Goal: Task Accomplishment & Management: Use online tool/utility

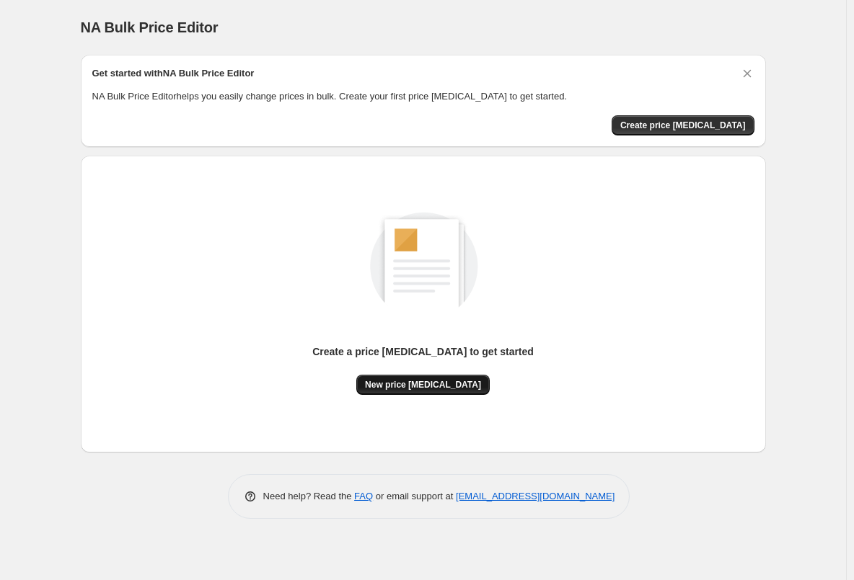
click at [441, 382] on span "New price [MEDICAL_DATA]" at bounding box center [423, 385] width 116 height 12
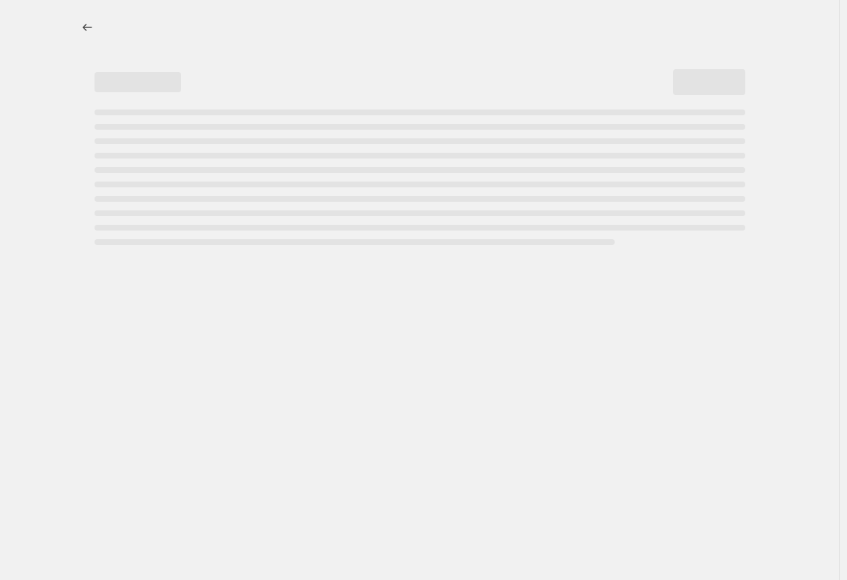
select select "percentage"
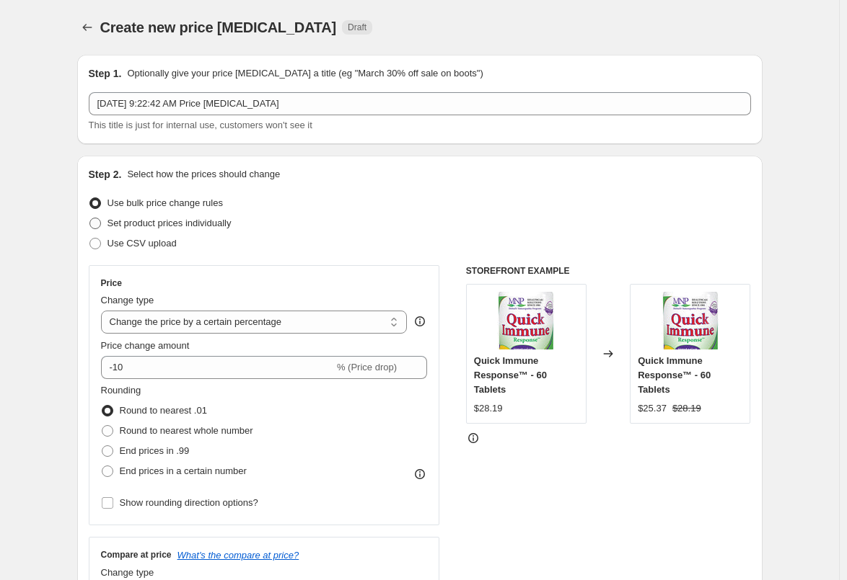
click at [96, 226] on span at bounding box center [95, 224] width 12 height 12
click at [90, 218] on input "Set product prices individually" at bounding box center [89, 218] width 1 height 1
radio input "true"
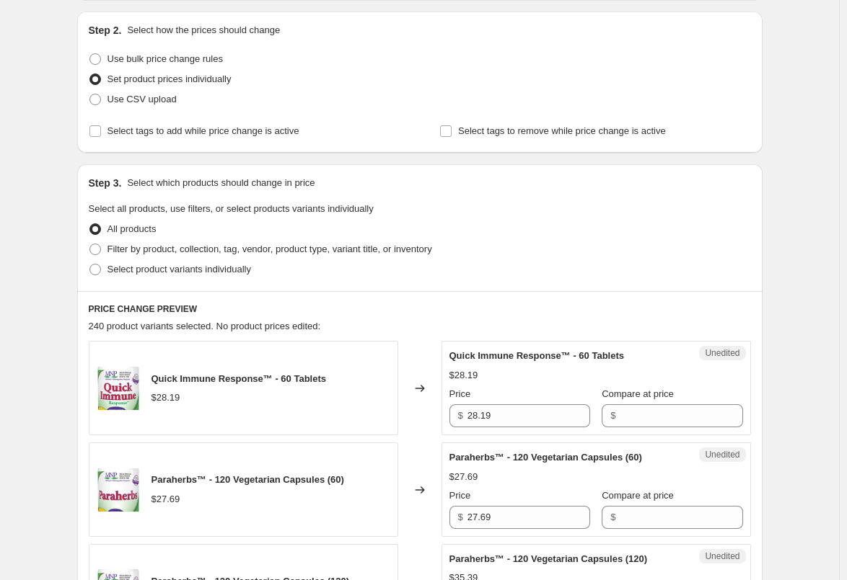
scroll to position [216, 0]
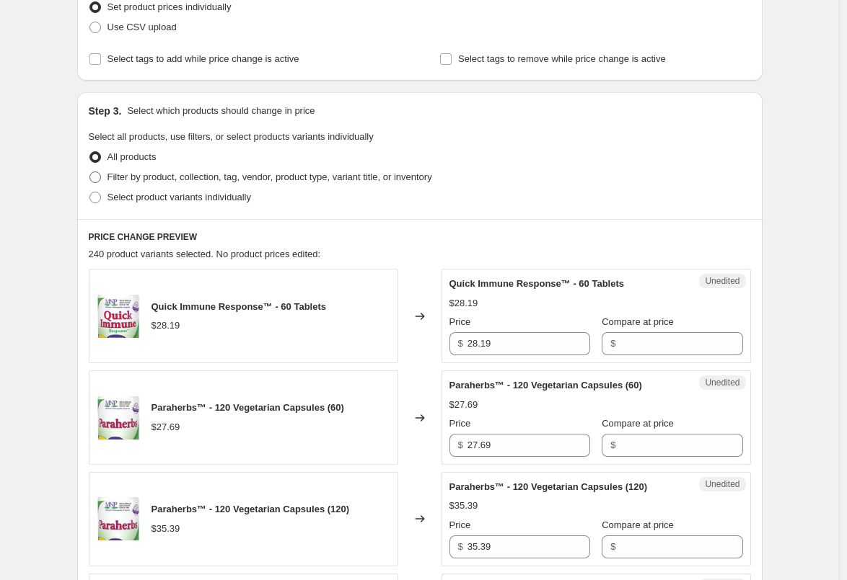
click at [100, 177] on span at bounding box center [95, 178] width 12 height 12
click at [90, 172] on input "Filter by product, collection, tag, vendor, product type, variant title, or inv…" at bounding box center [89, 172] width 1 height 1
radio input "true"
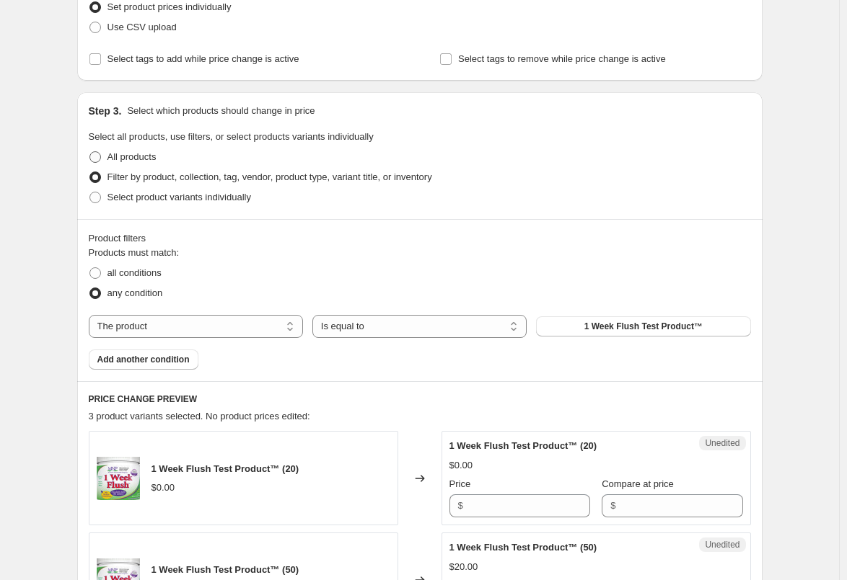
click at [95, 155] on span at bounding box center [95, 157] width 12 height 12
click at [90, 152] on input "All products" at bounding box center [89, 151] width 1 height 1
radio input "true"
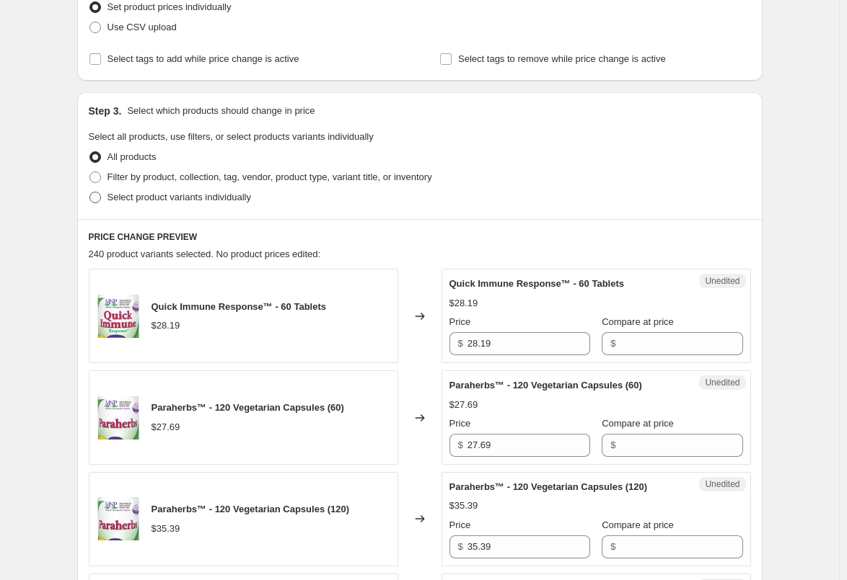
click at [97, 199] on span at bounding box center [95, 198] width 12 height 12
click at [90, 193] on input "Select product variants individually" at bounding box center [89, 192] width 1 height 1
radio input "true"
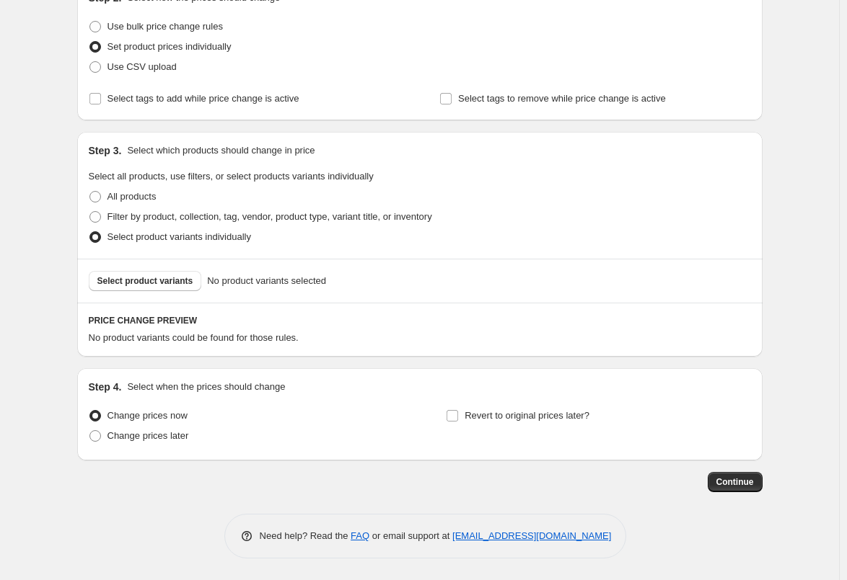
scroll to position [177, 0]
click at [98, 192] on span at bounding box center [95, 197] width 12 height 12
click at [90, 192] on input "All products" at bounding box center [89, 191] width 1 height 1
radio input "true"
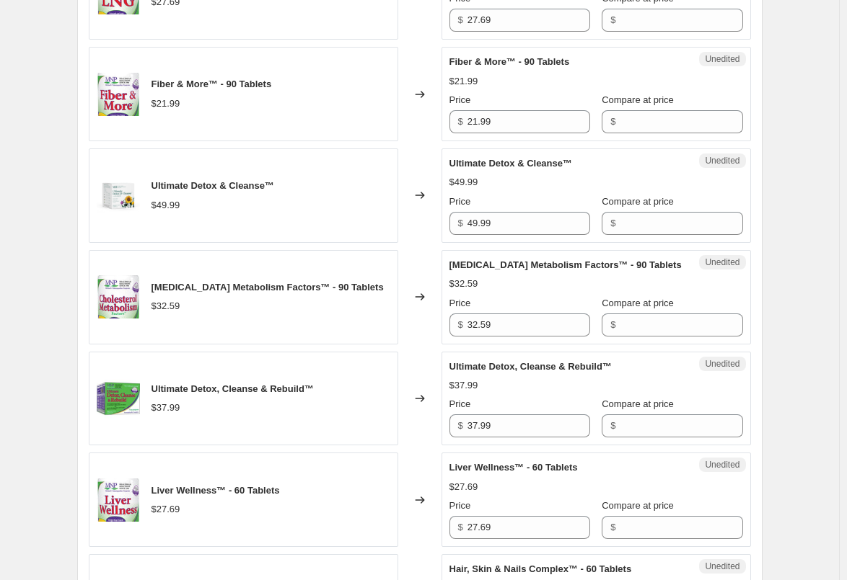
scroll to position [970, 0]
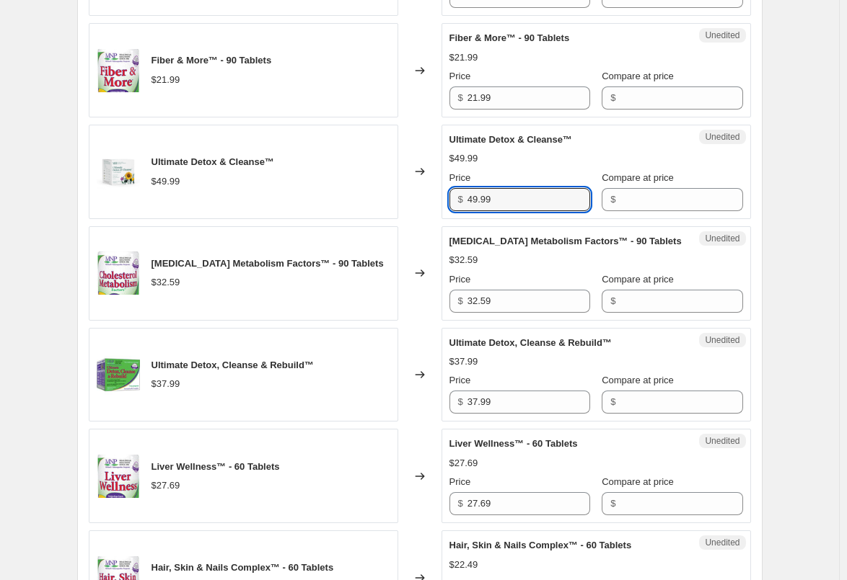
drag, startPoint x: 518, startPoint y: 203, endPoint x: 453, endPoint y: 205, distance: 65.0
click at [453, 205] on div "$ 49.99" at bounding box center [519, 199] width 141 height 23
click at [502, 200] on input "49.99" at bounding box center [528, 199] width 123 height 23
paste input "52.4"
type input "52.49"
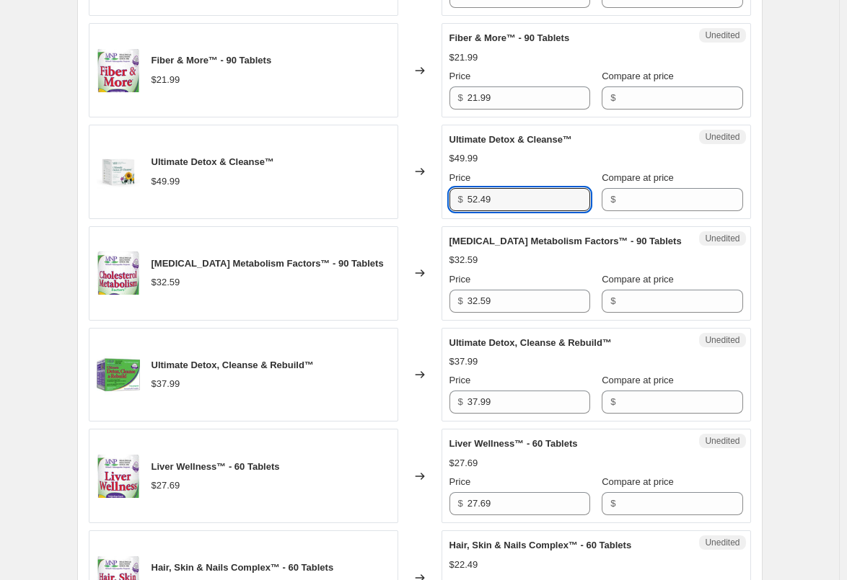
click at [426, 222] on div "Quick Immune Response™ - 60 Tablets $28.19 Changed to Unedited Quick Immune Res…" at bounding box center [420, 534] width 662 height 2038
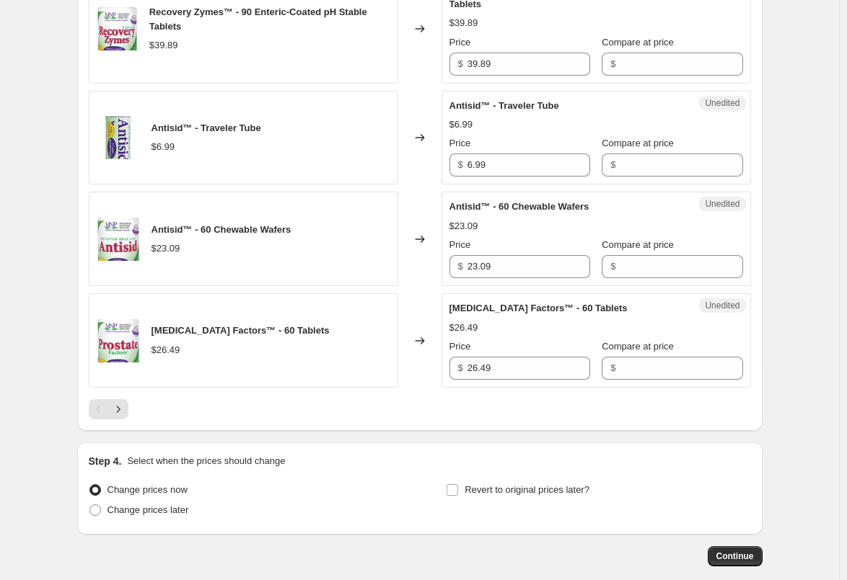
scroll to position [2196, 0]
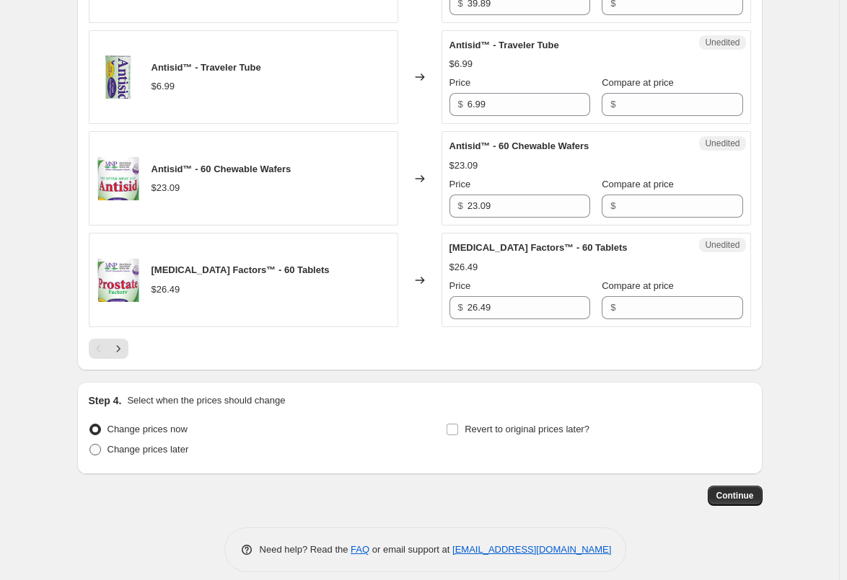
click at [101, 456] on span at bounding box center [95, 450] width 12 height 12
click at [90, 445] on input "Change prices later" at bounding box center [89, 444] width 1 height 1
radio input "true"
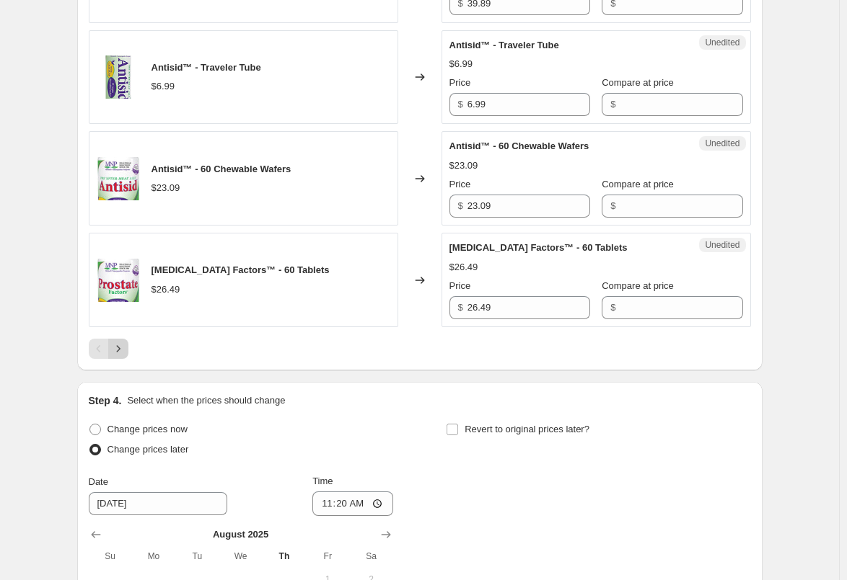
click at [122, 356] on icon "Next" at bounding box center [118, 349] width 14 height 14
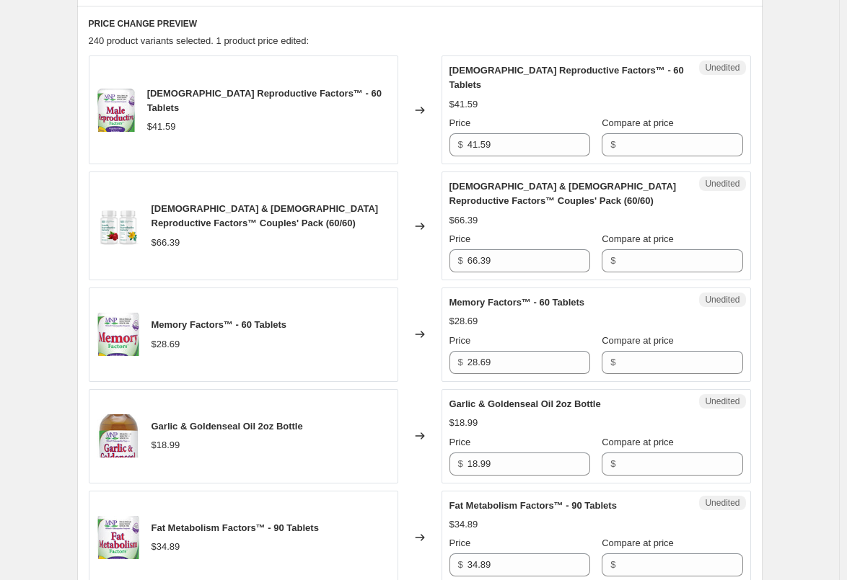
scroll to position [465, 0]
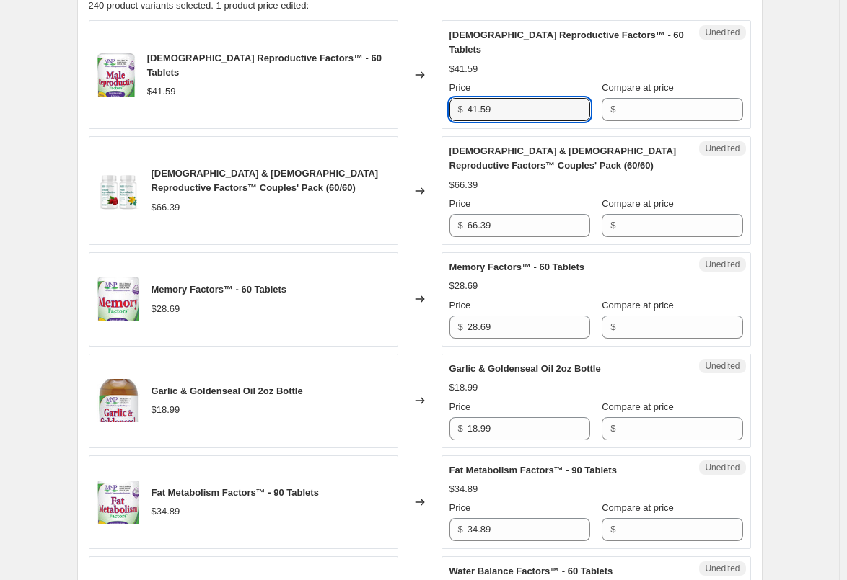
drag, startPoint x: 513, startPoint y: 92, endPoint x: 438, endPoint y: 95, distance: 75.1
click at [438, 95] on div "[DEMOGRAPHIC_DATA] Reproductive Factors™ - 60 Tablets $41.59 Changed to Unedite…" at bounding box center [420, 74] width 662 height 109
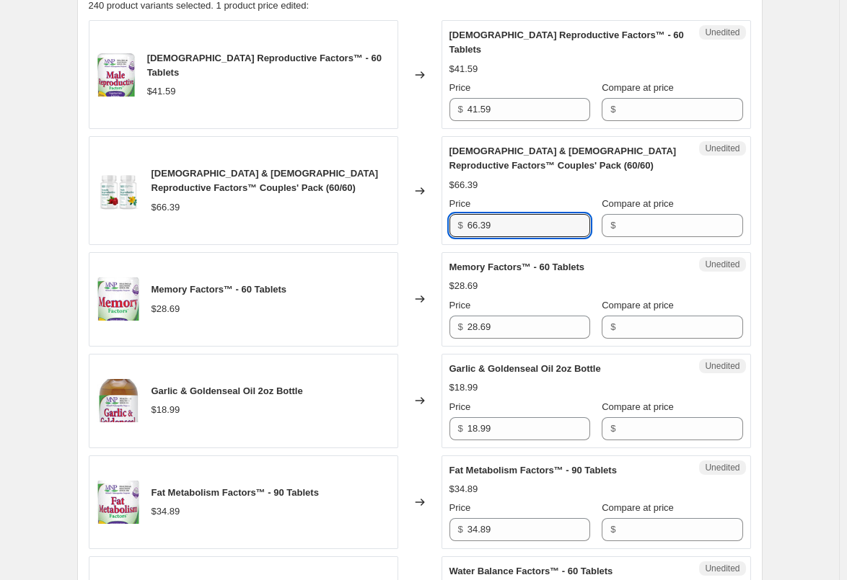
drag, startPoint x: 507, startPoint y: 206, endPoint x: 448, endPoint y: 209, distance: 58.5
click at [448, 209] on div "Unedited [DEMOGRAPHIC_DATA] & [DEMOGRAPHIC_DATA] Reproductive Factors™ Couples'…" at bounding box center [595, 190] width 309 height 109
paste input "9.7"
type input "69.79"
click at [412, 222] on div "Changed to" at bounding box center [419, 190] width 43 height 109
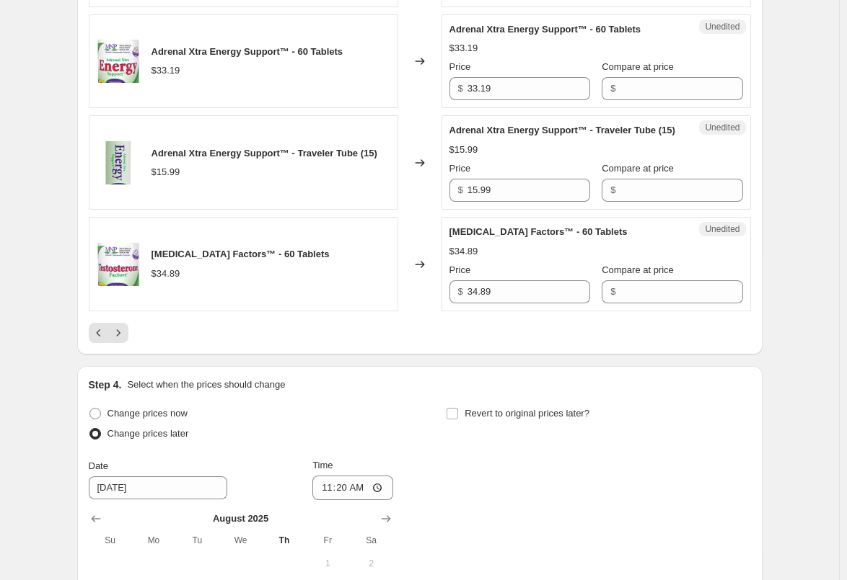
scroll to position [2268, 0]
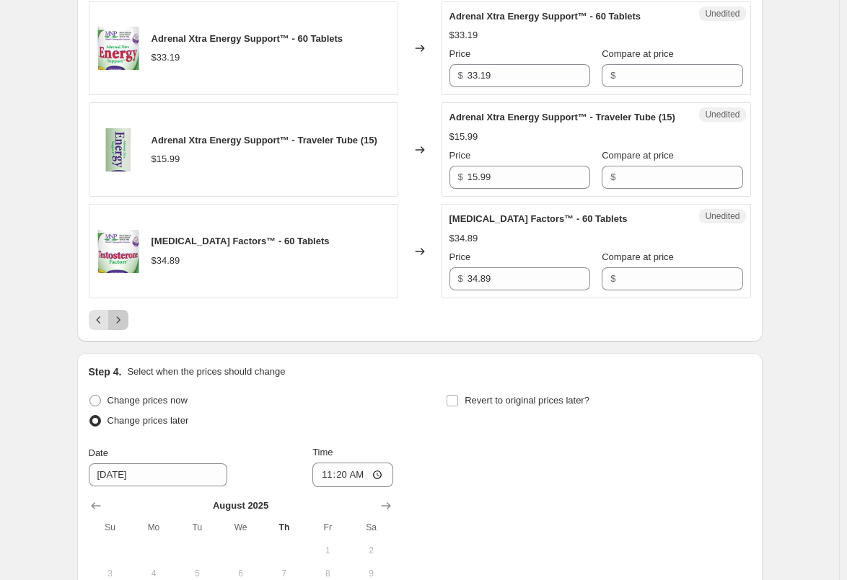
click at [116, 321] on icon "Next" at bounding box center [118, 320] width 14 height 14
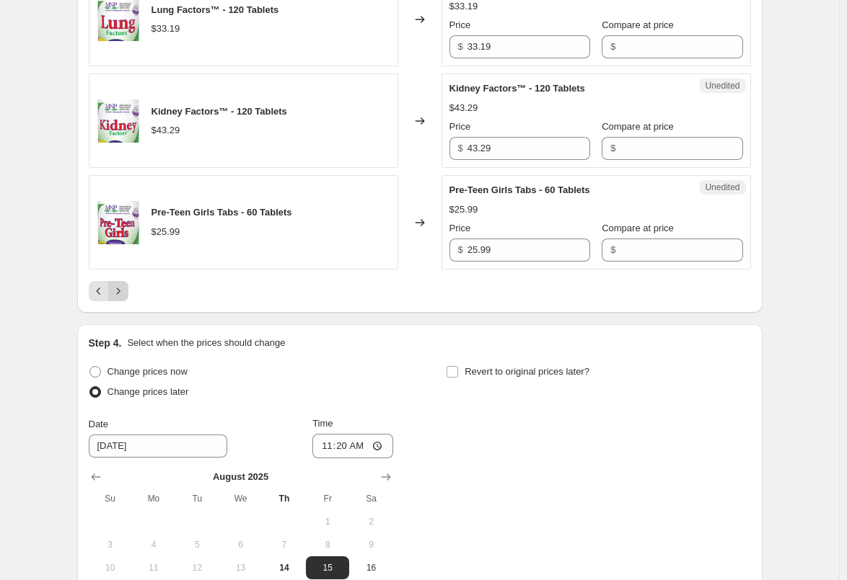
click at [125, 287] on icon "Next" at bounding box center [118, 291] width 14 height 14
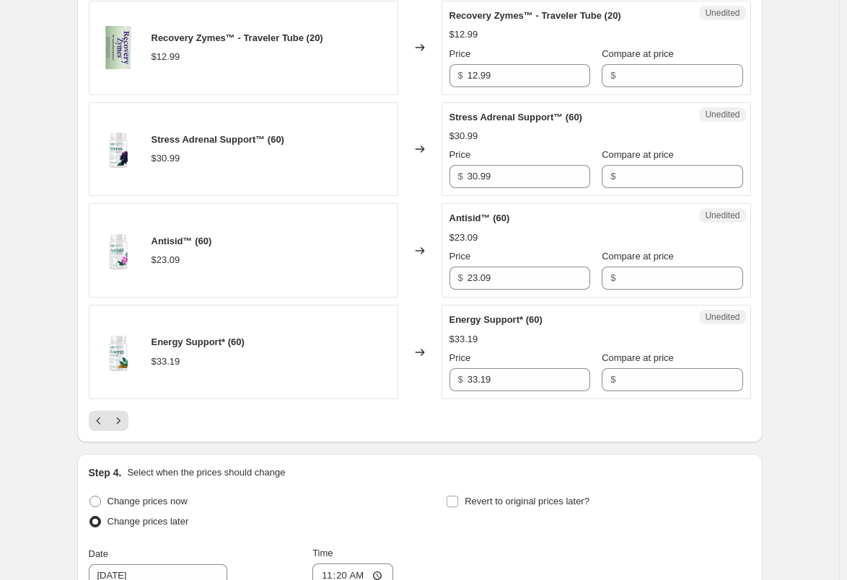
scroll to position [2051, 0]
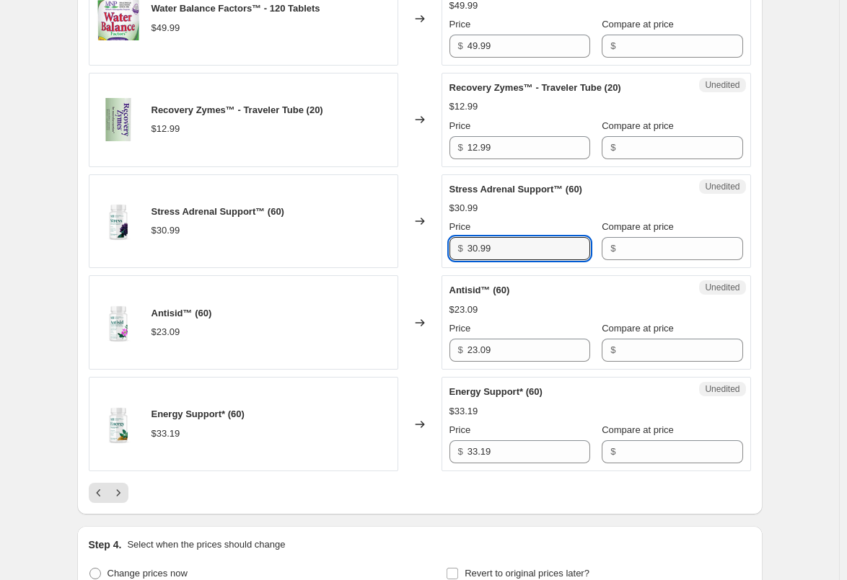
drag, startPoint x: 529, startPoint y: 251, endPoint x: 435, endPoint y: 251, distance: 94.5
click at [435, 251] on div "Stress Adrenal Support™ (60) $30.99 Changed to Unedited Stress Adrenal Support™…" at bounding box center [420, 221] width 662 height 94
paste input "2.5"
type input "32.59"
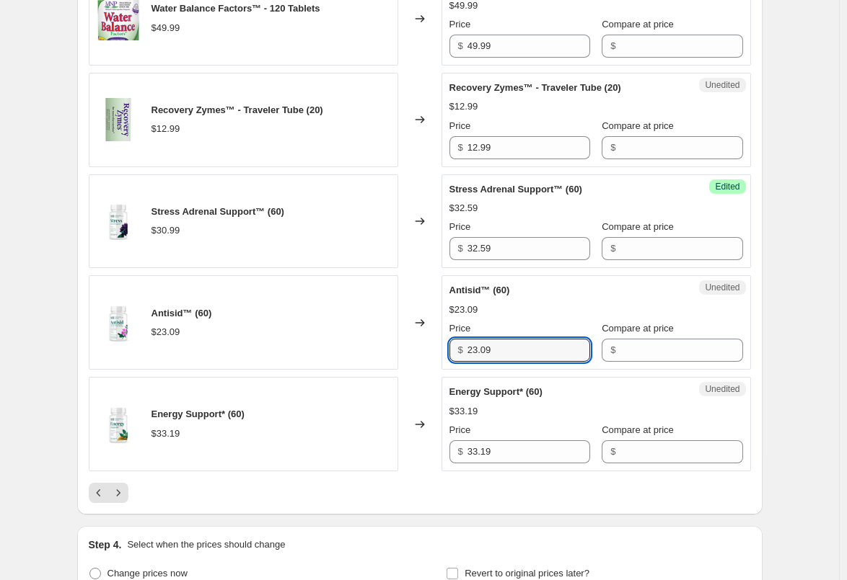
drag, startPoint x: 565, startPoint y: 348, endPoint x: 461, endPoint y: 350, distance: 103.9
click at [462, 350] on div "$ 23.09" at bounding box center [519, 350] width 141 height 23
paste input "4.2"
type input "24.29"
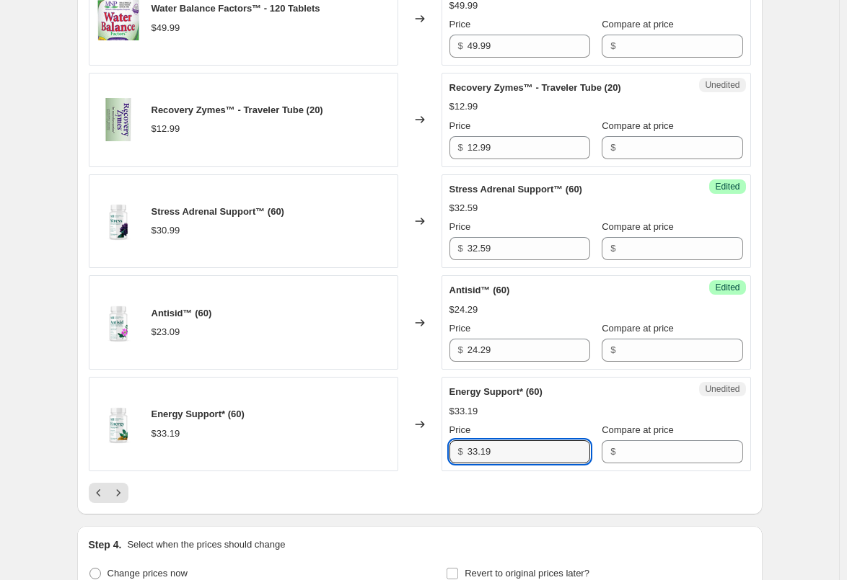
drag, startPoint x: 513, startPoint y: 447, endPoint x: 423, endPoint y: 449, distance: 90.9
click at [425, 449] on div "Energy Support* (60) $33.19 Changed to Unedited Energy Support* (60) $33.19 Pri…" at bounding box center [420, 424] width 662 height 94
paste input "4.8"
type input "34.89"
click at [392, 456] on div "Energy Support* (60) $33.19" at bounding box center [243, 424] width 309 height 94
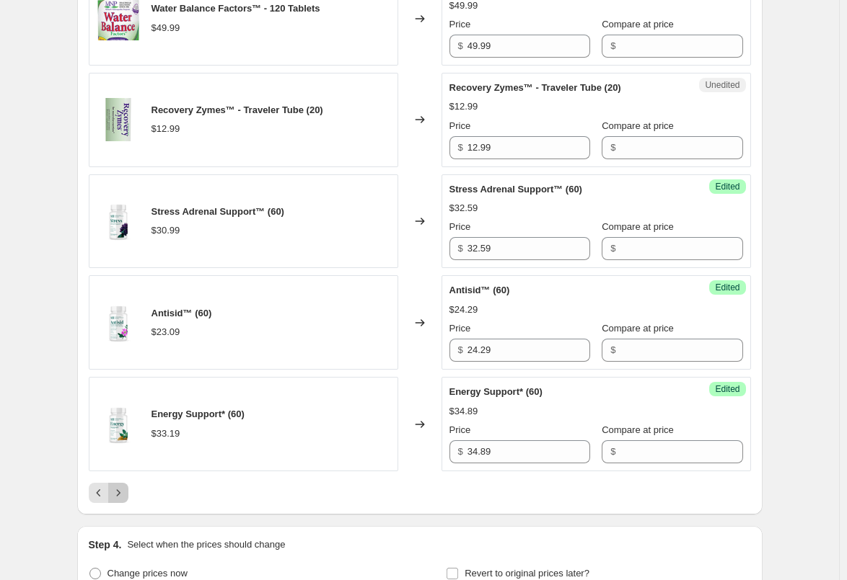
click at [123, 488] on icon "Next" at bounding box center [118, 493] width 14 height 14
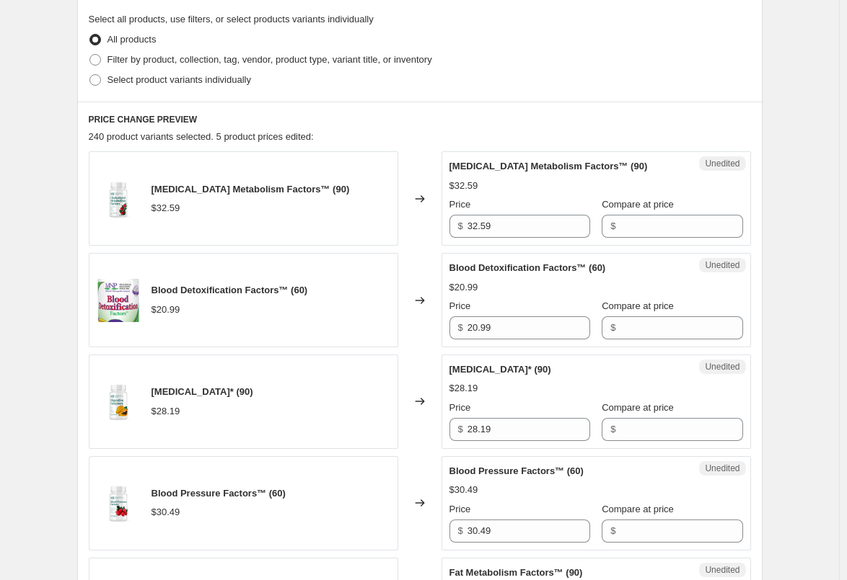
scroll to position [321, 0]
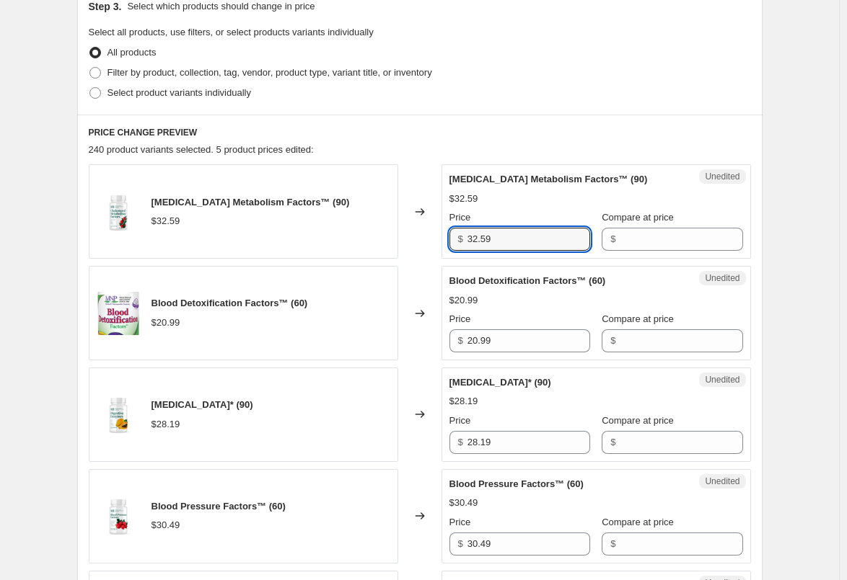
drag, startPoint x: 516, startPoint y: 244, endPoint x: 386, endPoint y: 244, distance: 129.1
click at [388, 244] on div "[MEDICAL_DATA] Metabolism Factors™ (90) $32.59 Changed to Unedited [MEDICAL_DAT…" at bounding box center [420, 211] width 662 height 94
paste input "4.2"
type input "34.29"
click at [420, 256] on div "Changed to" at bounding box center [419, 211] width 43 height 94
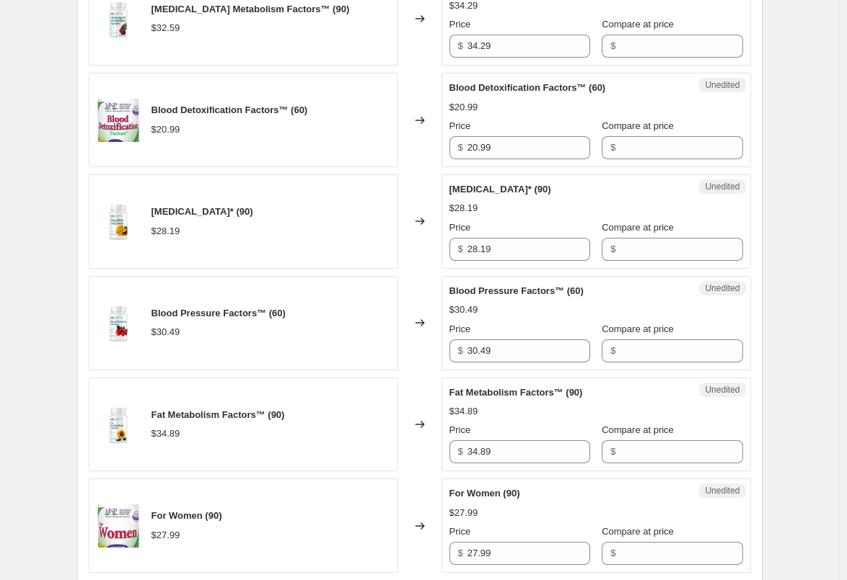
scroll to position [537, 0]
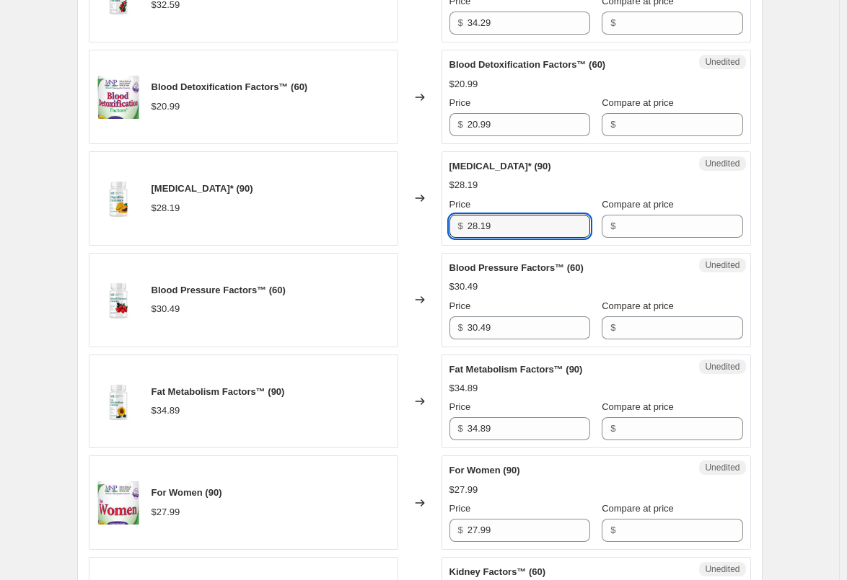
drag, startPoint x: 498, startPoint y: 224, endPoint x: 441, endPoint y: 224, distance: 57.0
click at [441, 224] on div "[MEDICAL_DATA]* (90) $28.19 Changed to Unedited [MEDICAL_DATA]* (90) $28.19 Pri…" at bounding box center [420, 198] width 662 height 94
paste input "9.6"
type input "29.69"
click at [413, 218] on div "Changed to" at bounding box center [419, 198] width 43 height 94
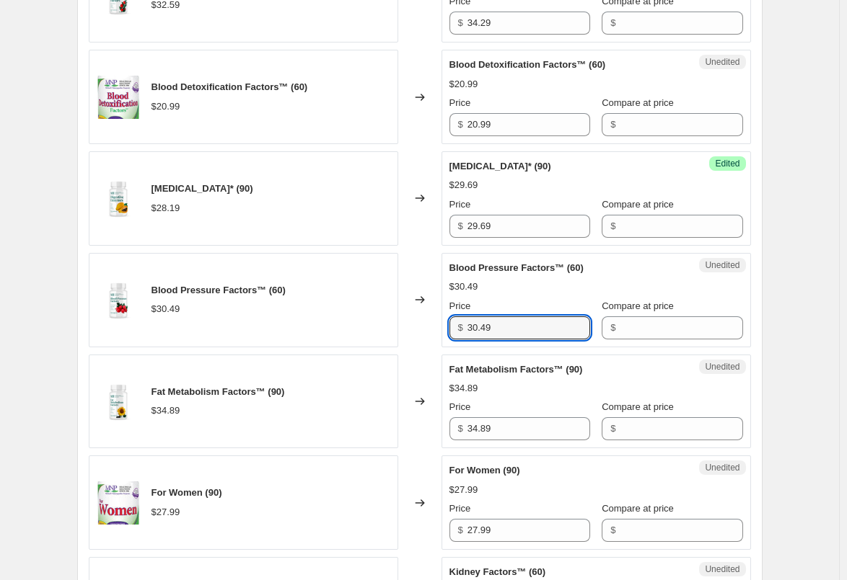
drag, startPoint x: 511, startPoint y: 328, endPoint x: 466, endPoint y: 327, distance: 45.4
click at [466, 327] on div "$ 30.49" at bounding box center [519, 328] width 141 height 23
paste input "2.0"
type input "32.09"
click at [426, 330] on div "Changed to" at bounding box center [419, 300] width 43 height 94
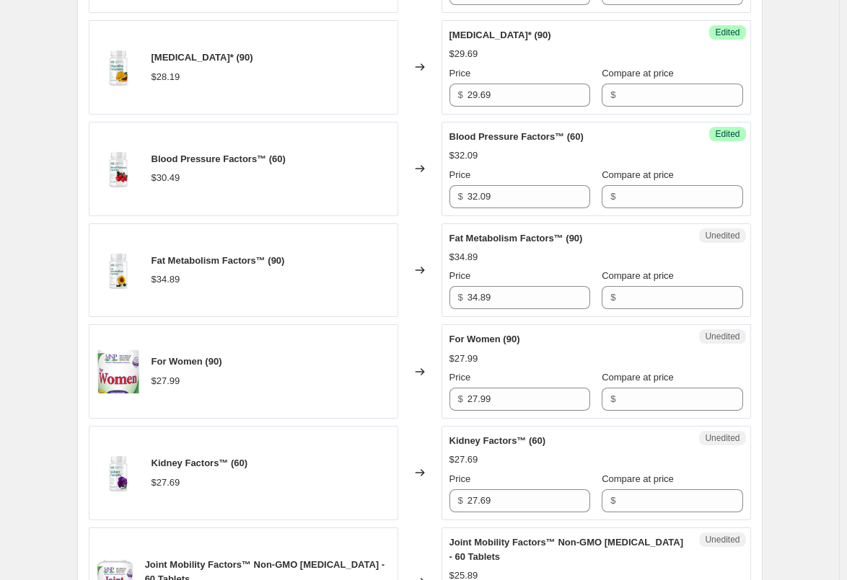
scroll to position [681, 0]
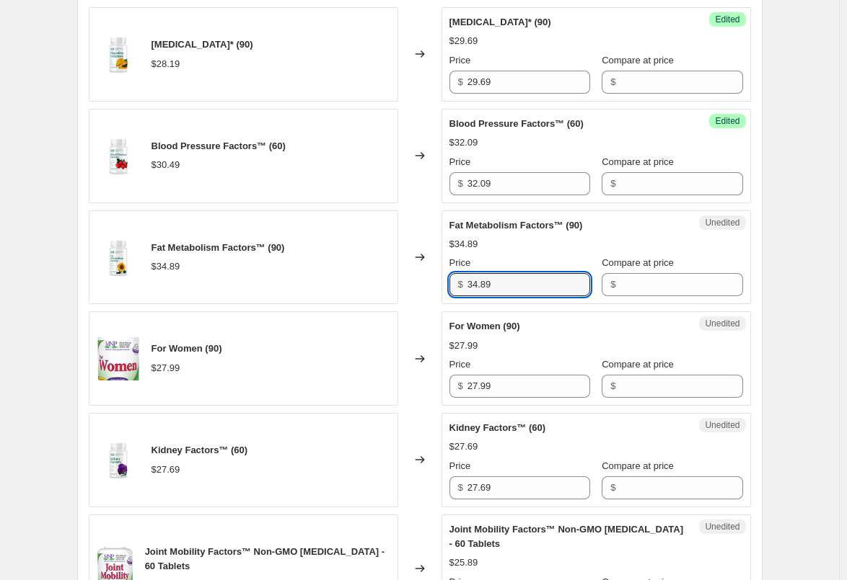
drag, startPoint x: 466, startPoint y: 280, endPoint x: 383, endPoint y: 283, distance: 83.0
click at [383, 283] on div "Fat Metabolism Factors™ (90) $34.89 Changed to Unedited Fat Metabolism Factors™…" at bounding box center [420, 258] width 662 height 94
paste input "6.6"
type input "36.69"
click at [431, 295] on div "Changed to" at bounding box center [419, 258] width 43 height 94
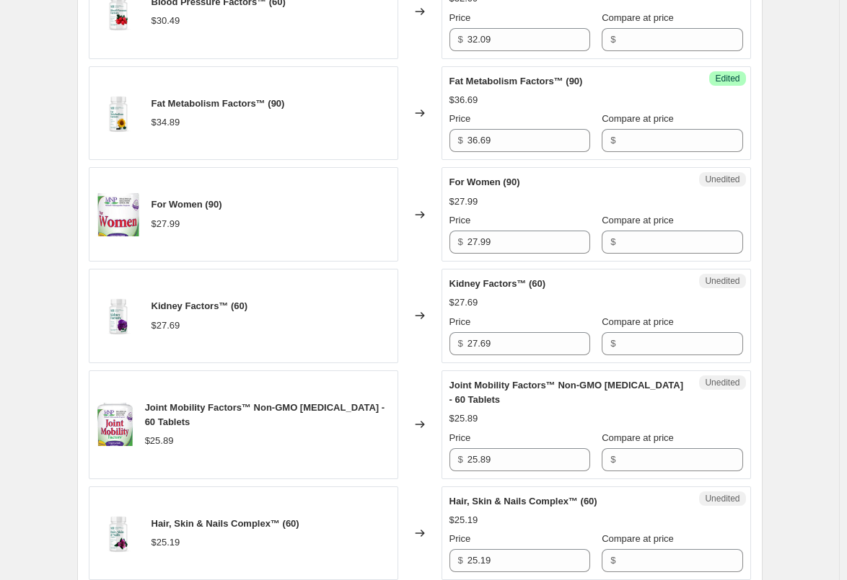
scroll to position [898, 0]
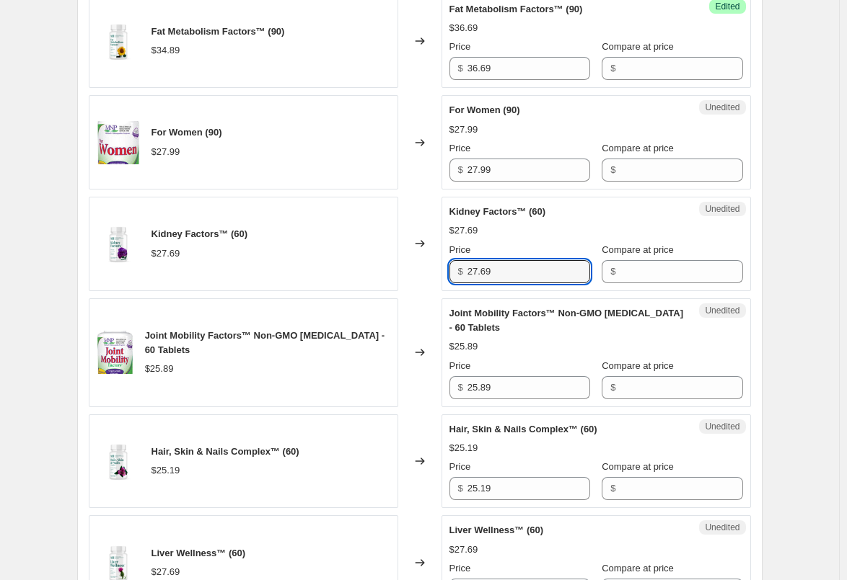
drag, startPoint x: 500, startPoint y: 267, endPoint x: 446, endPoint y: 270, distance: 54.2
click at [446, 270] on div "Unedited Kidney Factors™ (60) $27.69 Price $ 27.69 Compare at price $" at bounding box center [595, 244] width 309 height 94
paste input "9.0"
type input "29.09"
click at [441, 270] on div "Changed to" at bounding box center [419, 244] width 43 height 94
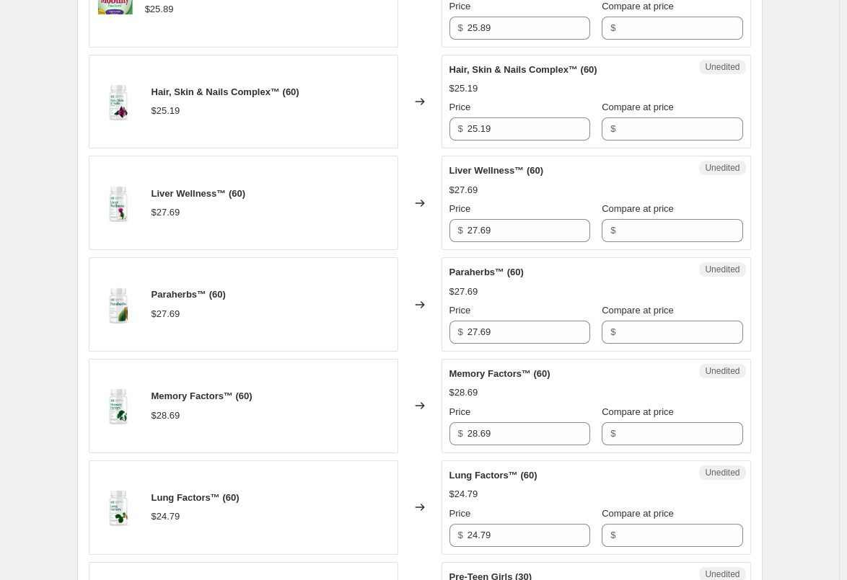
scroll to position [1258, 0]
drag, startPoint x: 515, startPoint y: 224, endPoint x: 424, endPoint y: 229, distance: 91.0
click at [424, 229] on div "Liver Wellness™ (60) $27.69 Changed to Unedited Liver Wellness™ (60) $27.69 Pri…" at bounding box center [420, 202] width 662 height 94
paste input "9.0"
type input "29.09"
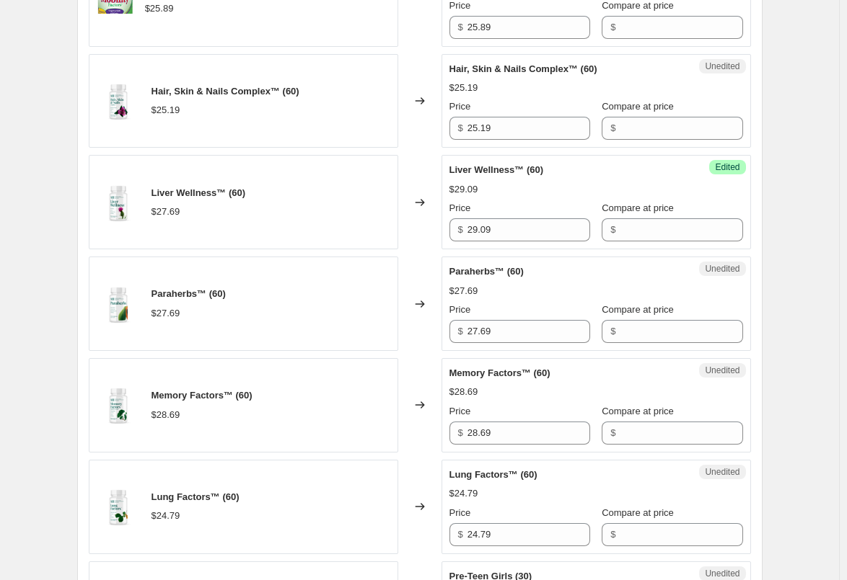
click at [414, 237] on div "Changed to" at bounding box center [419, 202] width 43 height 94
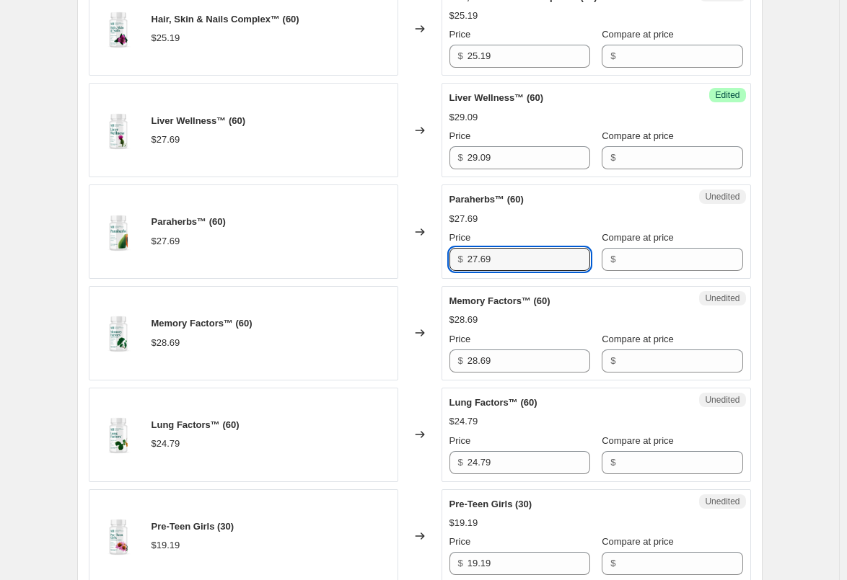
drag, startPoint x: 520, startPoint y: 261, endPoint x: 451, endPoint y: 261, distance: 68.5
click at [451, 261] on div "Unedited Paraherbs™ (60) $27.69 Price $ 27.69 Compare at price $" at bounding box center [595, 232] width 309 height 94
paste input "9.0"
type input "29.09"
click at [424, 275] on div "Changed to" at bounding box center [419, 232] width 43 height 94
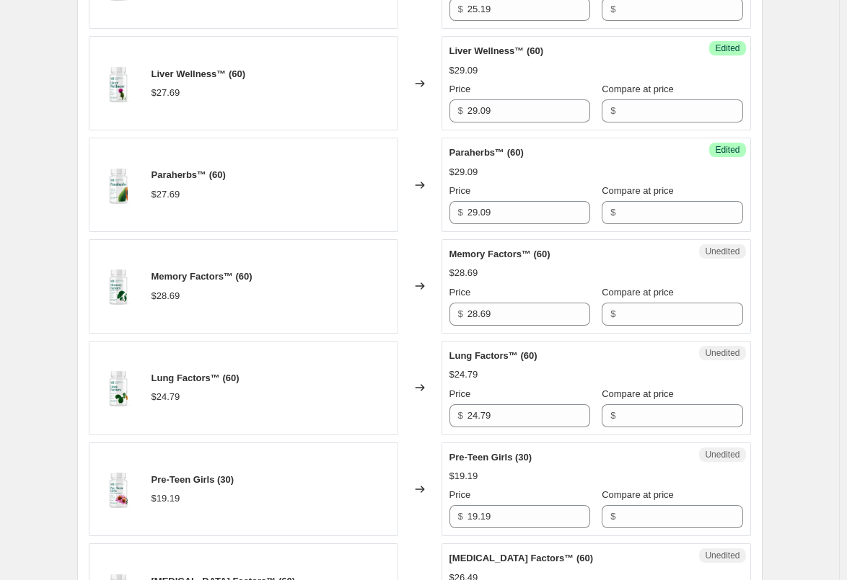
scroll to position [1402, 0]
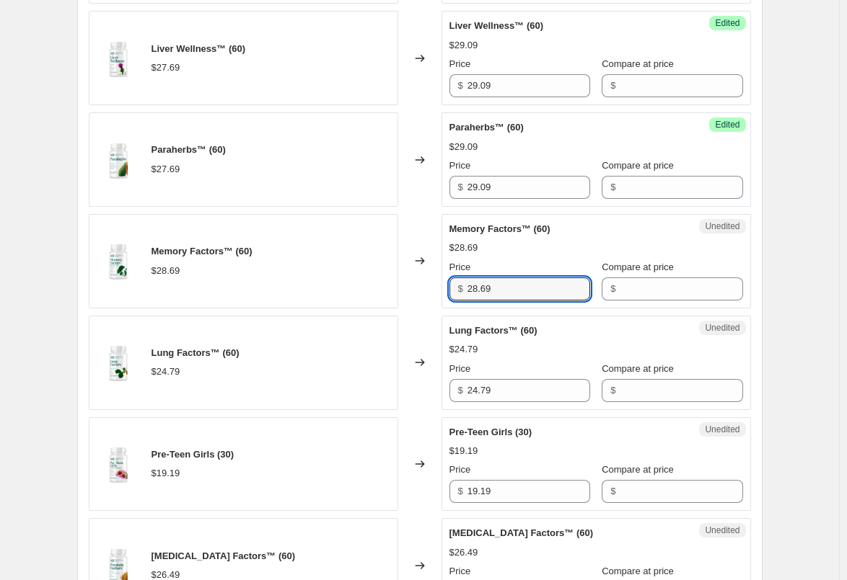
drag, startPoint x: 508, startPoint y: 290, endPoint x: 445, endPoint y: 292, distance: 62.8
click at [445, 292] on div "Unedited Memory Factors™ (60) $28.69 Price $ 28.69 Compare at price $" at bounding box center [595, 261] width 309 height 94
paste input "30.1"
type input "30.19"
click at [426, 306] on div "Changed to" at bounding box center [419, 261] width 43 height 94
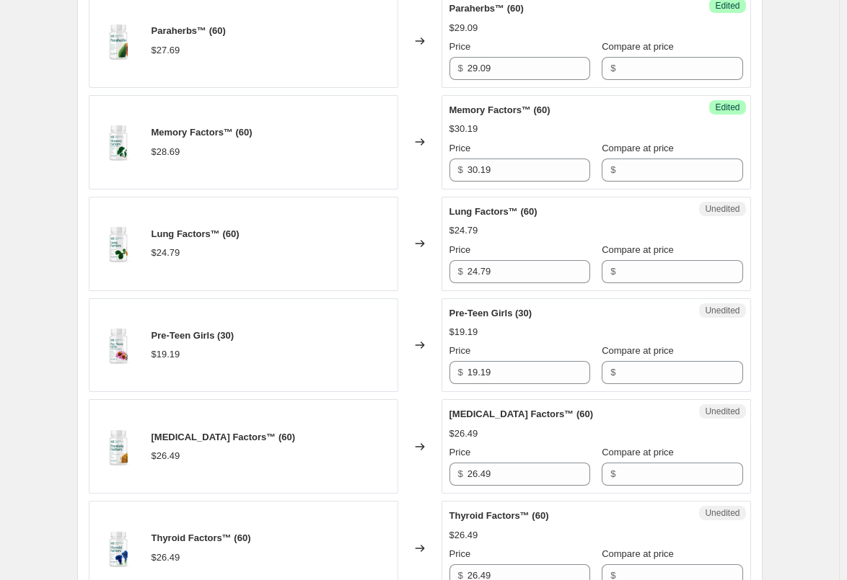
scroll to position [1547, 0]
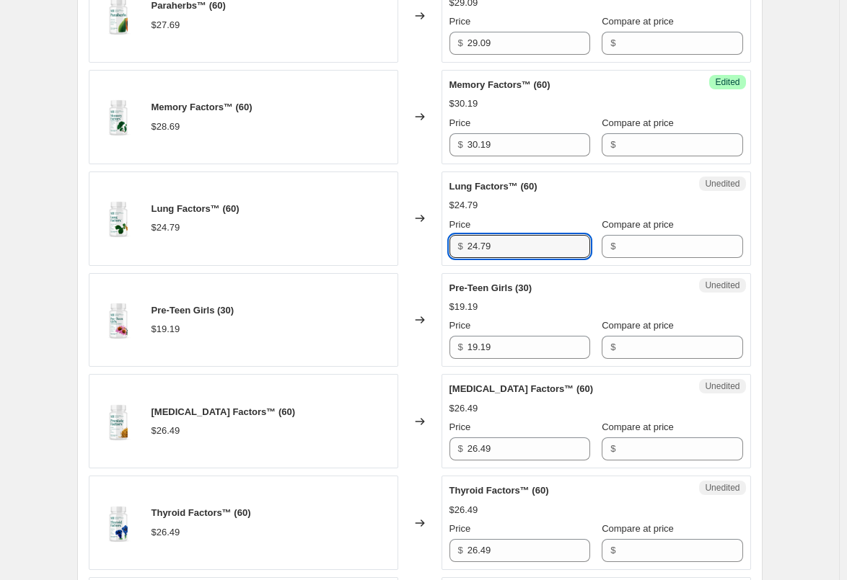
drag, startPoint x: 492, startPoint y: 247, endPoint x: 446, endPoint y: 247, distance: 46.9
click at [446, 247] on div "Unedited Lung Factors™ (60) $24.79 Price $ 24.79 Compare at price $" at bounding box center [595, 219] width 309 height 94
paste input "6.0"
type input "26.09"
click at [426, 262] on div "Changed to" at bounding box center [419, 219] width 43 height 94
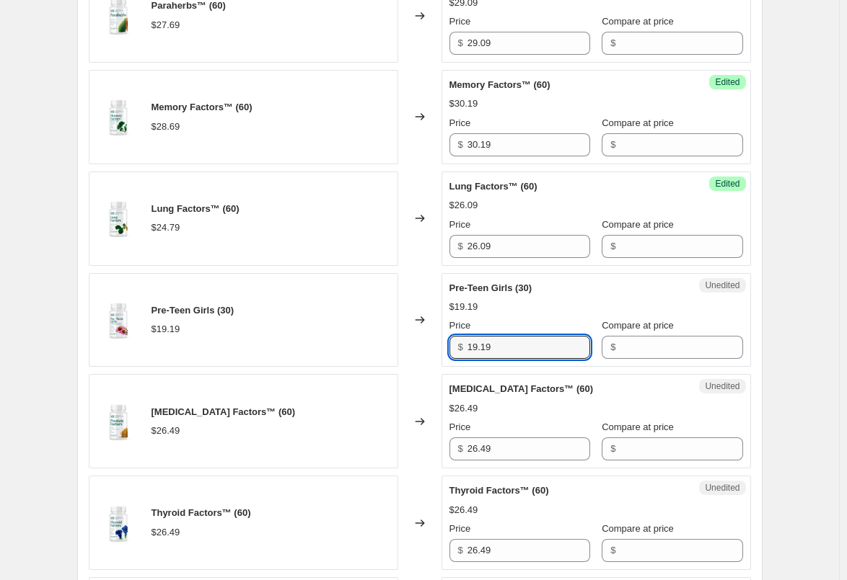
drag, startPoint x: 513, startPoint y: 350, endPoint x: 424, endPoint y: 351, distance: 88.7
click at [424, 351] on div "Pre-Teen Girls (30) $19.19 Changed to Unedited Pre-Teen Girls (30) $19.19 Price…" at bounding box center [420, 320] width 662 height 94
paste input "20"
type input "20.19"
click at [412, 350] on div "Changed to" at bounding box center [419, 320] width 43 height 94
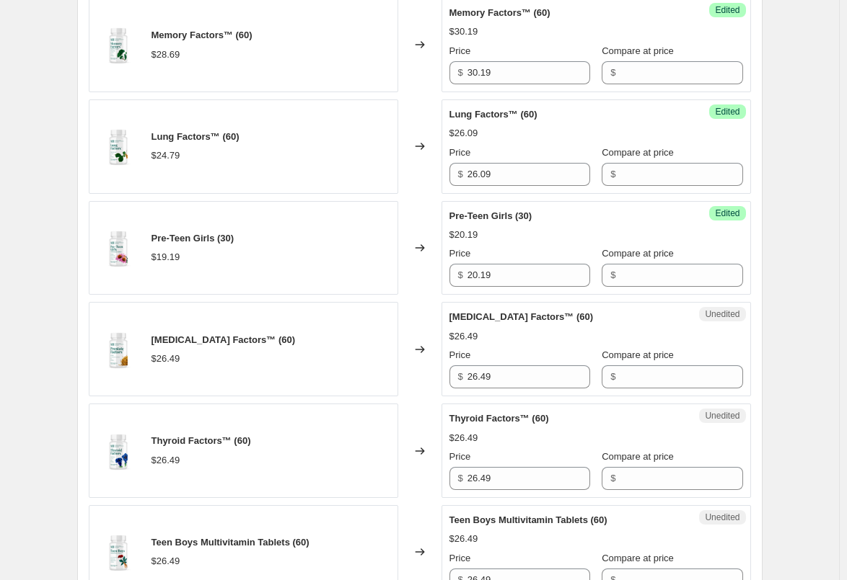
scroll to position [1691, 0]
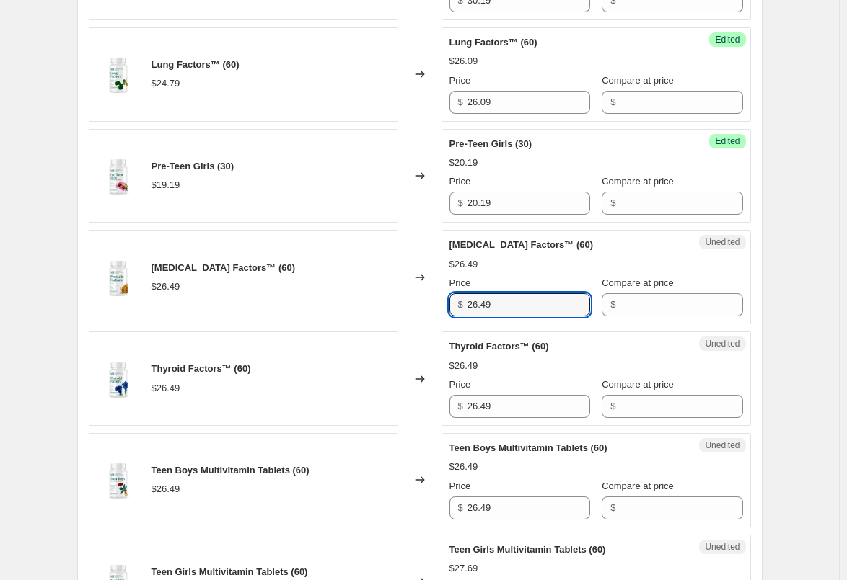
drag, startPoint x: 516, startPoint y: 305, endPoint x: 397, endPoint y: 306, distance: 119.0
click at [397, 306] on div "[MEDICAL_DATA] Factors™ (60) $26.49 Changed to Unedited [MEDICAL_DATA] Factors™…" at bounding box center [420, 277] width 662 height 94
paste input "7.8"
type input "27.89"
click at [396, 306] on div "[MEDICAL_DATA] Factors™ (60) $26.49" at bounding box center [243, 277] width 309 height 94
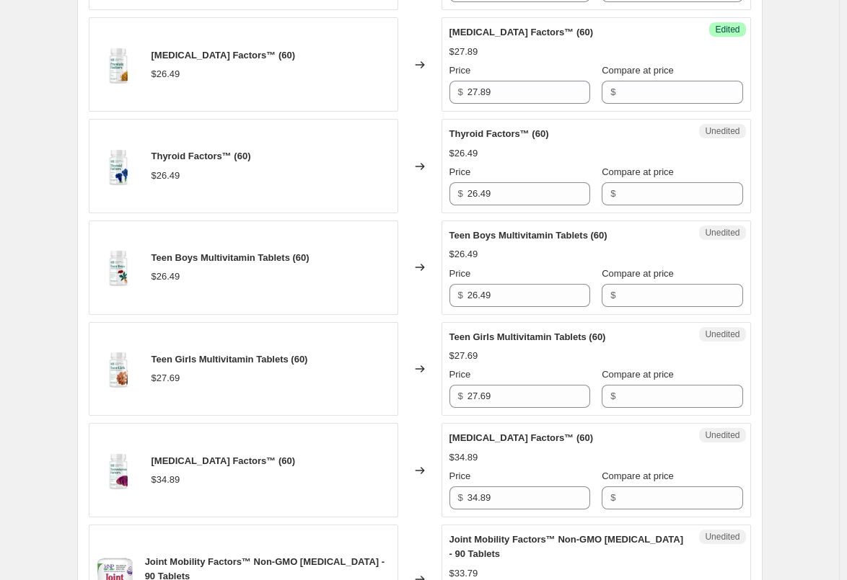
scroll to position [1907, 0]
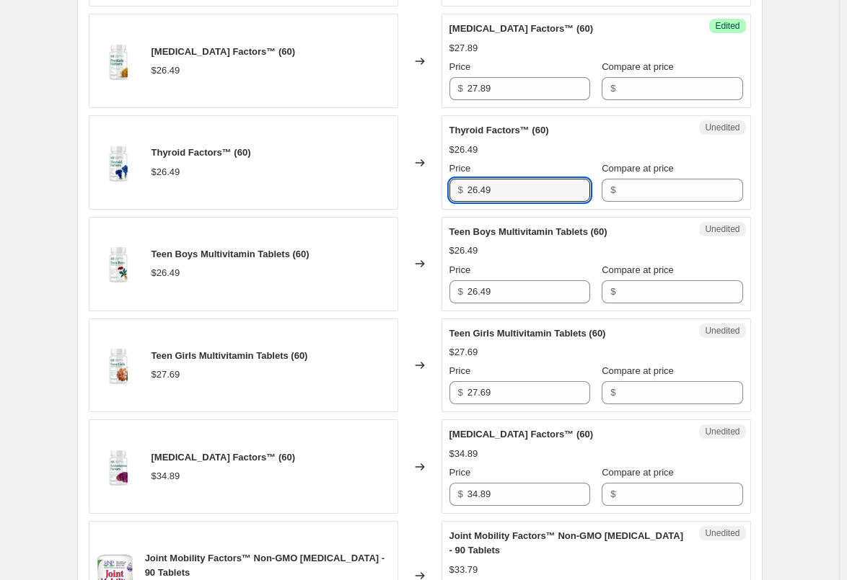
drag, startPoint x: 507, startPoint y: 198, endPoint x: 438, endPoint y: 197, distance: 69.2
click at [438, 197] on div "Thyroid Factors™ (60) $26.49 Changed to Unedited Thyroid Factors™ (60) $26.49 P…" at bounding box center [420, 162] width 662 height 94
paste input "7.8"
type input "27.89"
click at [426, 198] on div "Changed to" at bounding box center [419, 162] width 43 height 94
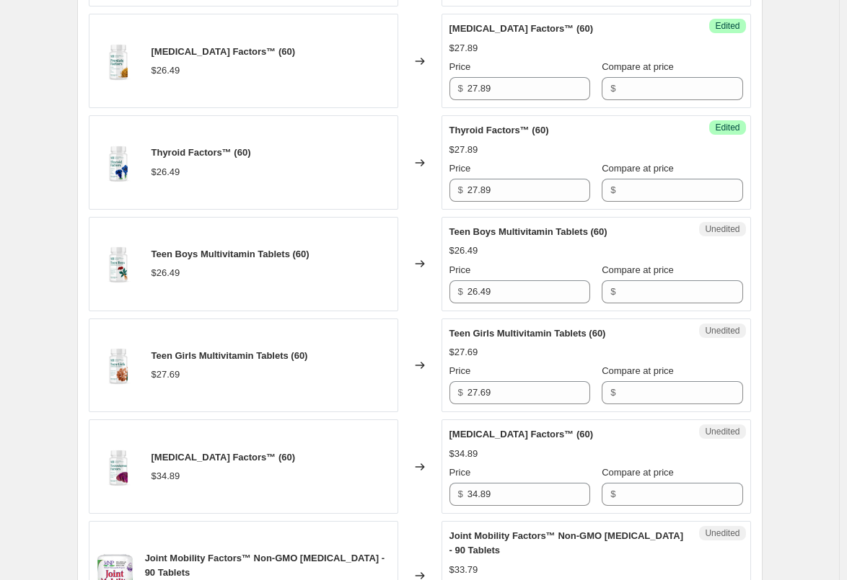
scroll to position [1979, 0]
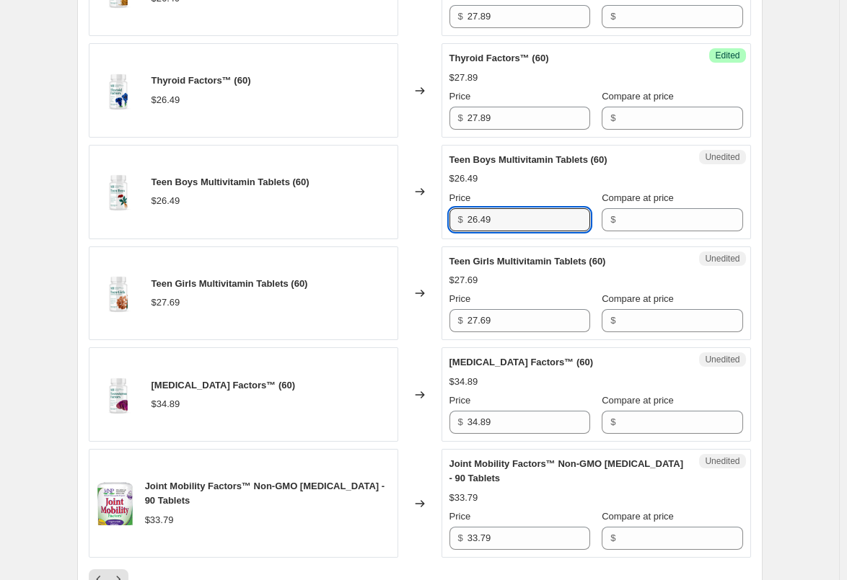
drag, startPoint x: 526, startPoint y: 223, endPoint x: 458, endPoint y: 223, distance: 68.5
click at [458, 223] on div "$ 26.49" at bounding box center [519, 219] width 141 height 23
paste input "7.8"
type input "27.89"
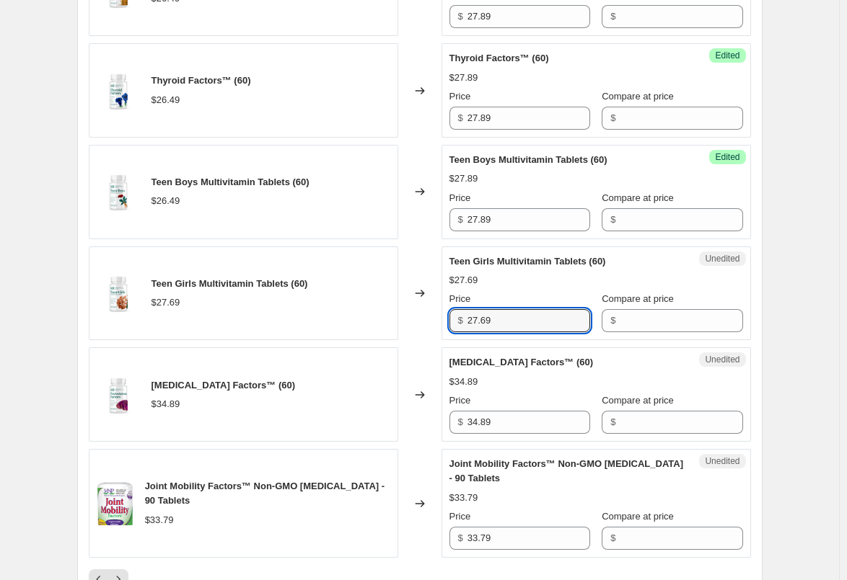
drag, startPoint x: 510, startPoint y: 319, endPoint x: 420, endPoint y: 319, distance: 90.1
click at [420, 319] on div "Teen Girls Multivitamin Tablets (60) $27.69 Changed to Unedited Teen Girls Mult…" at bounding box center [420, 294] width 662 height 94
paste input "9.0"
type input "29.09"
click at [417, 319] on div "Changed to" at bounding box center [419, 294] width 43 height 94
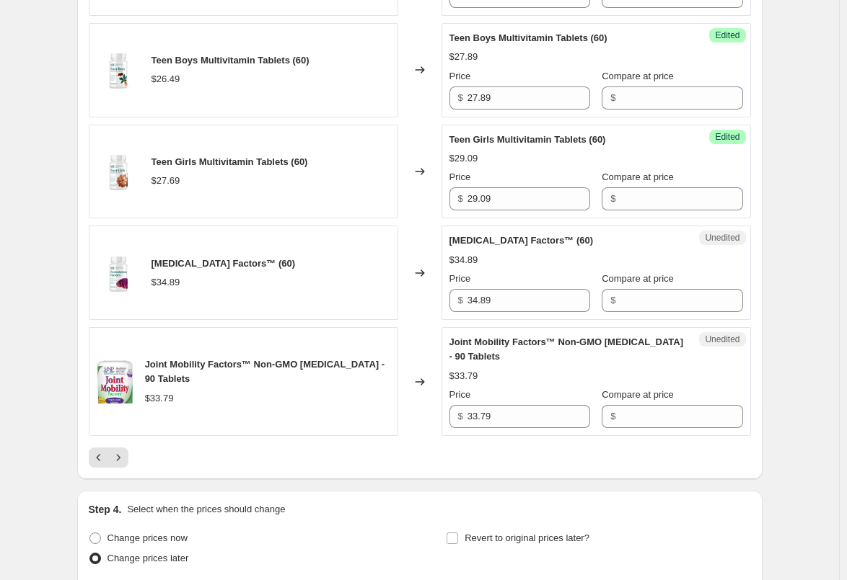
scroll to position [2123, 0]
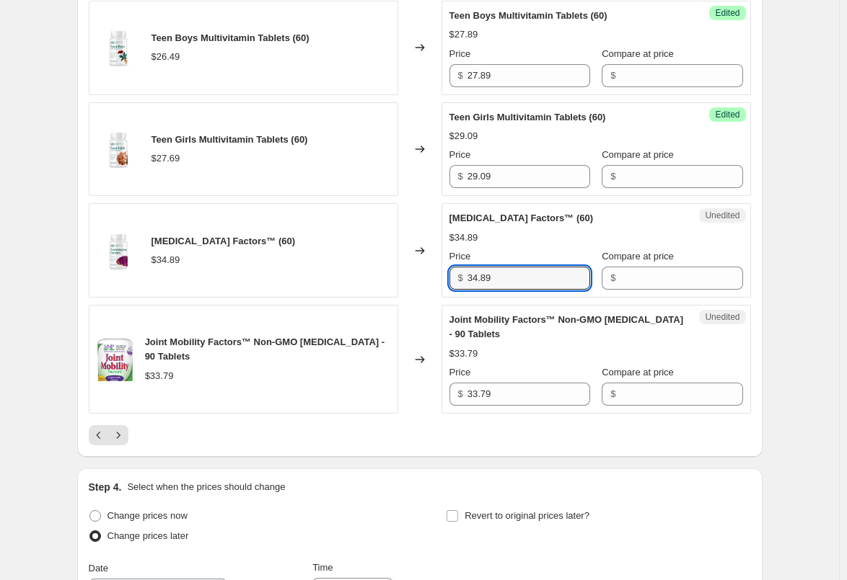
drag, startPoint x: 528, startPoint y: 280, endPoint x: 440, endPoint y: 279, distance: 88.0
click at [441, 280] on div "[MEDICAL_DATA] Factors™ (60) $34.89 Changed to Unedited [MEDICAL_DATA] Factors™…" at bounding box center [420, 250] width 662 height 94
paste input "6.6"
type input "36.69"
click at [436, 279] on div "Changed to" at bounding box center [419, 250] width 43 height 94
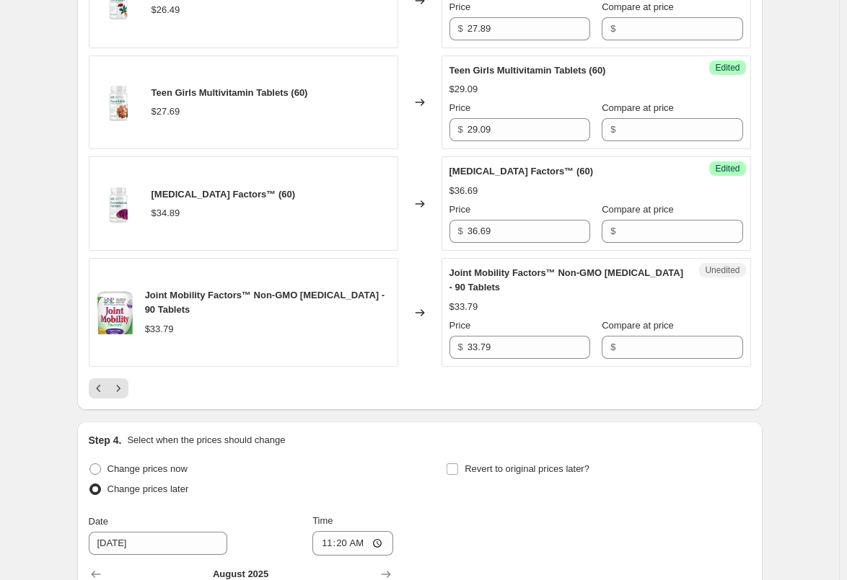
scroll to position [2196, 0]
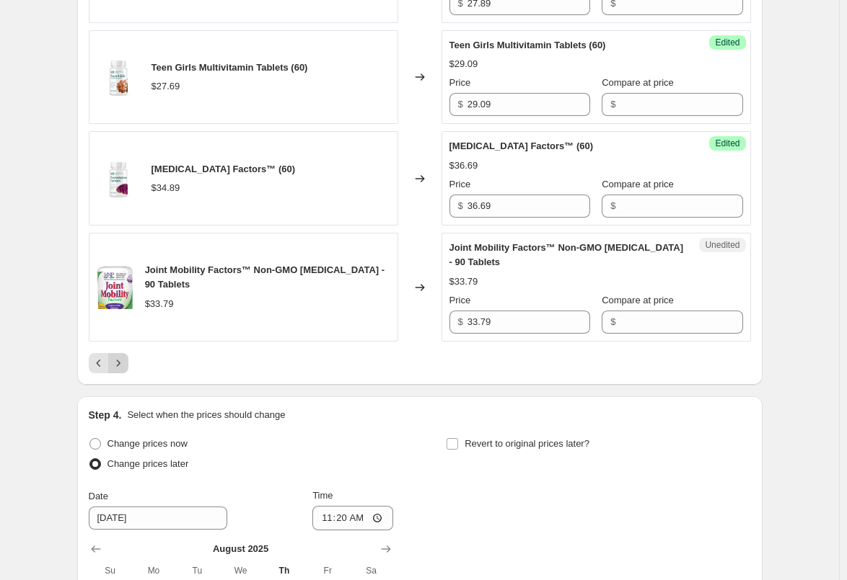
click at [128, 359] on button "Next" at bounding box center [118, 363] width 20 height 20
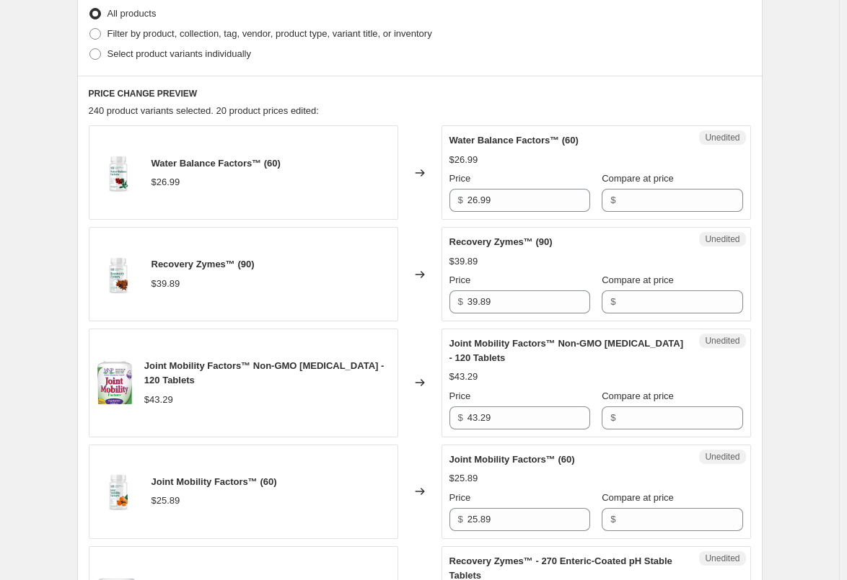
scroll to position [393, 0]
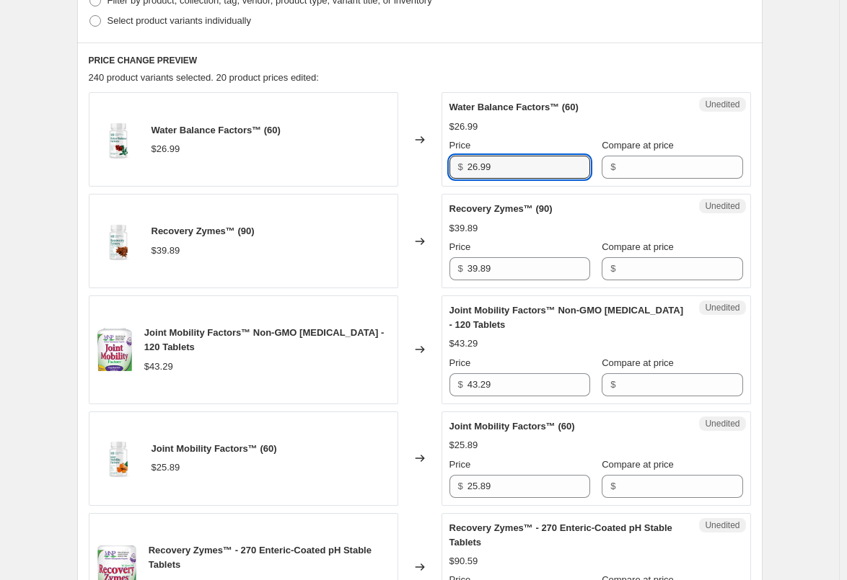
drag, startPoint x: 538, startPoint y: 170, endPoint x: 406, endPoint y: 169, distance: 132.0
click at [407, 169] on div "Water Balance Factors™ (60) $26.99 Changed to Unedited Water Balance Factors™ (…" at bounding box center [420, 139] width 662 height 94
paste input "8.3"
type input "28.39"
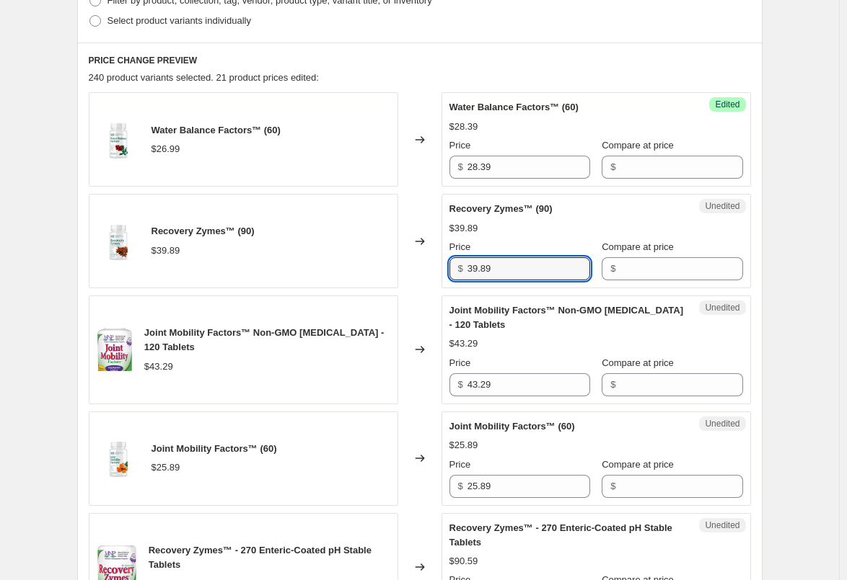
drag, startPoint x: 509, startPoint y: 270, endPoint x: 443, endPoint y: 267, distance: 66.4
click at [443, 267] on div "Recovery Zymes™ (90) $39.89 Changed to Unedited Recovery Zymes™ (90) $39.89 Pri…" at bounding box center [420, 241] width 662 height 94
paste input "41"
type input "41.89"
click at [439, 270] on div "Changed to" at bounding box center [419, 241] width 43 height 94
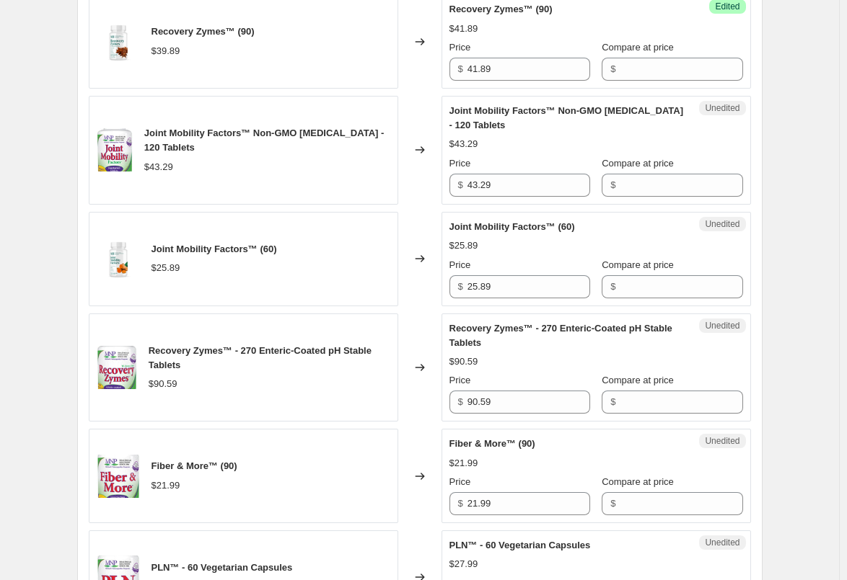
scroll to position [609, 0]
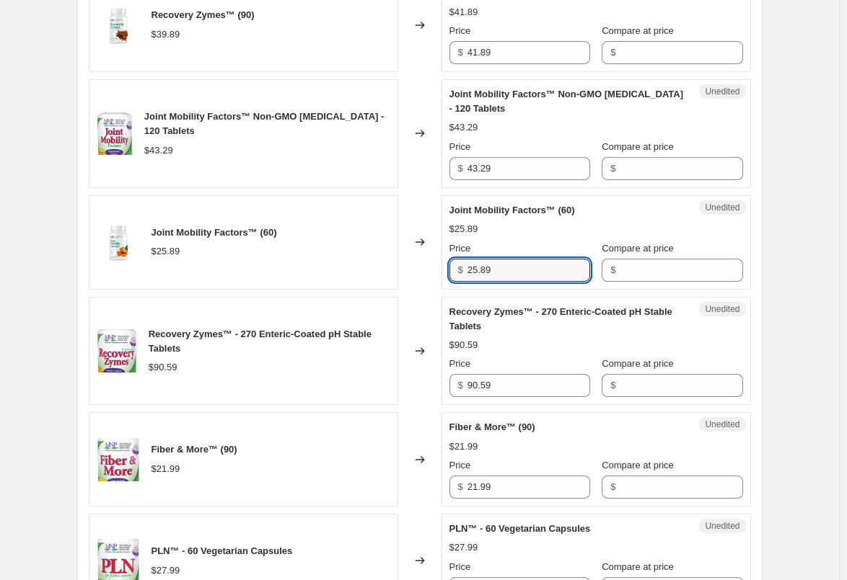
drag, startPoint x: 520, startPoint y: 266, endPoint x: 368, endPoint y: 268, distance: 152.2
click at [374, 268] on div "Joint Mobility Factors™ (60) $25.89 Changed to Unedited Joint Mobility Factors™…" at bounding box center [420, 242] width 662 height 94
paste input "7.2"
type input "27.29"
click at [403, 263] on div "Changed to" at bounding box center [419, 242] width 43 height 94
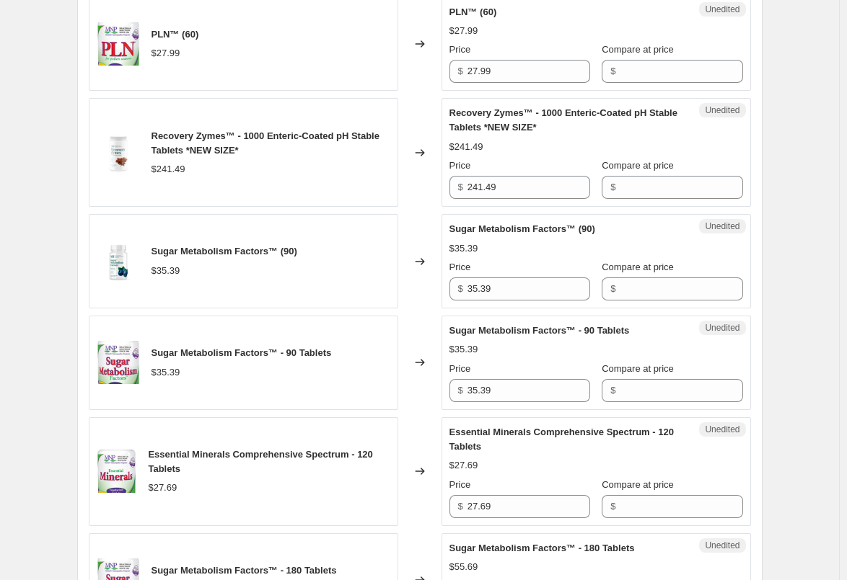
scroll to position [1330, 0]
drag, startPoint x: 513, startPoint y: 288, endPoint x: 461, endPoint y: 288, distance: 51.9
click at [461, 288] on div "$ 35.39" at bounding box center [519, 288] width 141 height 23
paste input "7.1"
type input "37.19"
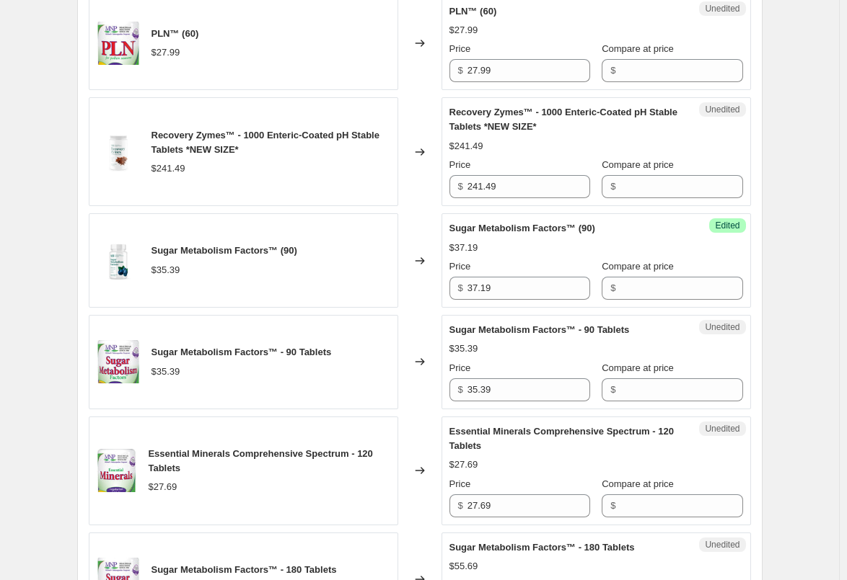
click at [415, 291] on div "Changed to" at bounding box center [419, 260] width 43 height 94
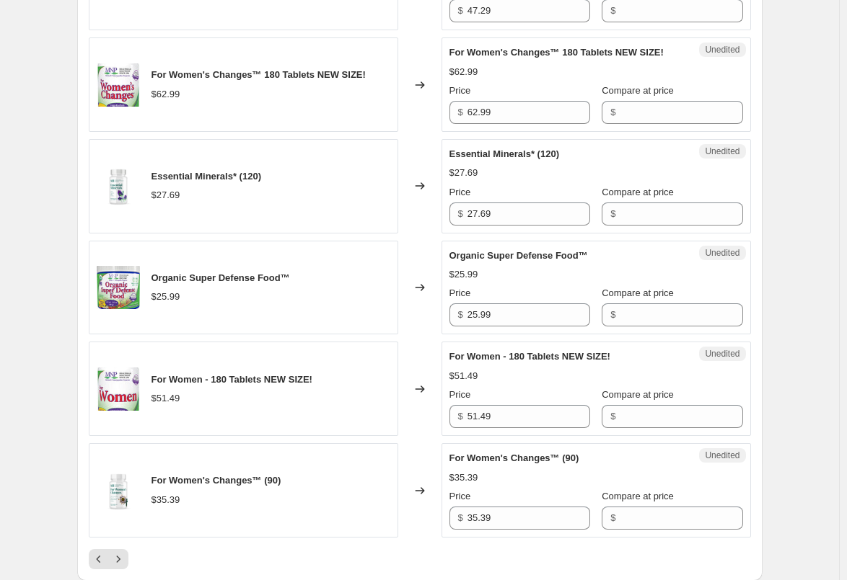
scroll to position [2051, 0]
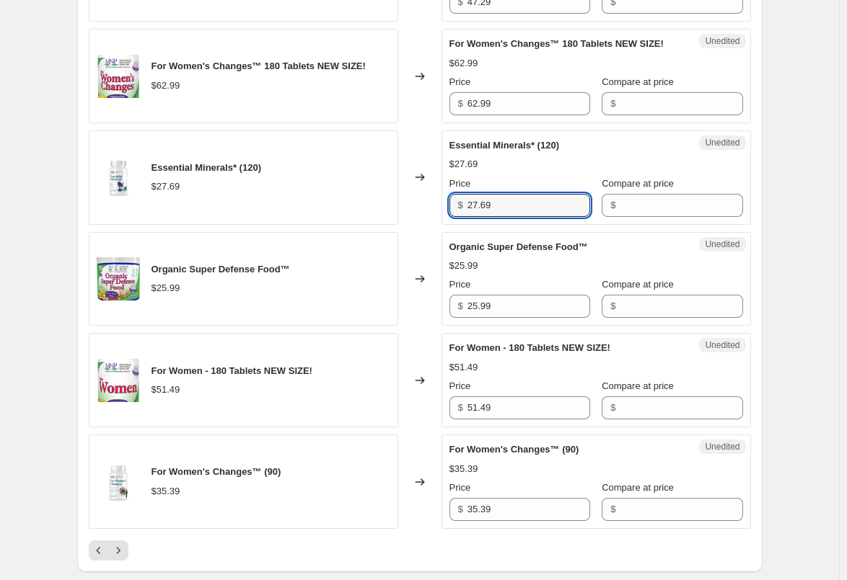
drag, startPoint x: 527, startPoint y: 218, endPoint x: 417, endPoint y: 216, distance: 109.6
click at [419, 216] on div "Essential Minerals* (120) $27.69 Changed to Unedited Essential Minerals* (120) …" at bounding box center [420, 178] width 662 height 94
paste input "9.0"
type input "29.09"
click at [405, 219] on div "Changed to" at bounding box center [419, 178] width 43 height 94
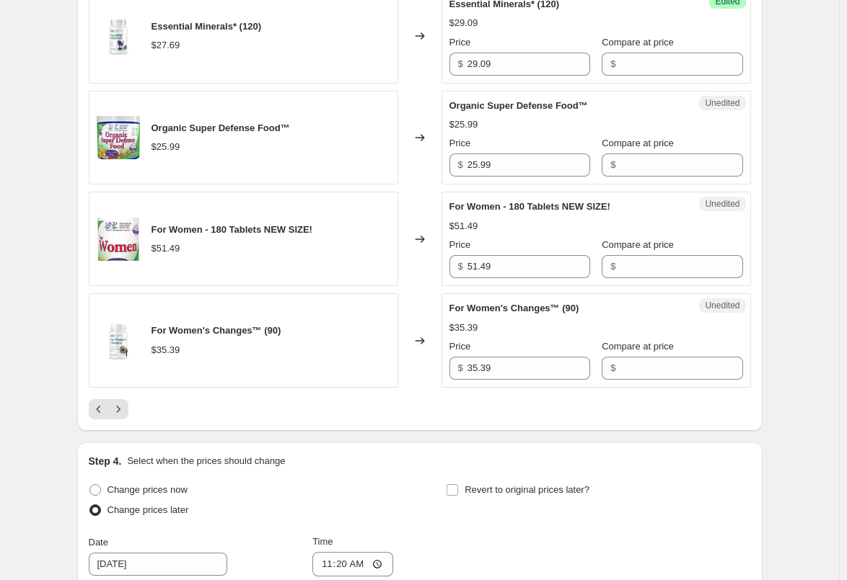
scroll to position [2196, 0]
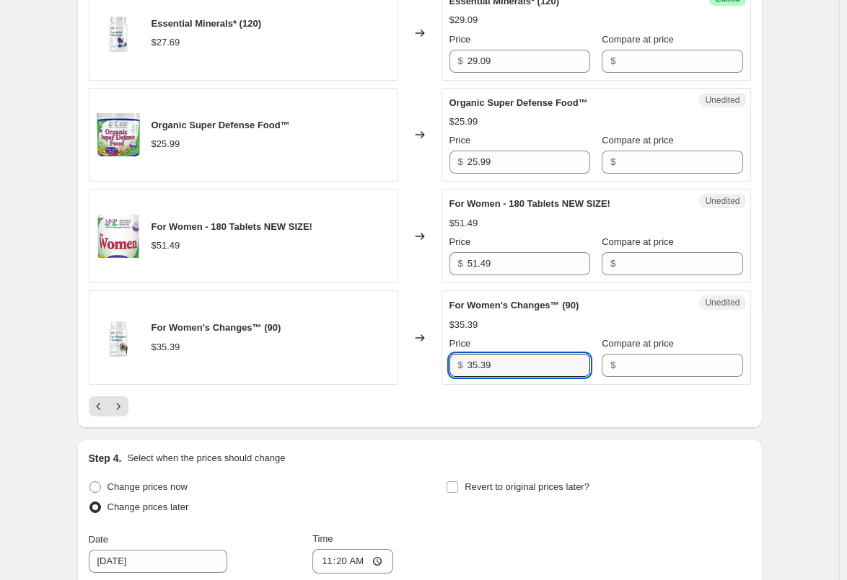
drag, startPoint x: 503, startPoint y: 389, endPoint x: 442, endPoint y: 389, distance: 61.3
click at [442, 385] on div "For Women's Changes™ (90) $35.39 Changed to Unedited For Women's Changes™ (90) …" at bounding box center [420, 338] width 662 height 94
paste input "7.1"
type input "37.19"
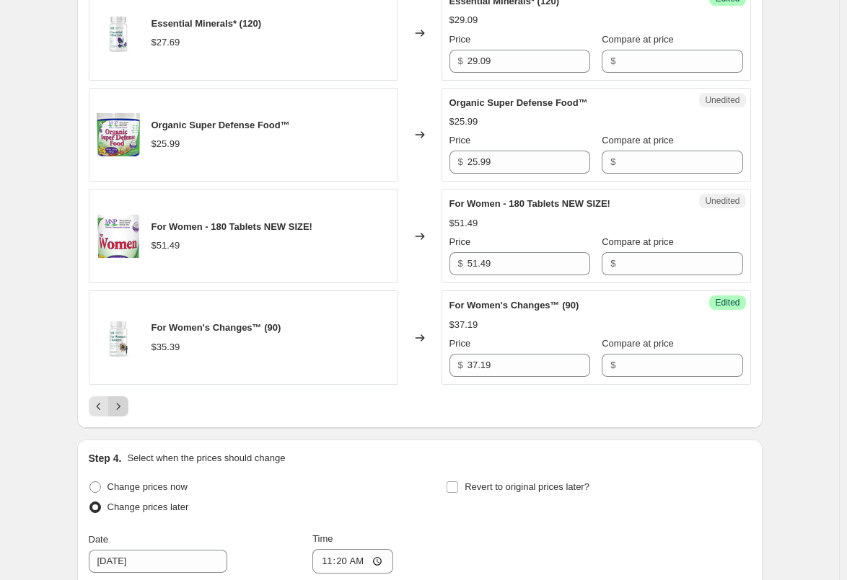
click at [123, 414] on icon "Next" at bounding box center [118, 406] width 14 height 14
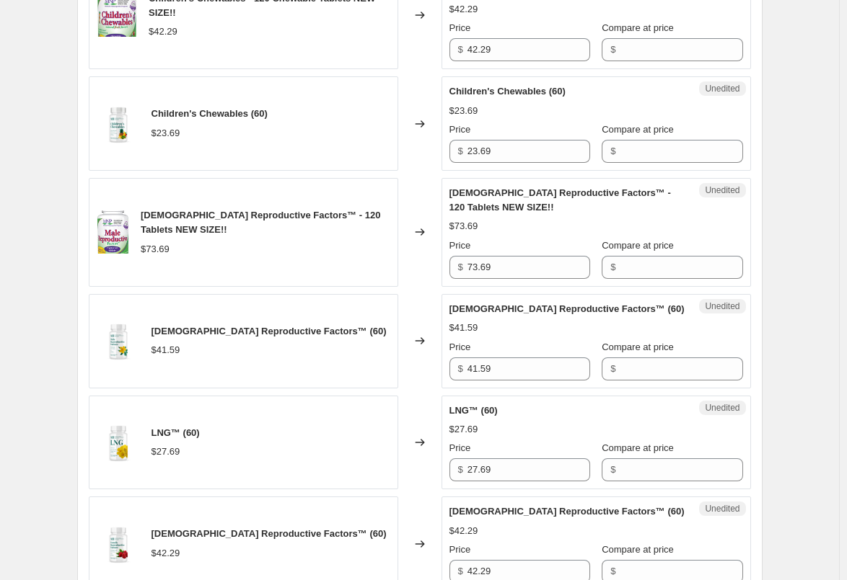
scroll to position [537, 0]
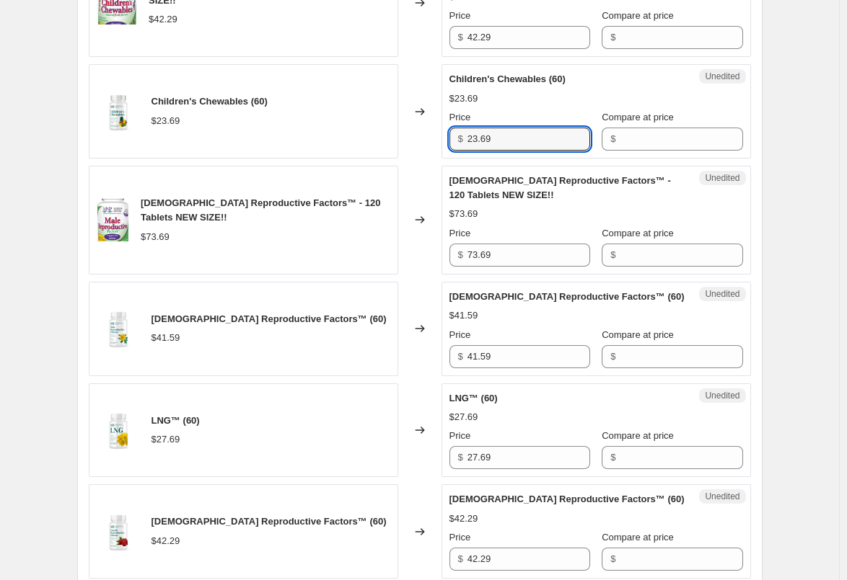
drag, startPoint x: 508, startPoint y: 146, endPoint x: 451, endPoint y: 145, distance: 57.0
click at [451, 145] on div "Unedited Children's Chewables (60) $23.69 Price $ 23.69 Compare at price $" at bounding box center [595, 111] width 309 height 94
paste input "4.8"
type input "24.89"
click at [416, 151] on div "Changed to" at bounding box center [419, 111] width 43 height 94
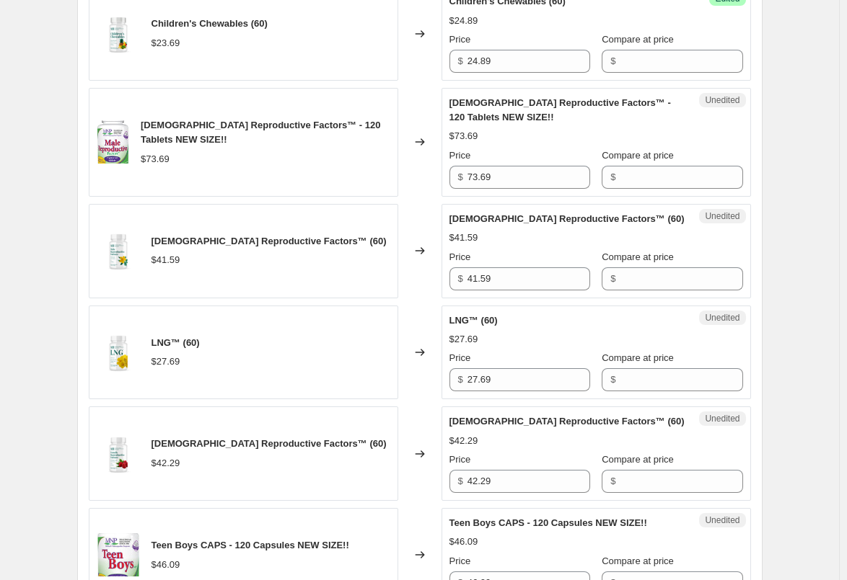
scroll to position [681, 0]
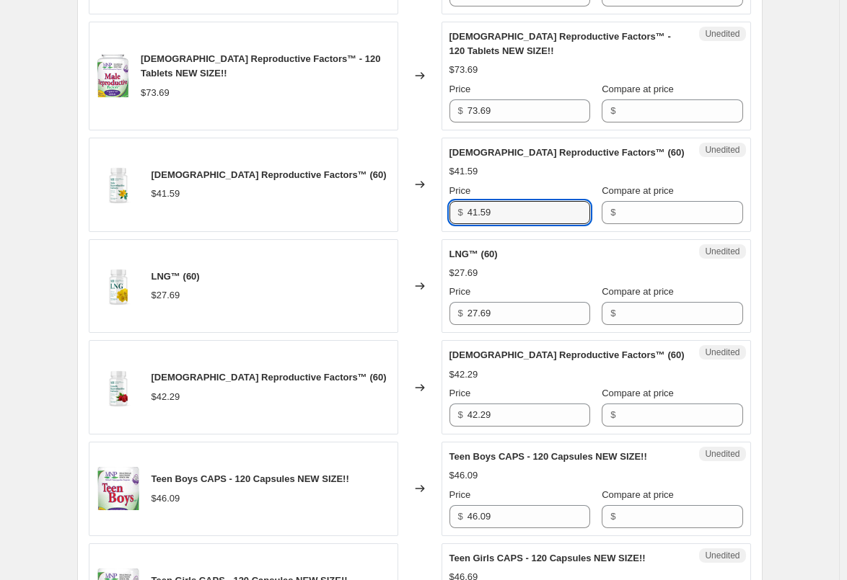
drag, startPoint x: 500, startPoint y: 211, endPoint x: 423, endPoint y: 211, distance: 77.2
click at [423, 211] on div "[DEMOGRAPHIC_DATA] Reproductive Factors™ (60) $41.59 Changed to Unedited [DEMOG…" at bounding box center [420, 185] width 662 height 94
paste input "3.6"
type input "43.69"
click at [423, 211] on div "Changed to" at bounding box center [419, 185] width 43 height 94
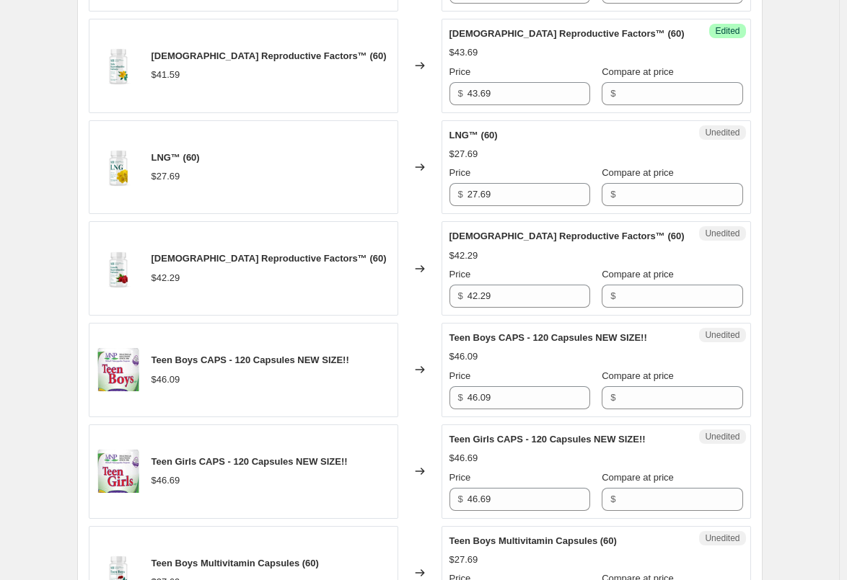
scroll to position [826, 0]
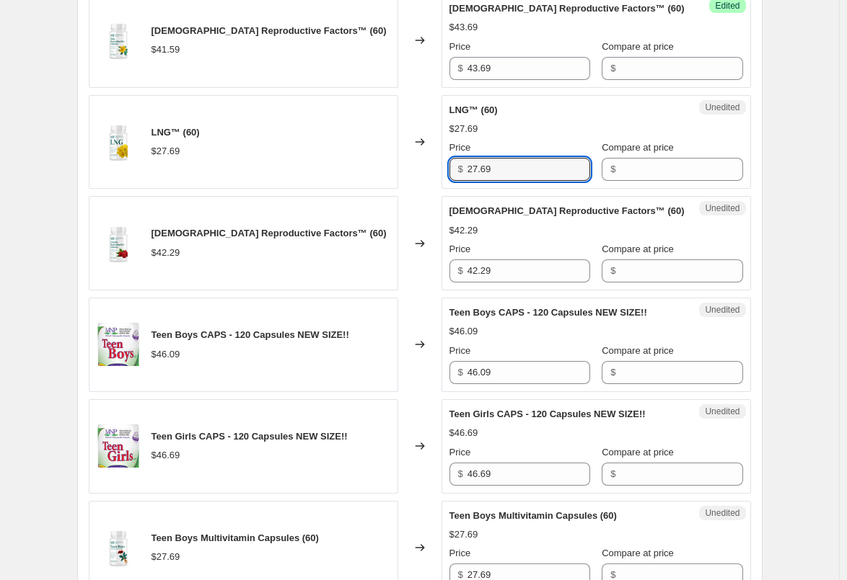
drag, startPoint x: 513, startPoint y: 173, endPoint x: 463, endPoint y: 173, distance: 49.8
click at [463, 173] on div "$ 27.69" at bounding box center [519, 169] width 141 height 23
paste input "9.0"
type input "29.09"
click at [427, 180] on div "Changed to" at bounding box center [419, 142] width 43 height 94
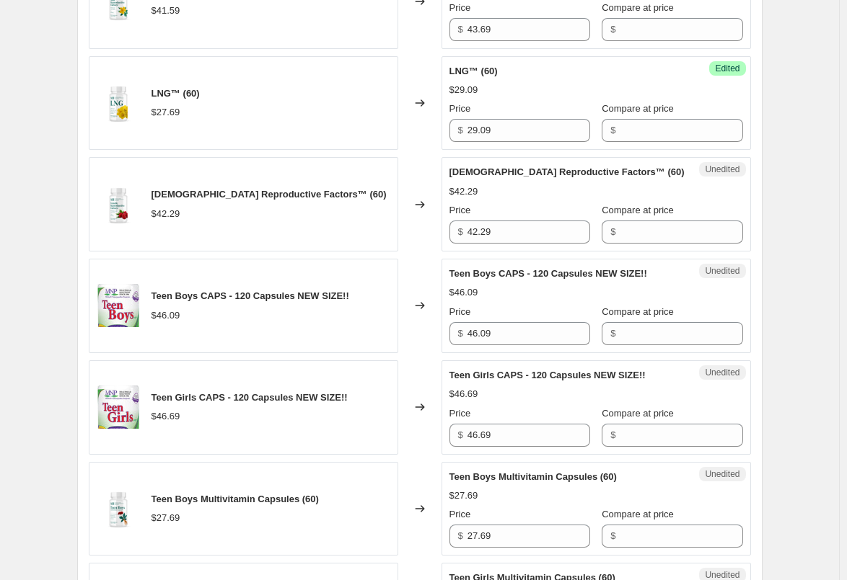
scroll to position [898, 0]
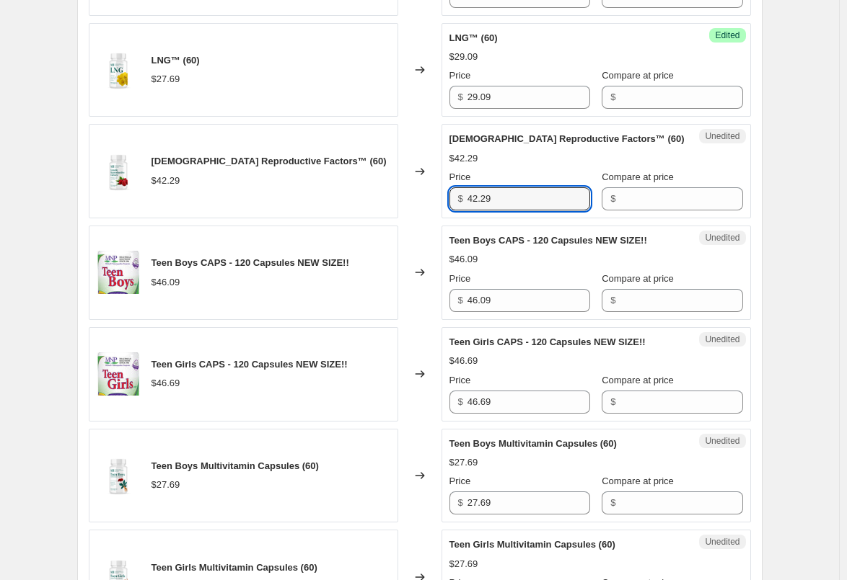
drag, startPoint x: 547, startPoint y: 203, endPoint x: 420, endPoint y: 203, distance: 126.9
click at [421, 203] on div "[DEMOGRAPHIC_DATA] Reproductive Factors™ (60) $42.29 Changed to Unedited [DEMOG…" at bounding box center [420, 171] width 662 height 94
paste input "4.4"
type input "44.49"
click at [415, 203] on div "Changed to" at bounding box center [419, 171] width 43 height 94
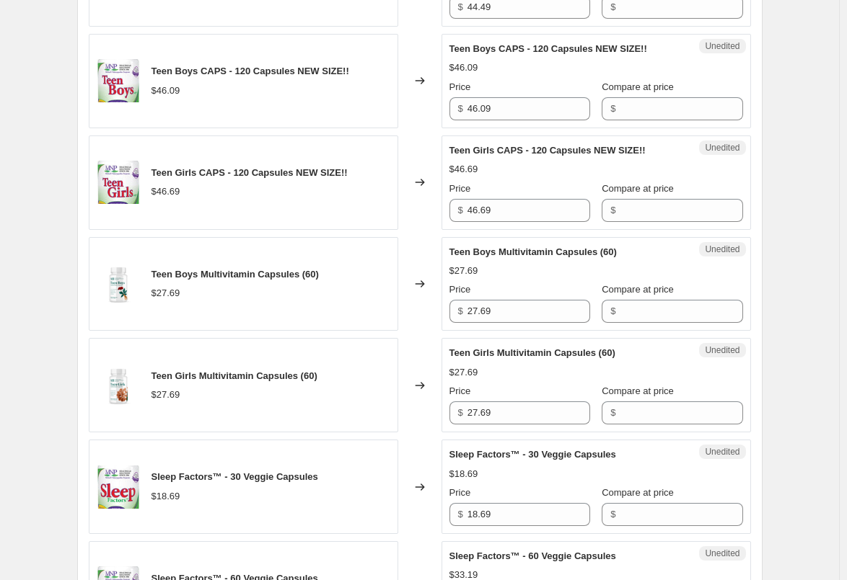
scroll to position [1114, 0]
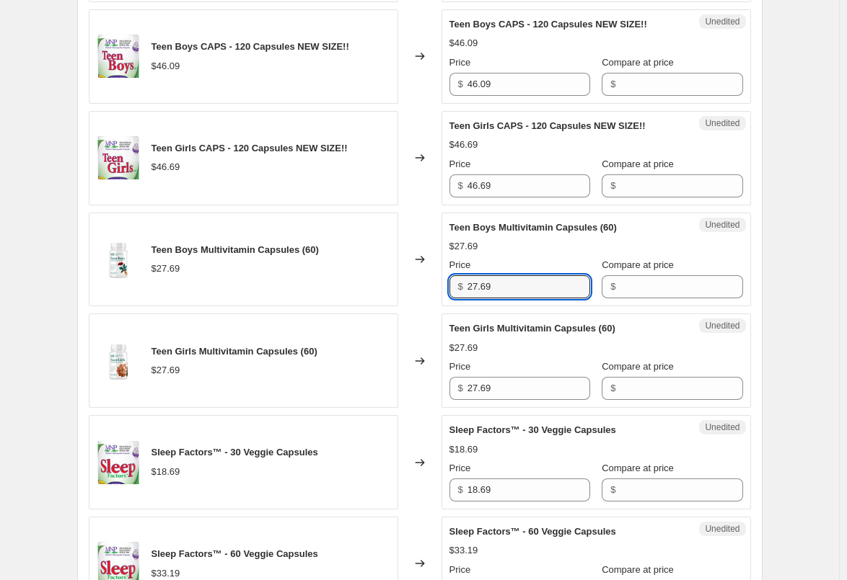
drag, startPoint x: 495, startPoint y: 292, endPoint x: 448, endPoint y: 288, distance: 47.0
click at [448, 288] on div "Unedited Teen Boys Multivitamin Capsules (60) $27.69 Price $ 27.69 Compare at p…" at bounding box center [595, 260] width 309 height 94
paste input "9.0"
type input "29.09"
click at [428, 290] on div "Changed to" at bounding box center [419, 260] width 43 height 94
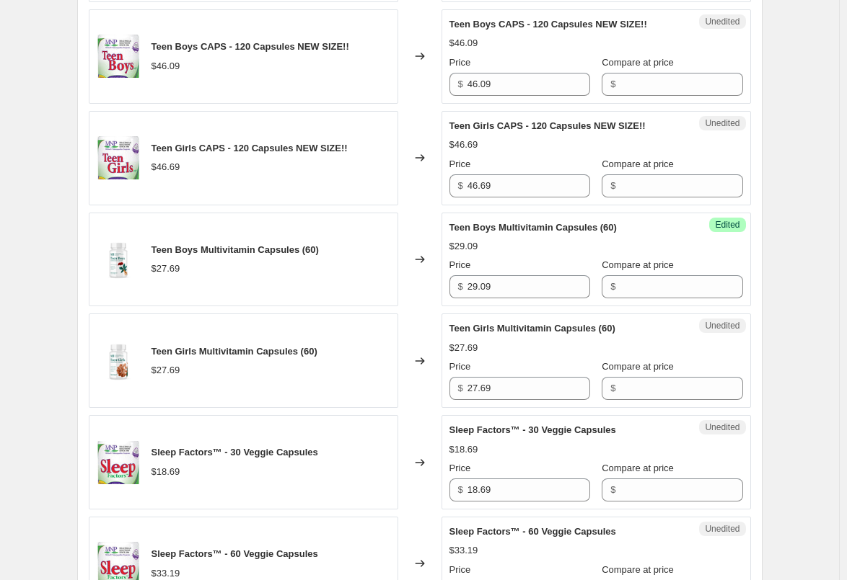
scroll to position [1186, 0]
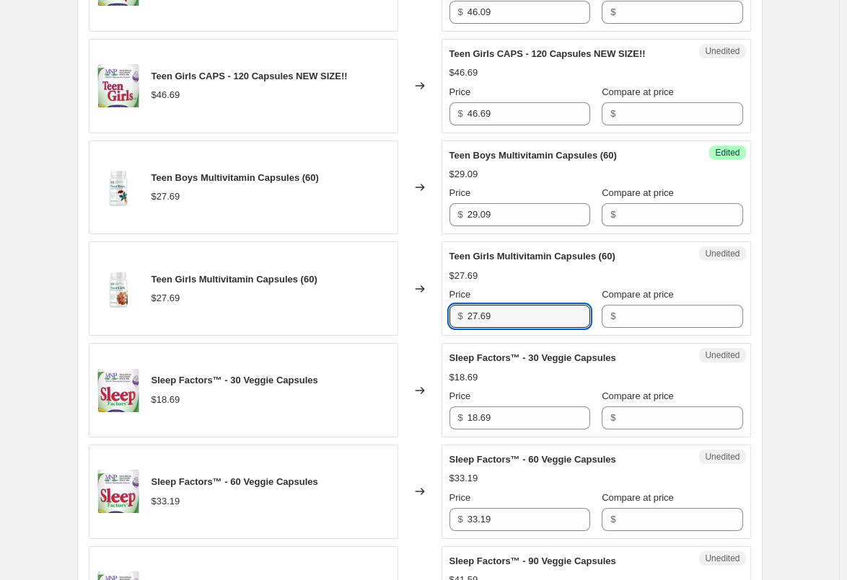
drag, startPoint x: 517, startPoint y: 316, endPoint x: 448, endPoint y: 316, distance: 68.5
click at [450, 316] on div "Unedited Teen Girls Multivitamin Capsules (60) $27.69 Price $ 27.69 Compare at …" at bounding box center [595, 289] width 309 height 94
paste input "9.0"
type input "29.09"
click at [438, 314] on div "Changed to" at bounding box center [419, 289] width 43 height 94
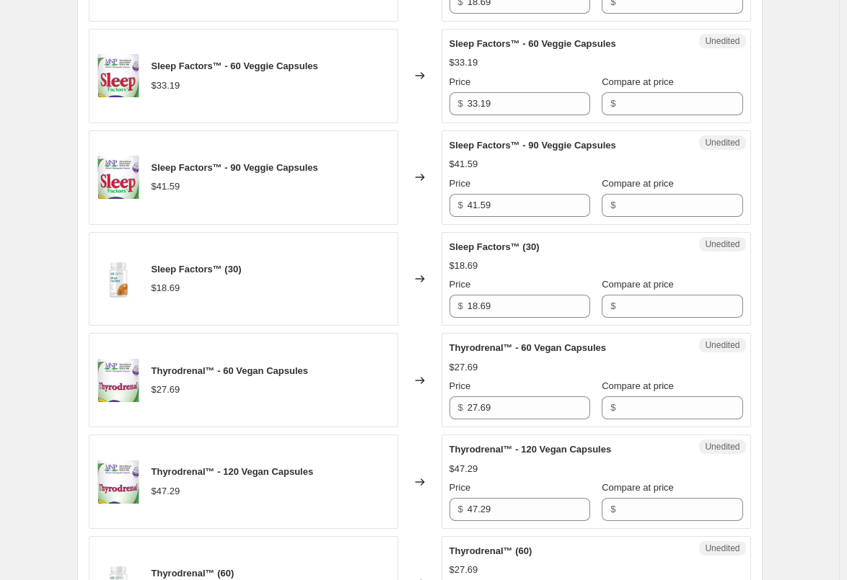
scroll to position [1619, 0]
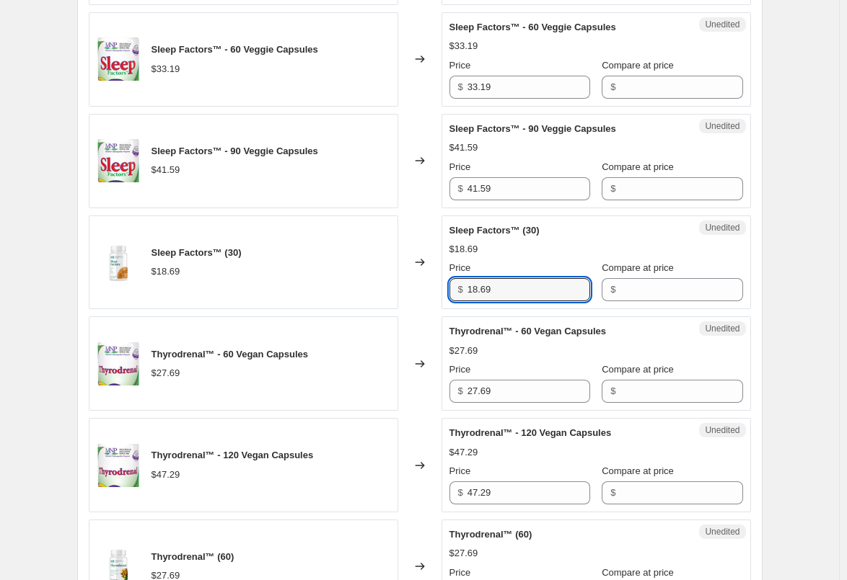
drag, startPoint x: 512, startPoint y: 285, endPoint x: 413, endPoint y: 288, distance: 98.8
click at [422, 288] on div "Sleep Factors™ (30) $18.69 Changed to Unedited Sleep Factors™ (30) $18.69 Price…" at bounding box center [420, 263] width 662 height 94
paste input "9"
type input "19.69"
click at [406, 290] on div "Changed to" at bounding box center [419, 263] width 43 height 94
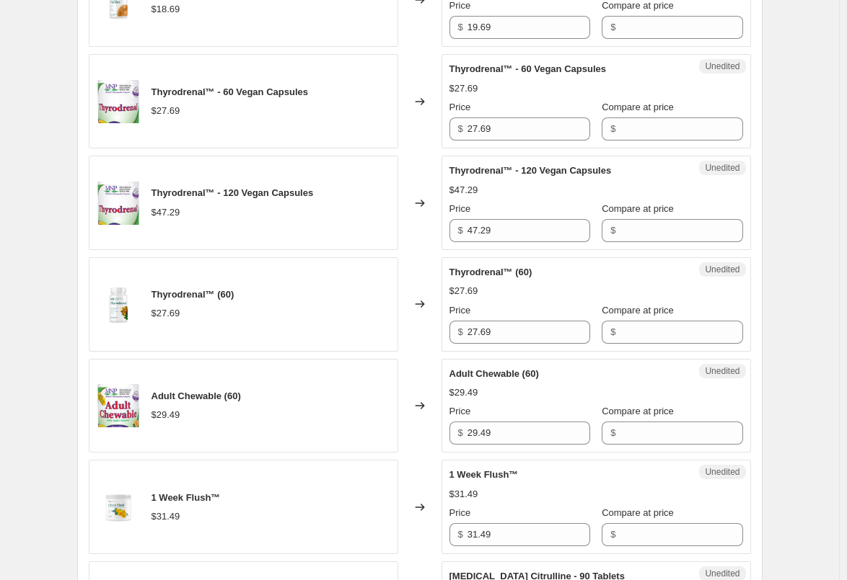
scroll to position [1907, 0]
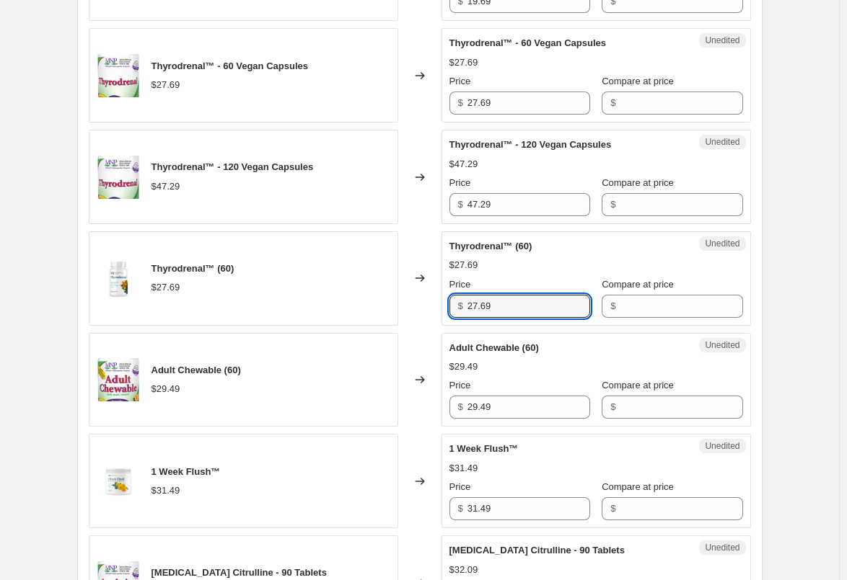
drag, startPoint x: 525, startPoint y: 306, endPoint x: 407, endPoint y: 308, distance: 117.5
click at [407, 308] on div "Thyrodrenal™ (60) $27.69 Changed to Unedited Thyrodrenal™ (60) $27.69 Price $ 2…" at bounding box center [420, 278] width 662 height 94
paste input "9.0"
type input "29.09"
click at [405, 306] on div "Changed to" at bounding box center [419, 278] width 43 height 94
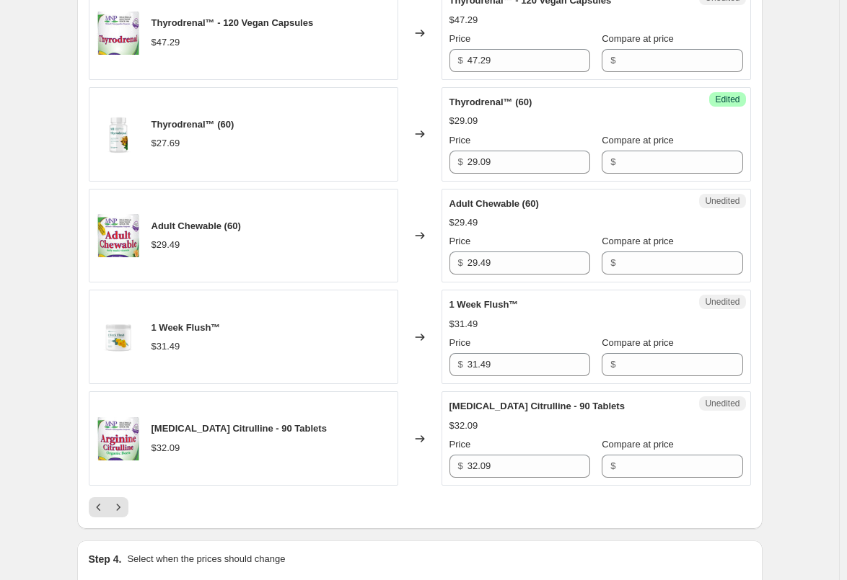
scroll to position [2123, 0]
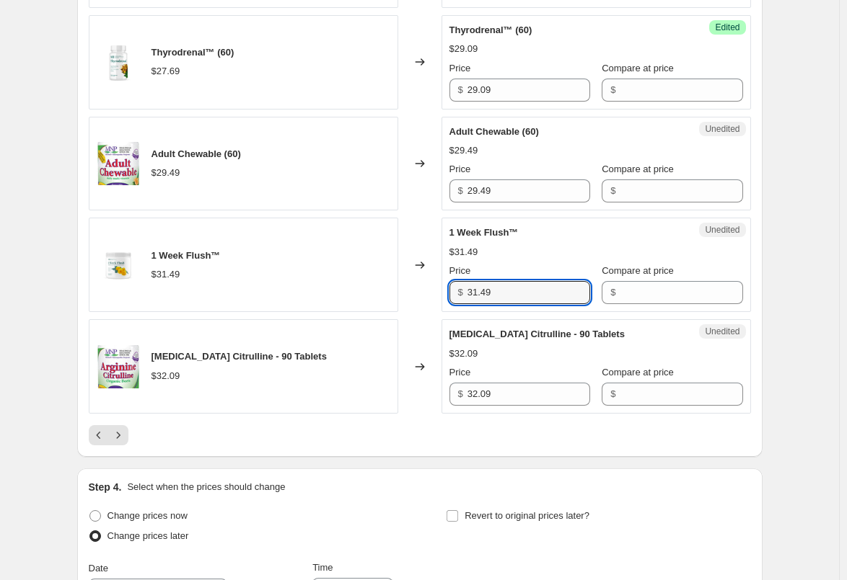
drag, startPoint x: 501, startPoint y: 291, endPoint x: 411, endPoint y: 297, distance: 90.3
click at [411, 297] on div "1 Week Flush™ $31.49 Changed to Unedited 1 Week Flush™ $31.49 Price $ 31.49 Com…" at bounding box center [420, 265] width 662 height 94
paste input "3.0"
type input "33.09"
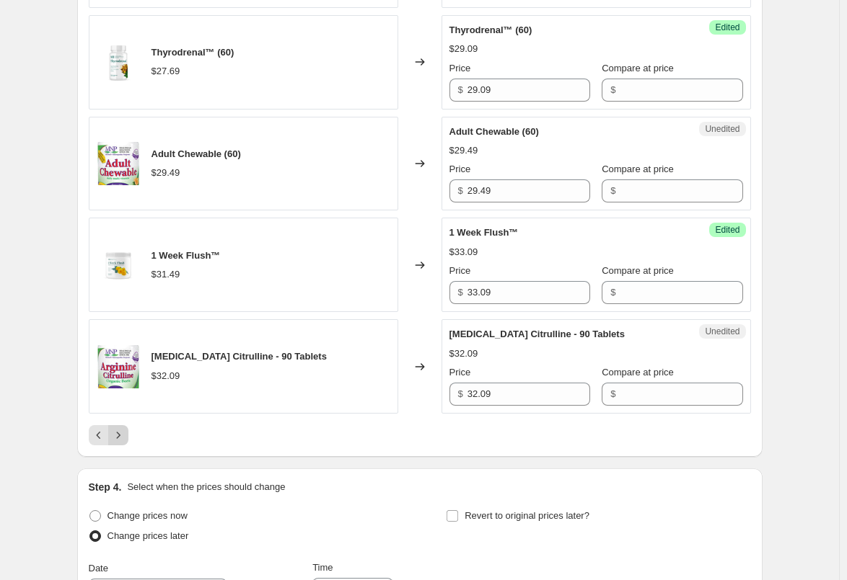
click at [120, 435] on icon "Next" at bounding box center [118, 435] width 4 height 6
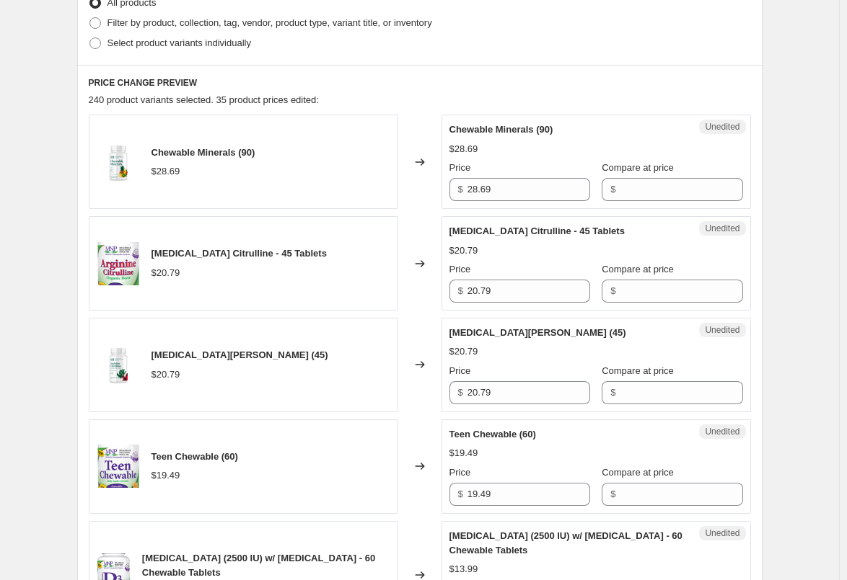
scroll to position [393, 0]
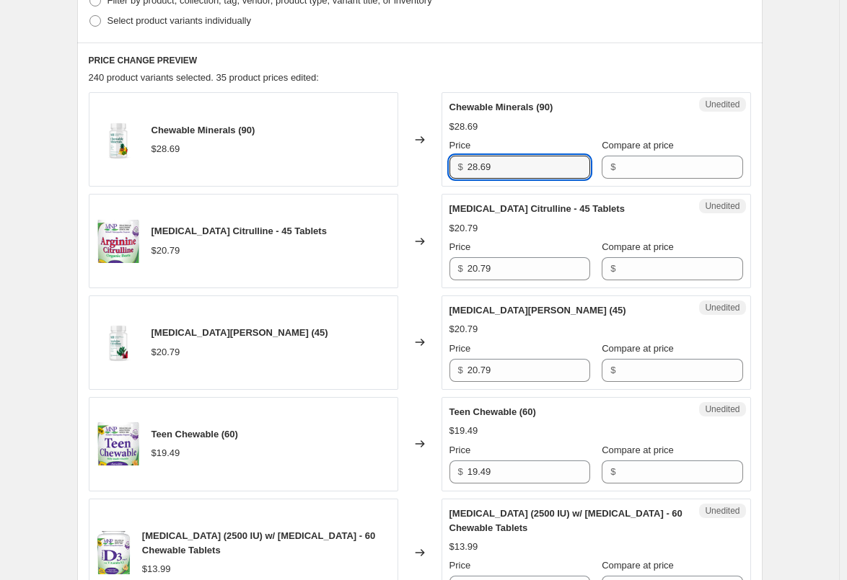
drag, startPoint x: 521, startPoint y: 171, endPoint x: 438, endPoint y: 172, distance: 82.2
click at [438, 172] on div "Chewable Minerals (90) $28.69 Changed to Unedited Chewable Minerals (90) $28.69…" at bounding box center [420, 139] width 662 height 94
paste input "30.1"
type input "30.19"
click at [425, 174] on div "Changed to" at bounding box center [419, 139] width 43 height 94
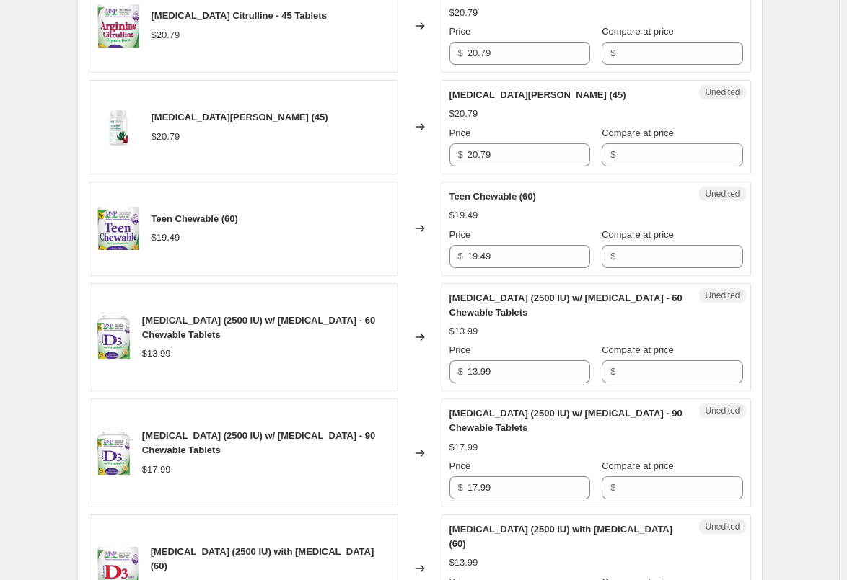
scroll to position [609, 0]
drag, startPoint x: 516, startPoint y: 153, endPoint x: 452, endPoint y: 154, distance: 63.5
click at [452, 154] on div "$ 20.79" at bounding box center [519, 154] width 141 height 23
paste input "1.8"
type input "21.89"
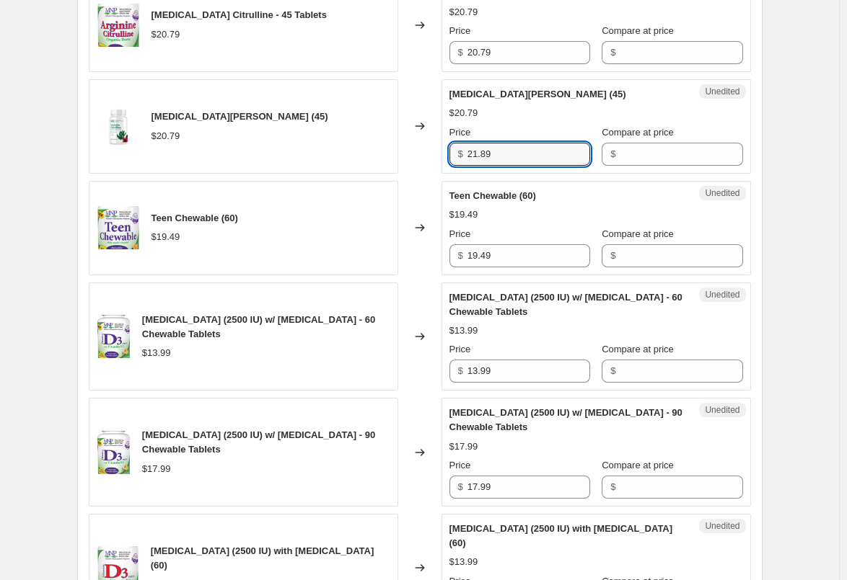
click at [428, 166] on div "Changed to" at bounding box center [419, 126] width 43 height 94
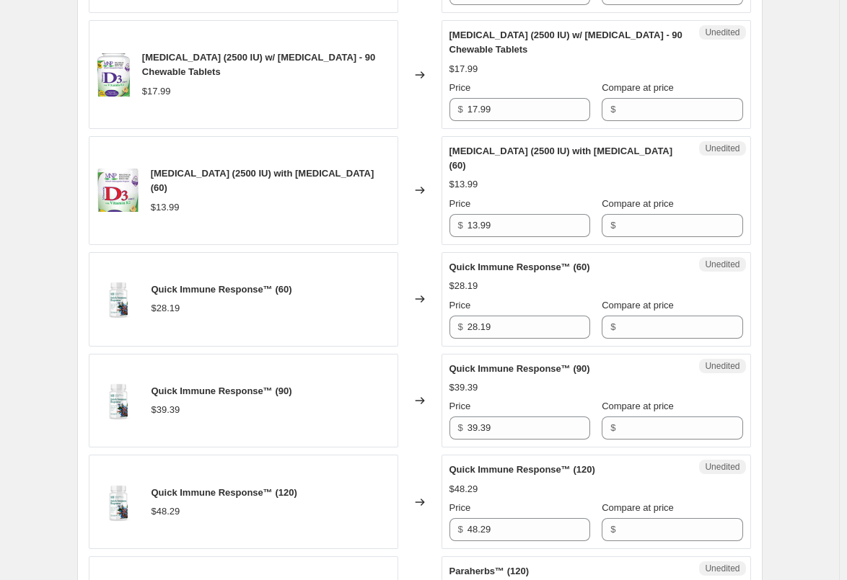
scroll to position [1042, 0]
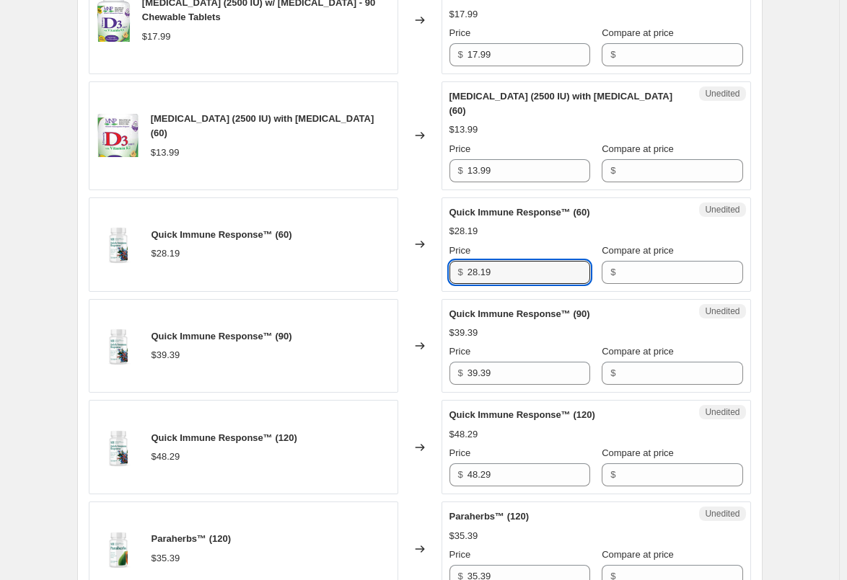
drag, startPoint x: 507, startPoint y: 255, endPoint x: 407, endPoint y: 252, distance: 99.5
click at [410, 252] on div "Quick Immune Response™ (60) $28.19 Changed to Unedited Quick Immune Response™ (…" at bounding box center [420, 245] width 662 height 94
paste input "9.6"
type input "29.69"
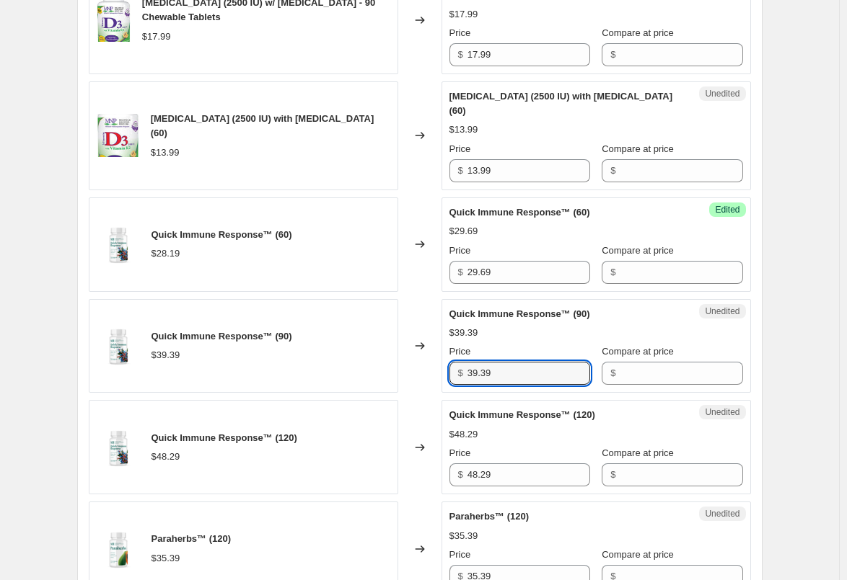
drag, startPoint x: 496, startPoint y: 358, endPoint x: 422, endPoint y: 361, distance: 74.3
click at [423, 361] on div "Quick Immune Response™ (90) $39.39 Changed to Unedited Quick Immune Response™ (…" at bounding box center [420, 346] width 662 height 94
paste input "41"
type input "41.39"
click at [415, 361] on div "Changed to" at bounding box center [419, 346] width 43 height 94
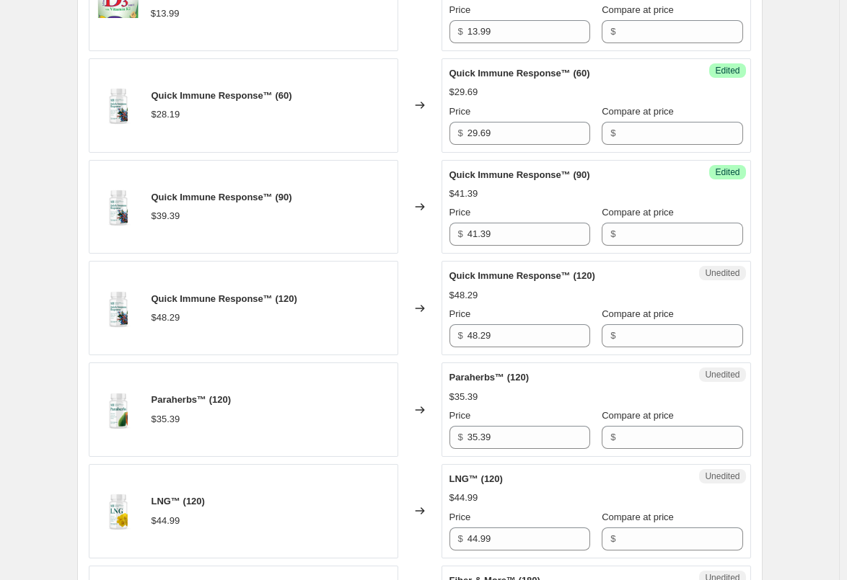
scroll to position [1186, 0]
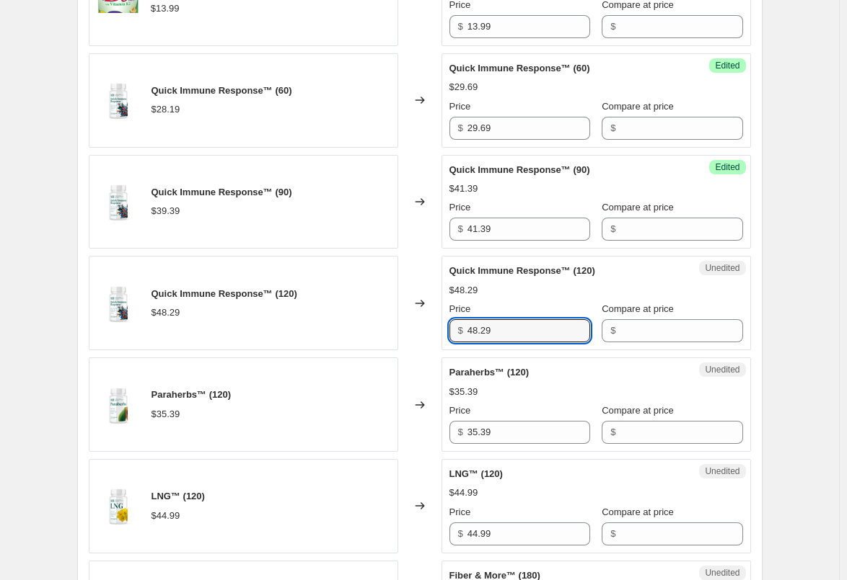
drag, startPoint x: 486, startPoint y: 325, endPoint x: 427, endPoint y: 324, distance: 59.1
click at [427, 324] on div "Quick Immune Response™ (120) $48.29 Changed to Unedited Quick Immune Response™ …" at bounding box center [420, 303] width 662 height 94
paste input "50.7"
type input "50.79"
click at [423, 324] on div "Changed to" at bounding box center [419, 303] width 43 height 94
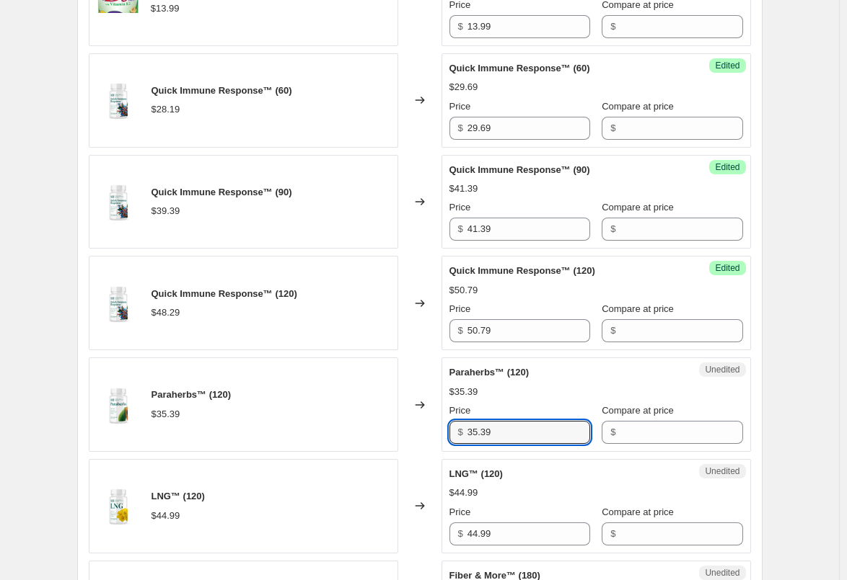
drag, startPoint x: 518, startPoint y: 422, endPoint x: 397, endPoint y: 421, distance: 121.1
click at [397, 421] on div "Paraherbs™ (120) $35.39 Changed to Unedited Paraherbs™ (120) $35.39 Price $ 35.…" at bounding box center [420, 405] width 662 height 94
paste input "7.1"
type input "37.19"
click at [409, 419] on div "Changed to" at bounding box center [419, 405] width 43 height 94
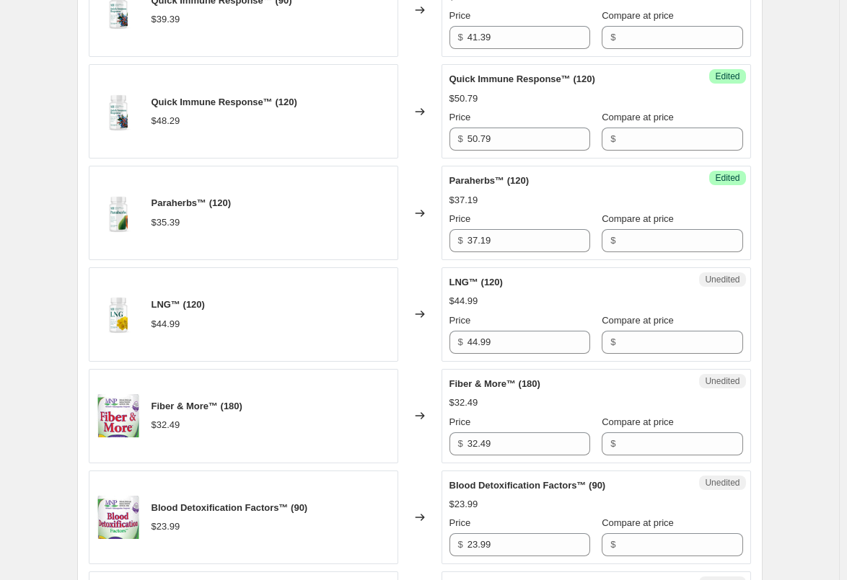
scroll to position [1402, 0]
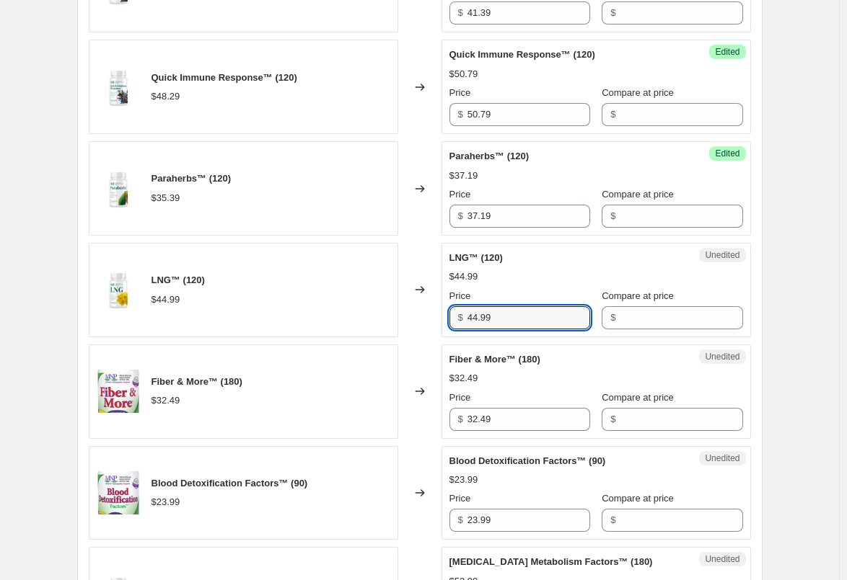
drag, startPoint x: 474, startPoint y: 304, endPoint x: 373, endPoint y: 304, distance: 100.9
click at [374, 304] on div "LNG™ (120) $44.99 Changed to Unedited LNG™ (120) $44.99 Price $ 44.99 Compare a…" at bounding box center [420, 290] width 662 height 94
paste input "7.2"
type input "47.29"
click at [402, 309] on div "Changed to" at bounding box center [419, 290] width 43 height 94
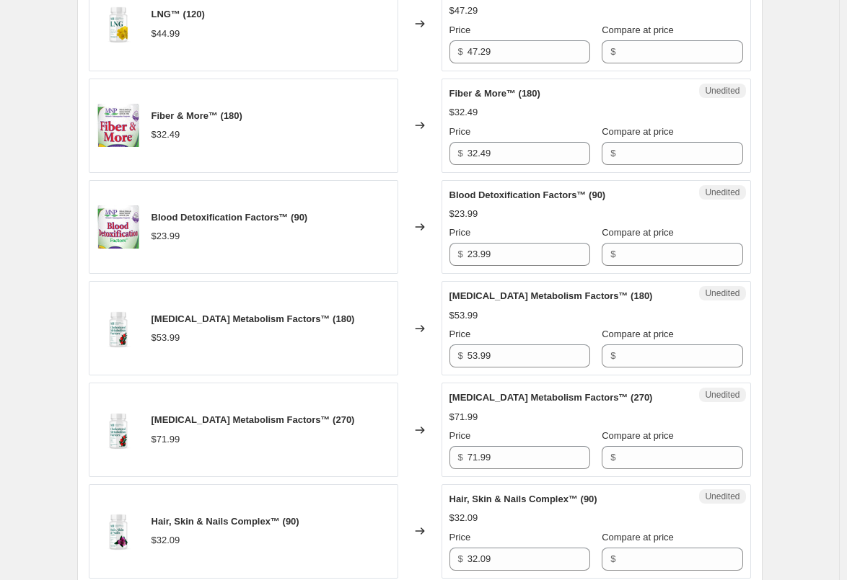
scroll to position [1763, 0]
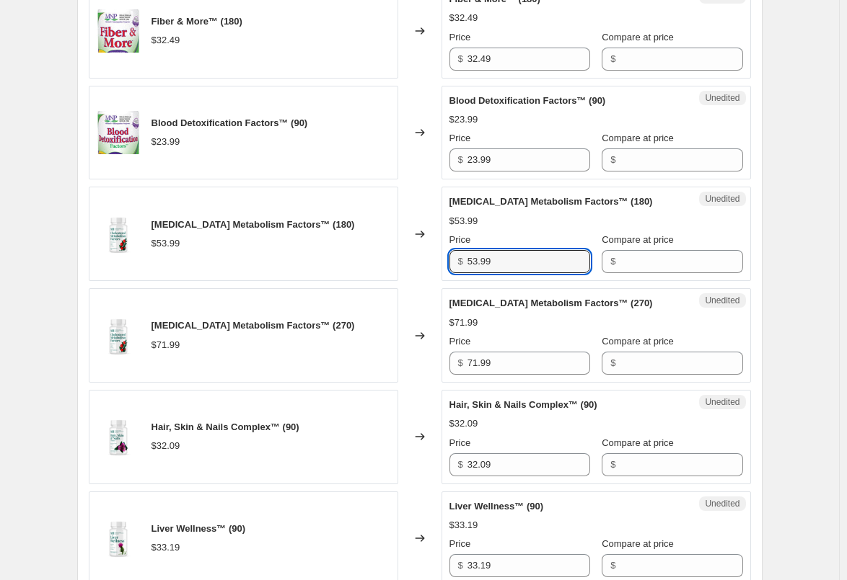
drag, startPoint x: 520, startPoint y: 253, endPoint x: 435, endPoint y: 250, distance: 85.1
click at [435, 250] on div "[MEDICAL_DATA] Metabolism Factors™ (180) $53.99 Changed to Unedited [MEDICAL_DA…" at bounding box center [420, 234] width 662 height 94
paste input "6.6"
type input "56.69"
click at [433, 250] on div "Changed to" at bounding box center [419, 234] width 43 height 94
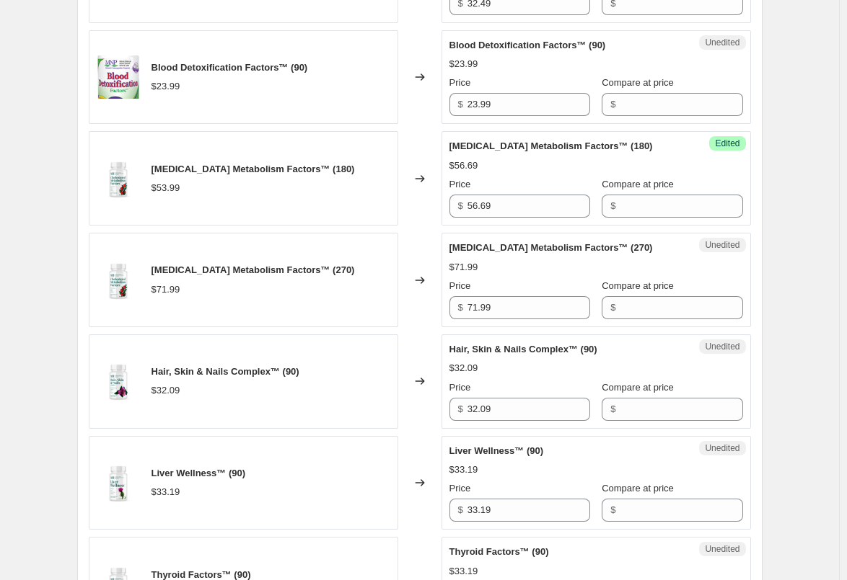
scroll to position [1835, 0]
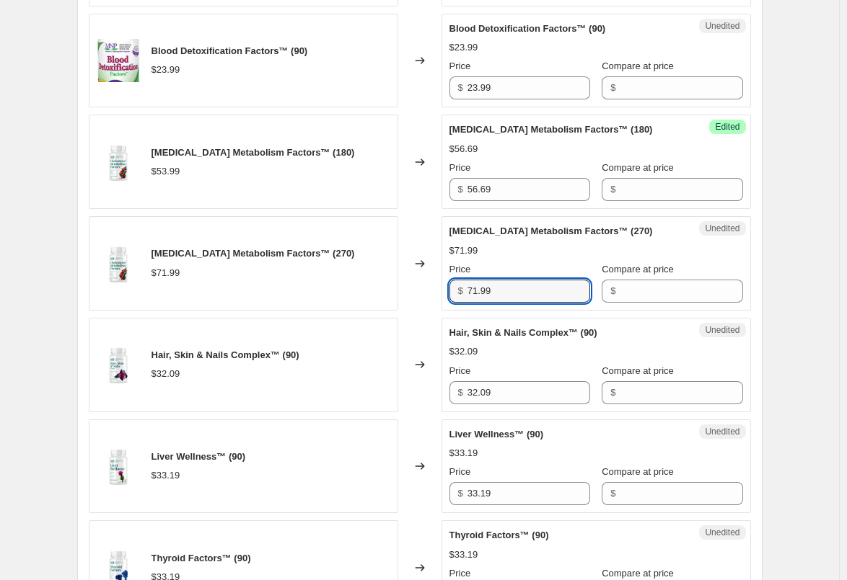
drag, startPoint x: 479, startPoint y: 278, endPoint x: 438, endPoint y: 278, distance: 40.4
click at [438, 278] on div "[MEDICAL_DATA] Metabolism Factors™ (270) $71.99 Changed to Unedited [MEDICAL_DA…" at bounding box center [420, 263] width 662 height 94
paste input "5.5"
type input "75.59"
click at [409, 327] on div "Changed to" at bounding box center [419, 365] width 43 height 94
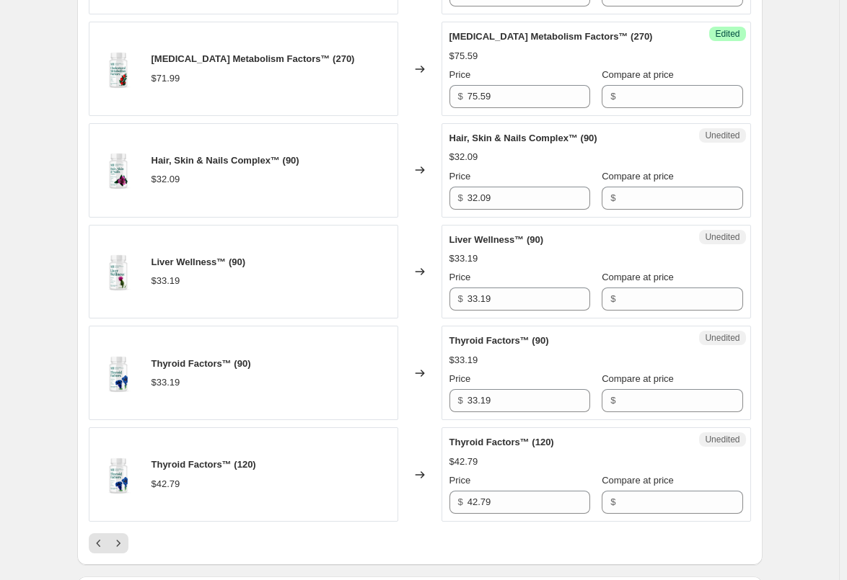
scroll to position [2051, 0]
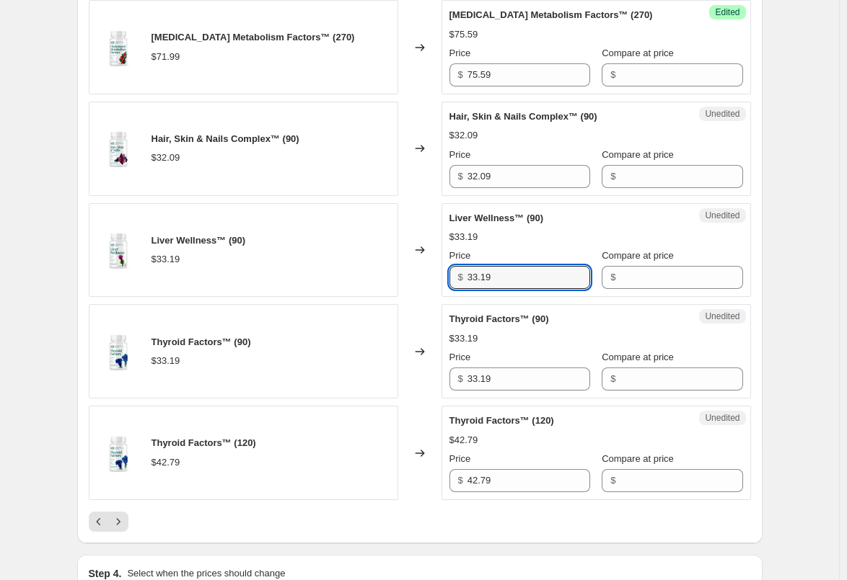
drag, startPoint x: 524, startPoint y: 265, endPoint x: 440, endPoint y: 265, distance: 84.4
click at [440, 265] on div "Liver Wellness™ (90) $33.19 Changed to Unedited Liver Wellness™ (90) $33.19 Pri…" at bounding box center [420, 250] width 662 height 94
click at [423, 279] on div "Changed to" at bounding box center [419, 250] width 43 height 94
drag, startPoint x: 529, startPoint y: 257, endPoint x: 441, endPoint y: 257, distance: 87.2
click at [441, 257] on div "Liver Wellness™ (90) $33.19 Changed to Unedited Liver Wellness™ (90) $33.19 Pri…" at bounding box center [420, 250] width 662 height 94
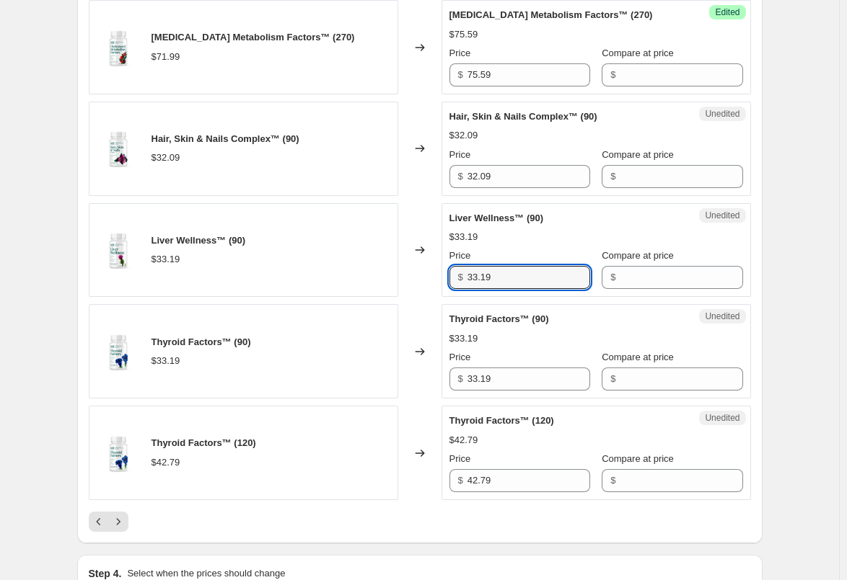
paste input "4.8"
type input "34.89"
click at [441, 257] on div "Changed to" at bounding box center [419, 250] width 43 height 94
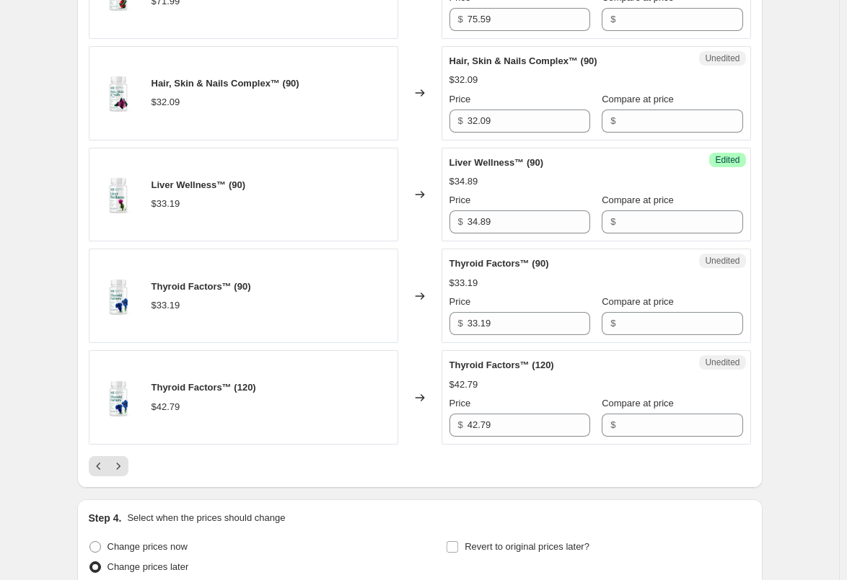
scroll to position [2123, 0]
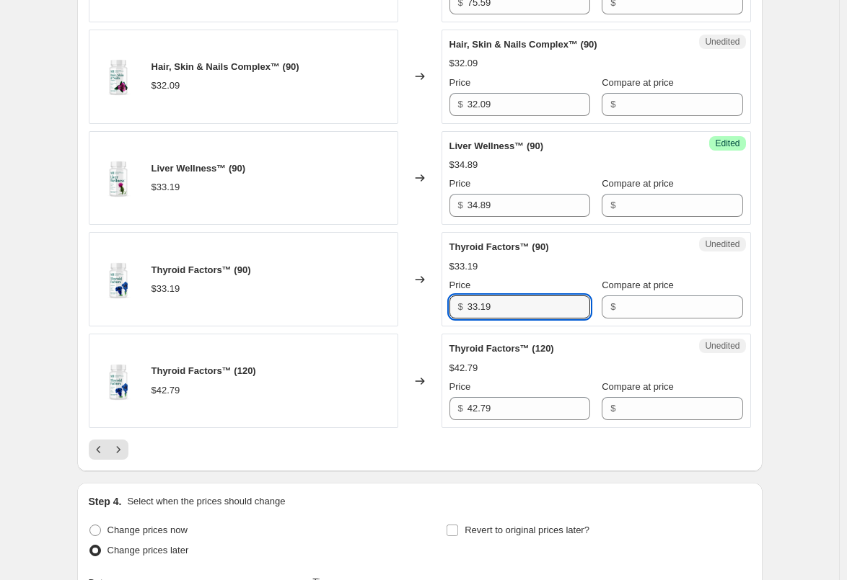
drag, startPoint x: 505, startPoint y: 286, endPoint x: 394, endPoint y: 289, distance: 111.1
click at [394, 289] on div "Thyroid Factors™ (90) $33.19 Changed to Unedited Thyroid Factors™ (90) $33.19 P…" at bounding box center [420, 279] width 662 height 94
paste input "4.8"
type input "34.89"
click at [413, 289] on div "Changed to" at bounding box center [419, 279] width 43 height 94
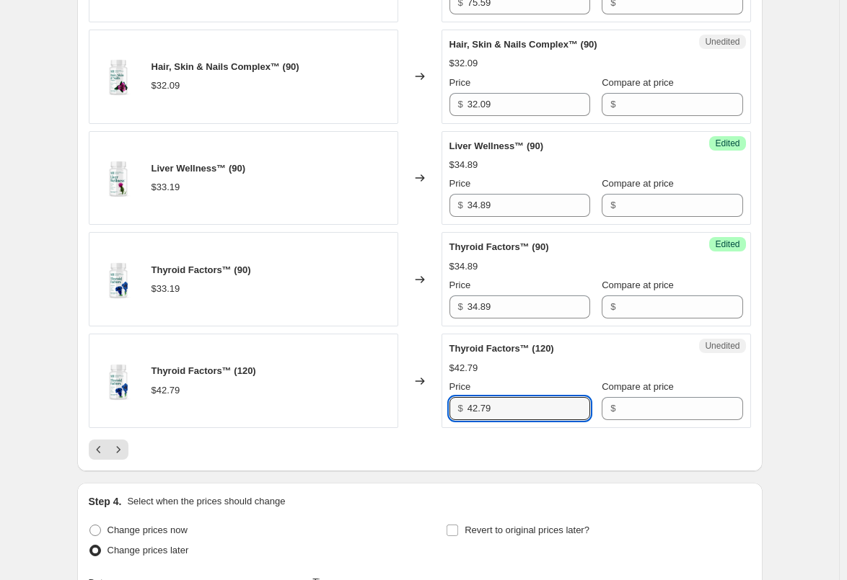
drag, startPoint x: 507, startPoint y: 397, endPoint x: 409, endPoint y: 389, distance: 98.4
click at [409, 389] on div "Thyroid Factors™ (120) $42.79 Changed to Unedited Thyroid Factors™ (120) $42.79…" at bounding box center [420, 381] width 662 height 94
paste input "4.9"
type input "44.99"
click at [417, 442] on div at bounding box center [420, 450] width 662 height 20
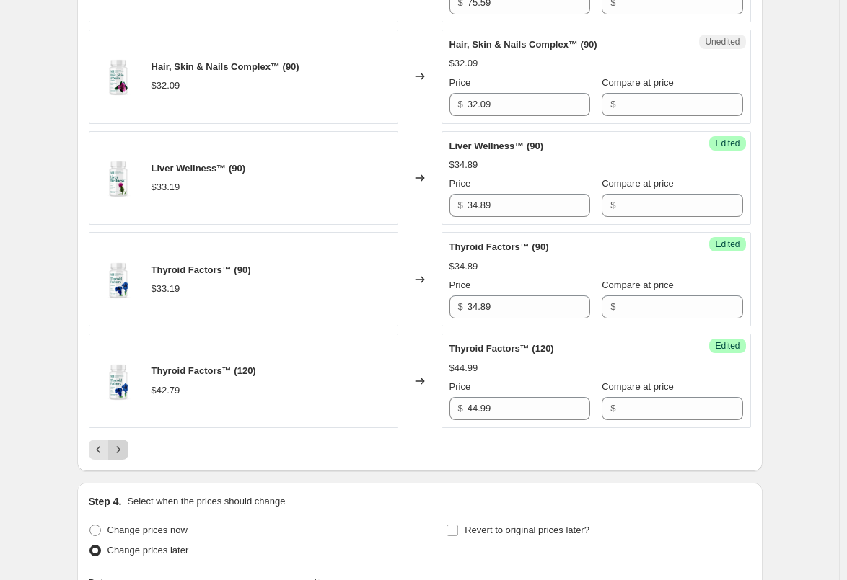
click at [125, 443] on icon "Next" at bounding box center [118, 450] width 14 height 14
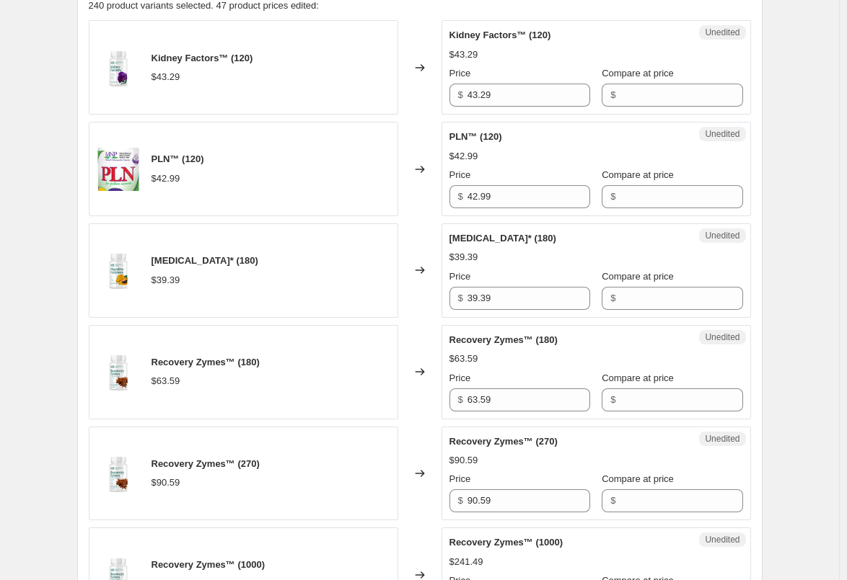
scroll to position [393, 0]
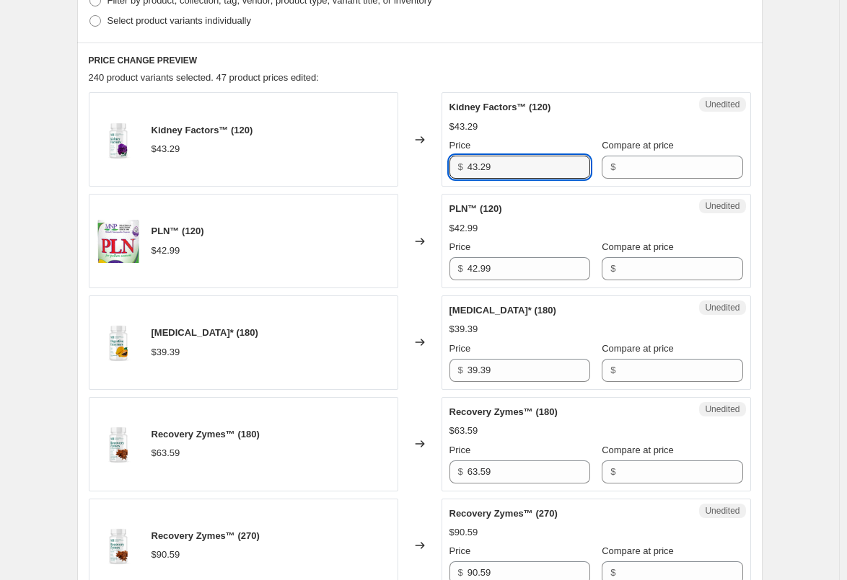
drag, startPoint x: 506, startPoint y: 159, endPoint x: 407, endPoint y: 162, distance: 98.8
click at [408, 162] on div "Kidney Factors™ (120) $43.29 Changed to Unedited Kidney Factors™ (120) $43.29 P…" at bounding box center [420, 139] width 662 height 94
paste input "5.4"
type input "45.49"
click at [421, 177] on div "Changed to" at bounding box center [419, 139] width 43 height 94
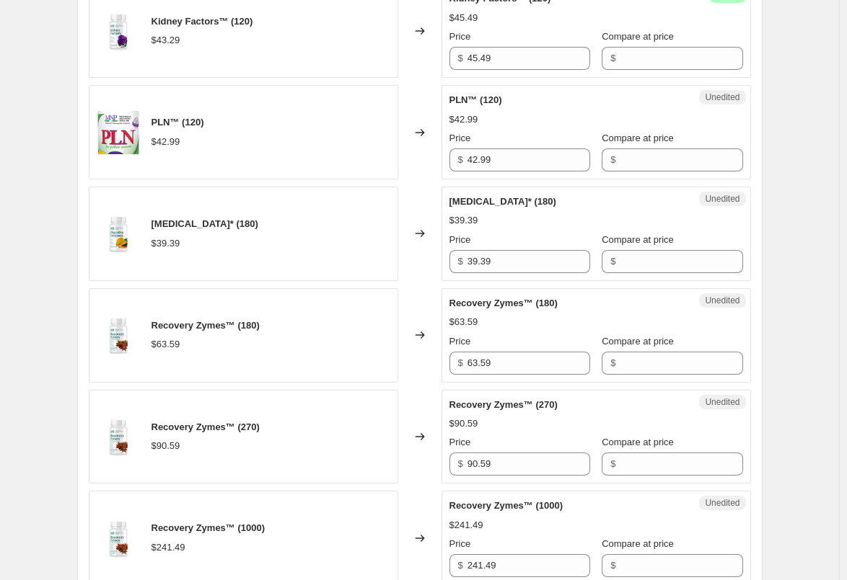
scroll to position [537, 0]
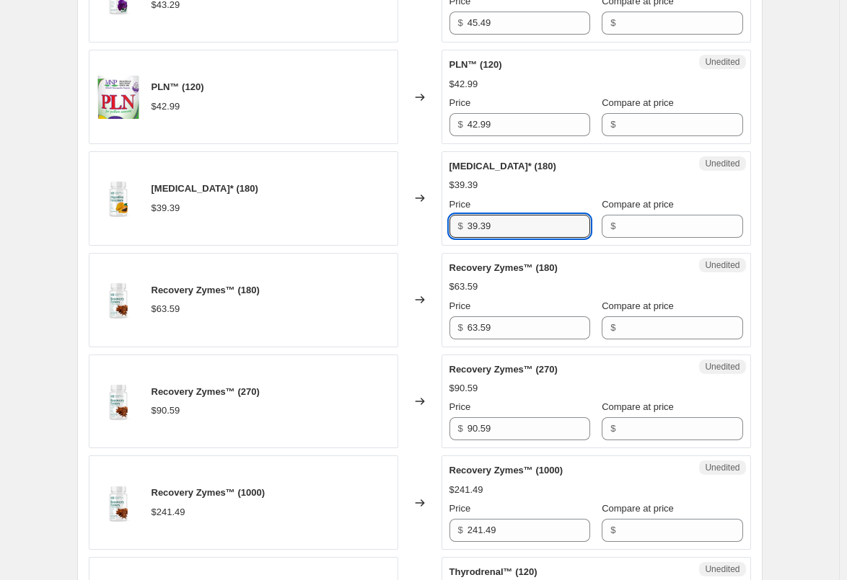
drag, startPoint x: 509, startPoint y: 231, endPoint x: 405, endPoint y: 227, distance: 104.6
click at [405, 227] on div "[MEDICAL_DATA]* (180) $39.39 Changed to Unedited [MEDICAL_DATA]* (180) $39.39 P…" at bounding box center [420, 198] width 662 height 94
paste input "41"
type input "41.39"
click at [404, 226] on div "Changed to" at bounding box center [419, 198] width 43 height 94
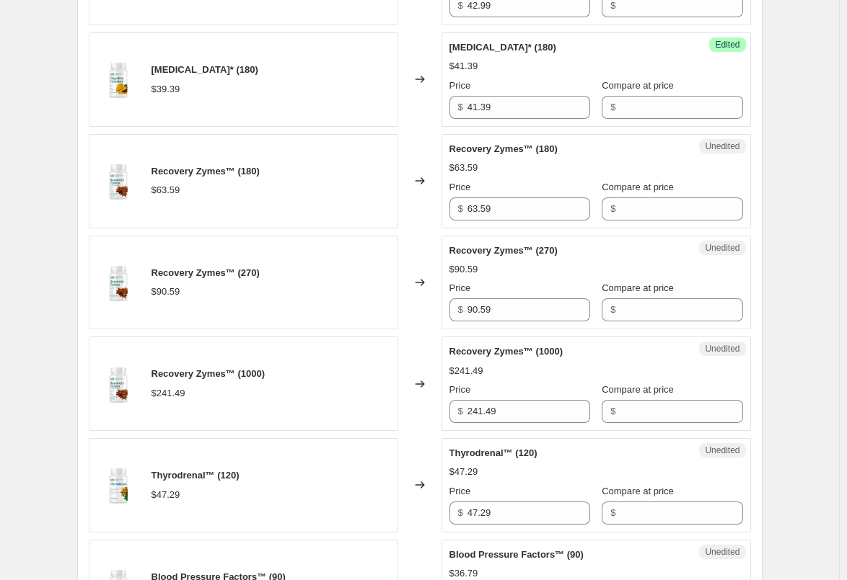
scroll to position [681, 0]
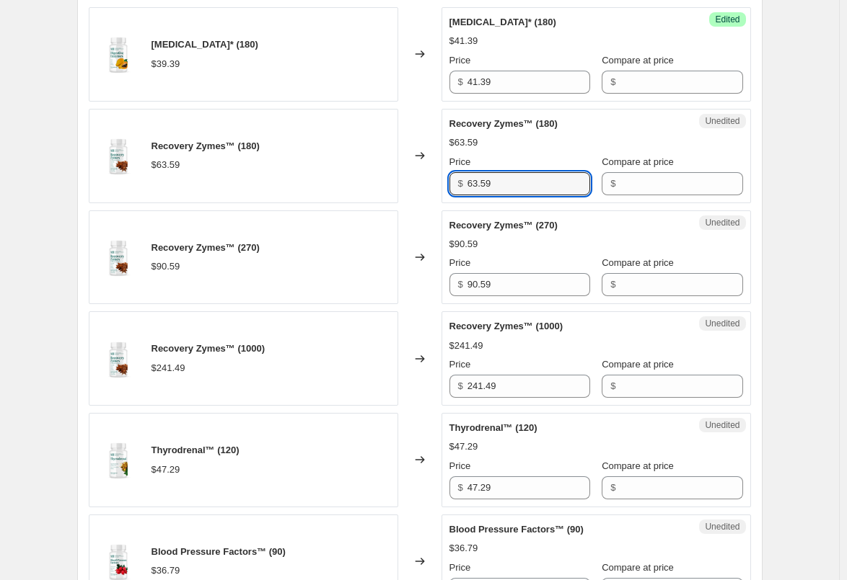
drag, startPoint x: 511, startPoint y: 187, endPoint x: 431, endPoint y: 187, distance: 79.3
click at [431, 187] on div "Recovery Zymes™ (180) $63.59 Changed to Unedited Recovery Zymes™ (180) $63.59 P…" at bounding box center [420, 156] width 662 height 94
paste input "6.7"
type input "66.79"
click at [430, 187] on div "Changed to" at bounding box center [419, 156] width 43 height 94
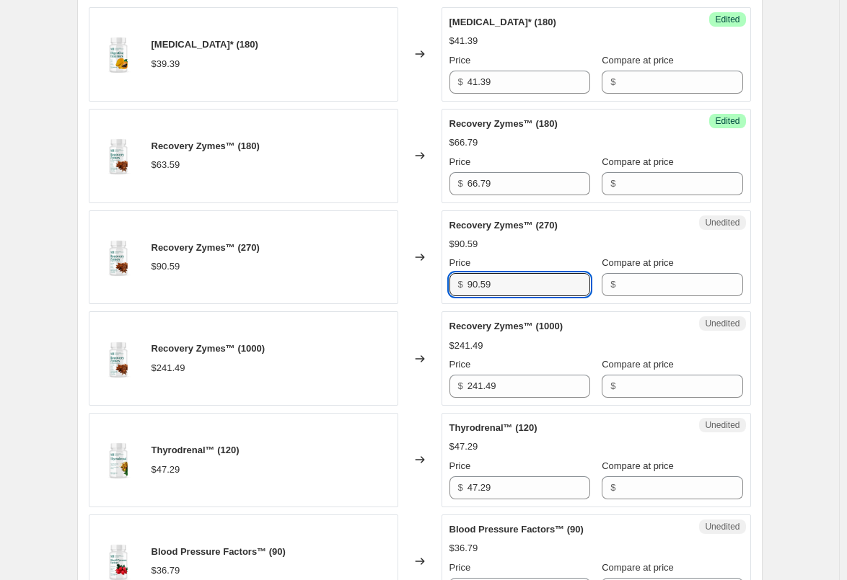
drag, startPoint x: 500, startPoint y: 279, endPoint x: 450, endPoint y: 281, distance: 49.8
click at [451, 281] on div "Unedited Recovery Zymes™ (270) $90.59 Price $ 90.59 Compare at price $" at bounding box center [595, 258] width 309 height 94
paste input "5.1"
type input "95.19"
click at [419, 288] on div "Changed to" at bounding box center [419, 258] width 43 height 94
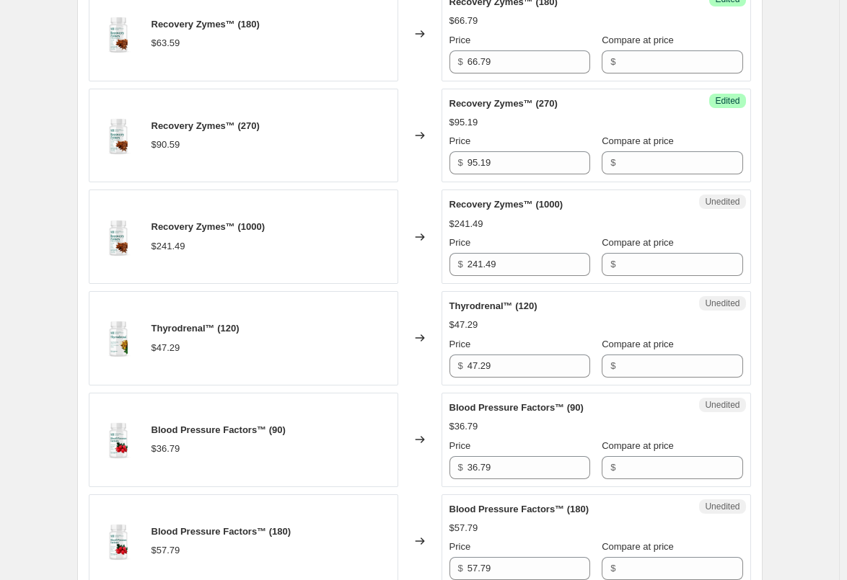
scroll to position [826, 0]
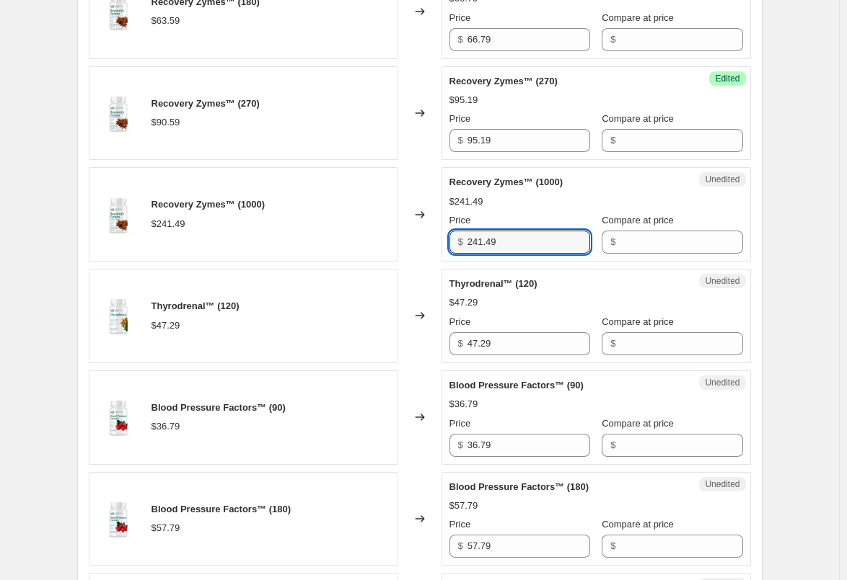
drag, startPoint x: 516, startPoint y: 241, endPoint x: 429, endPoint y: 240, distance: 86.5
click at [429, 240] on div "Recovery Zymes™ (1000) $241.49 Changed to Unedited Recovery Zymes™ (1000) $241.…" at bounding box center [420, 214] width 662 height 94
paste input "53.5"
type input "253.59"
click at [410, 244] on div "Changed to" at bounding box center [419, 214] width 43 height 94
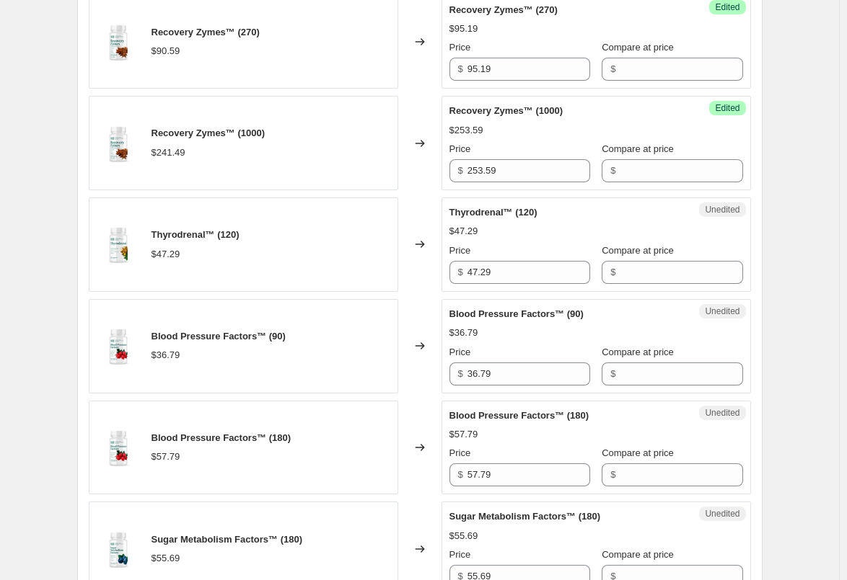
scroll to position [898, 0]
drag, startPoint x: 500, startPoint y: 274, endPoint x: 451, endPoint y: 273, distance: 49.8
click at [451, 273] on div "Unedited Thyrodrenal™ (120) $47.29 Price $ 47.29 Compare at price $" at bounding box center [595, 244] width 309 height 94
paste input "9.6"
type input "49.69"
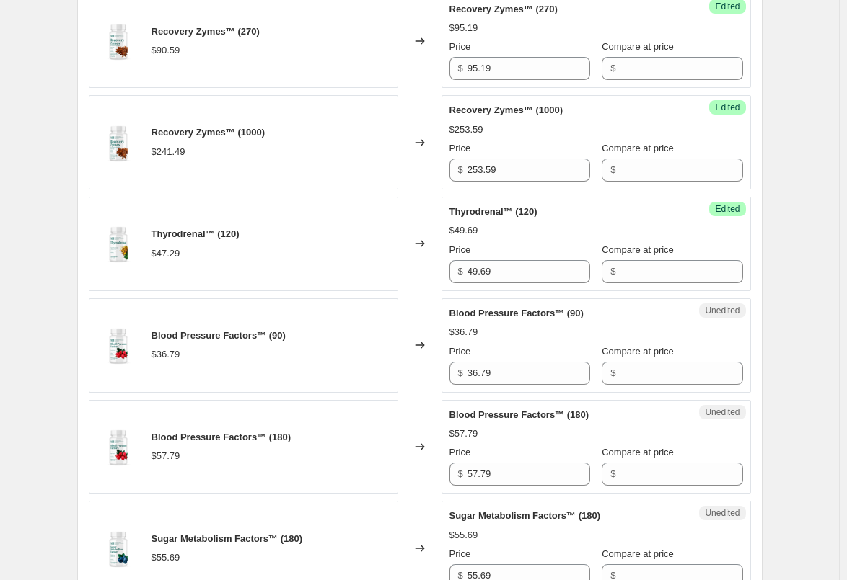
click at [419, 273] on div "Changed to" at bounding box center [419, 244] width 43 height 94
drag, startPoint x: 533, startPoint y: 372, endPoint x: 394, endPoint y: 371, distance: 139.2
click at [396, 371] on div "Blood Pressure Factors™ (90) $36.79 Changed to Unedited Blood Pressure Factors™…" at bounding box center [420, 346] width 662 height 94
paste input "8.6"
click at [388, 371] on div "Blood Pressure Factors™ (90) $36.79" at bounding box center [243, 346] width 309 height 94
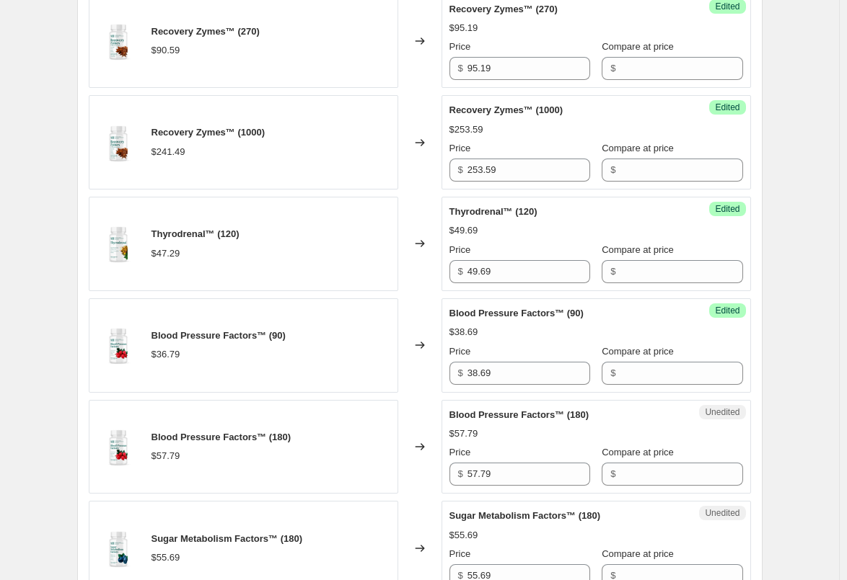
scroll to position [970, 0]
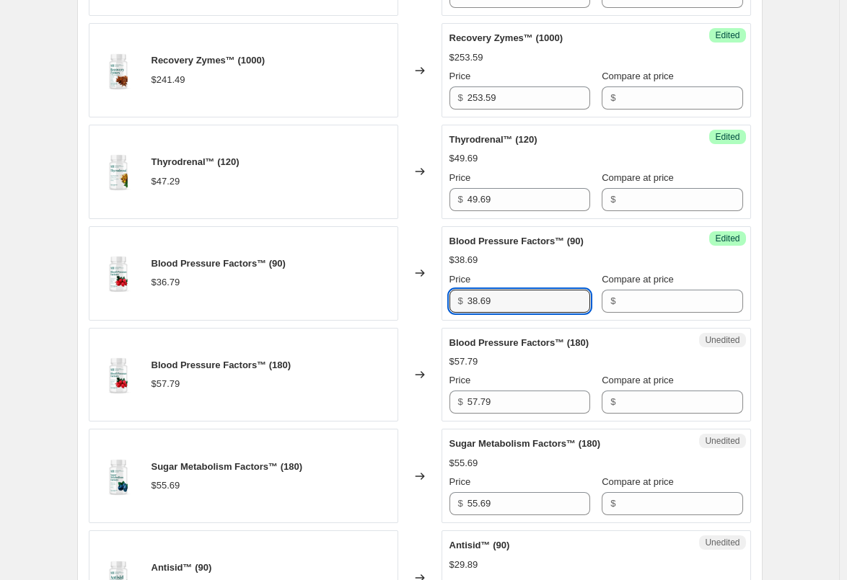
drag, startPoint x: 513, startPoint y: 303, endPoint x: 350, endPoint y: 301, distance: 163.0
click at [359, 301] on div "Blood Pressure Factors™ (90) $36.79 Changed to Success Edited Blood Pressure Fa…" at bounding box center [420, 273] width 662 height 94
paste input "60"
type input "60.69"
click at [407, 310] on div "Changed to" at bounding box center [419, 273] width 43 height 94
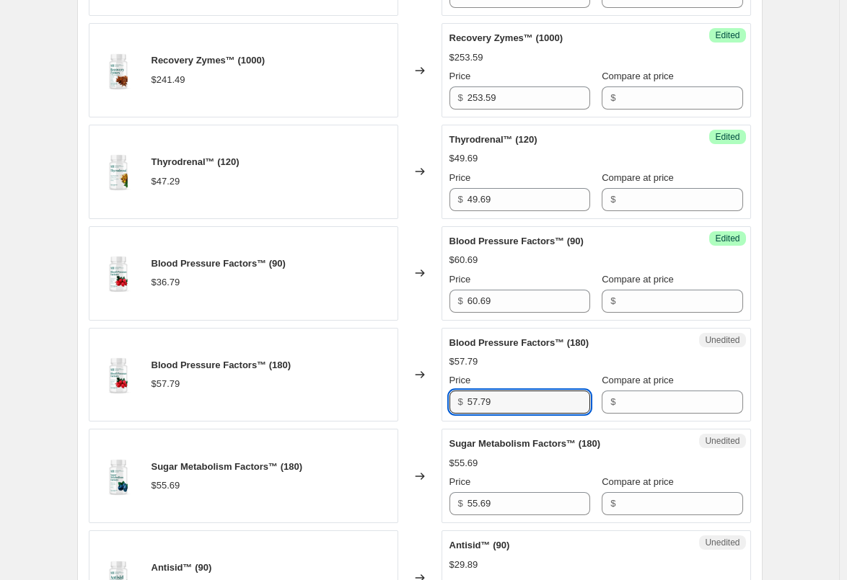
drag, startPoint x: 511, startPoint y: 402, endPoint x: 412, endPoint y: 402, distance: 99.5
click at [412, 402] on div "Blood Pressure Factors™ (180) $57.79 Changed to Unedited Blood Pressure Factors…" at bounding box center [420, 375] width 662 height 94
paste input "60.6"
type input "60.69"
click at [415, 394] on div "Changed to" at bounding box center [419, 375] width 43 height 94
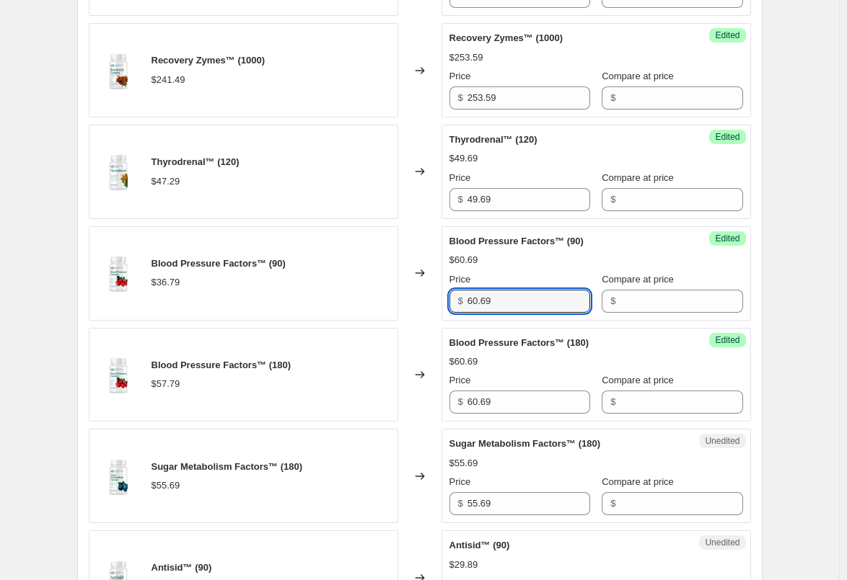
drag, startPoint x: 528, startPoint y: 303, endPoint x: 436, endPoint y: 303, distance: 92.3
click at [436, 303] on div "Blood Pressure Factors™ (90) $36.79 Changed to Success Edited Blood Pressure Fa…" at bounding box center [420, 273] width 662 height 94
paste input "38"
type input "38.69"
click at [435, 303] on div "Changed to" at bounding box center [419, 273] width 43 height 94
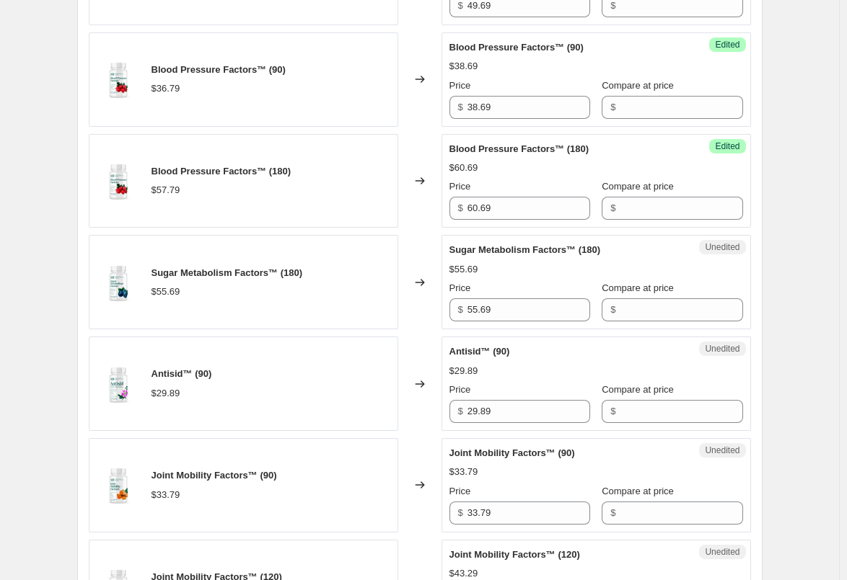
scroll to position [1186, 0]
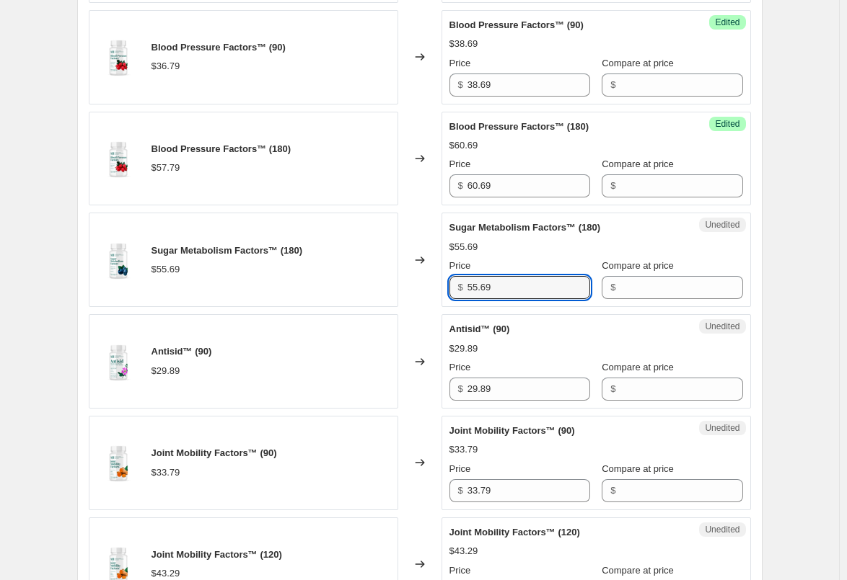
drag, startPoint x: 514, startPoint y: 293, endPoint x: 432, endPoint y: 291, distance: 82.2
click at [432, 291] on div "Sugar Metabolism Factors™ (180) $55.69 Changed to Unedited Sugar Metabolism Fac…" at bounding box center [420, 260] width 662 height 94
paste input "8.4"
type input "58.49"
click at [428, 291] on div "Changed to" at bounding box center [419, 260] width 43 height 94
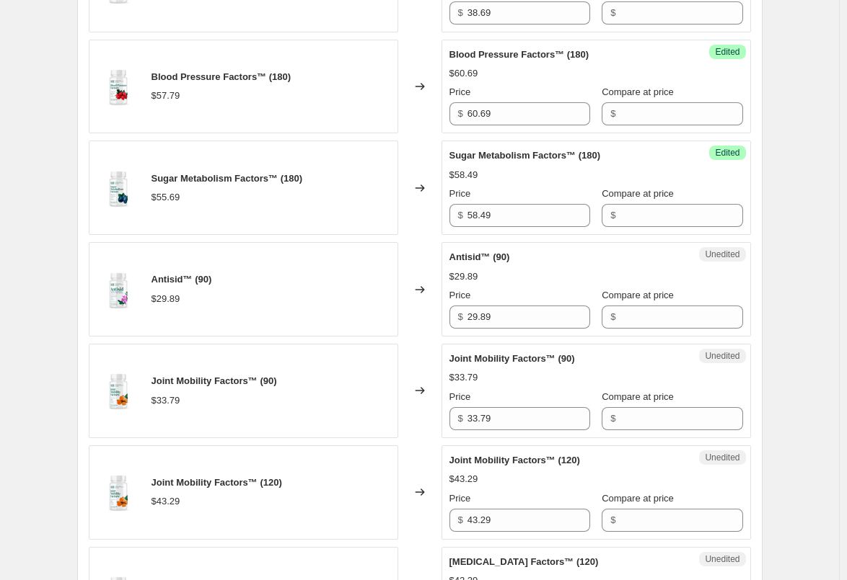
scroll to position [1330, 0]
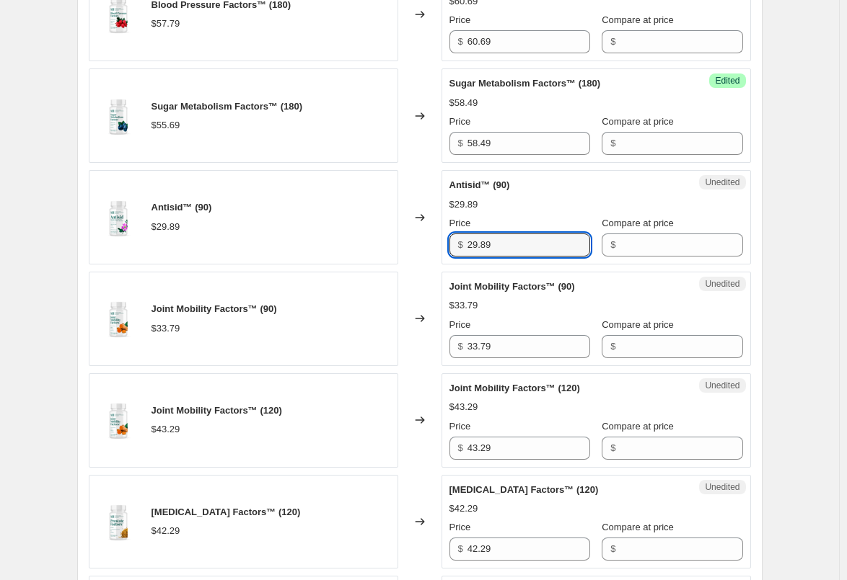
drag, startPoint x: 501, startPoint y: 246, endPoint x: 420, endPoint y: 242, distance: 80.9
click at [420, 242] on div "Antisid™ (90) $29.89 Changed to Unedited Antisid™ (90) $29.89 Price $ 29.89 Com…" at bounding box center [420, 217] width 662 height 94
paste input "31.4"
type input "31.49"
click at [420, 242] on div "Changed to" at bounding box center [419, 217] width 43 height 94
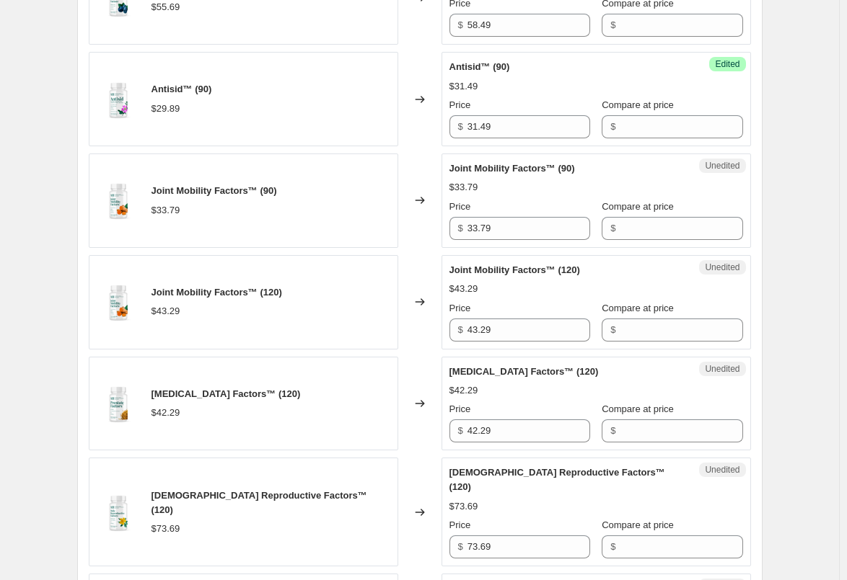
scroll to position [1475, 0]
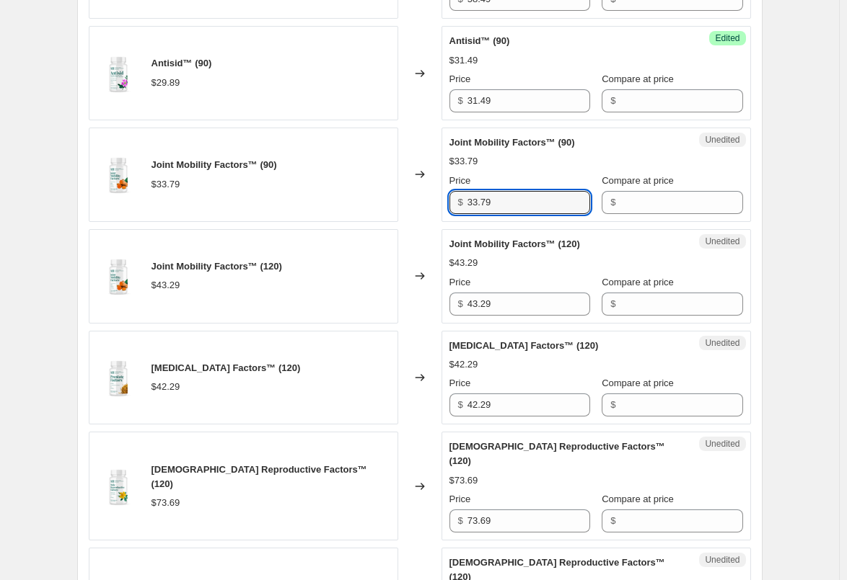
drag, startPoint x: 508, startPoint y: 195, endPoint x: 410, endPoint y: 201, distance: 99.0
click at [410, 201] on div "Joint Mobility Factors™ (90) $33.79 Changed to Unedited Joint Mobility Factors™…" at bounding box center [420, 175] width 662 height 94
paste input "5.4"
type input "35.49"
click at [415, 201] on div "Changed to" at bounding box center [419, 175] width 43 height 94
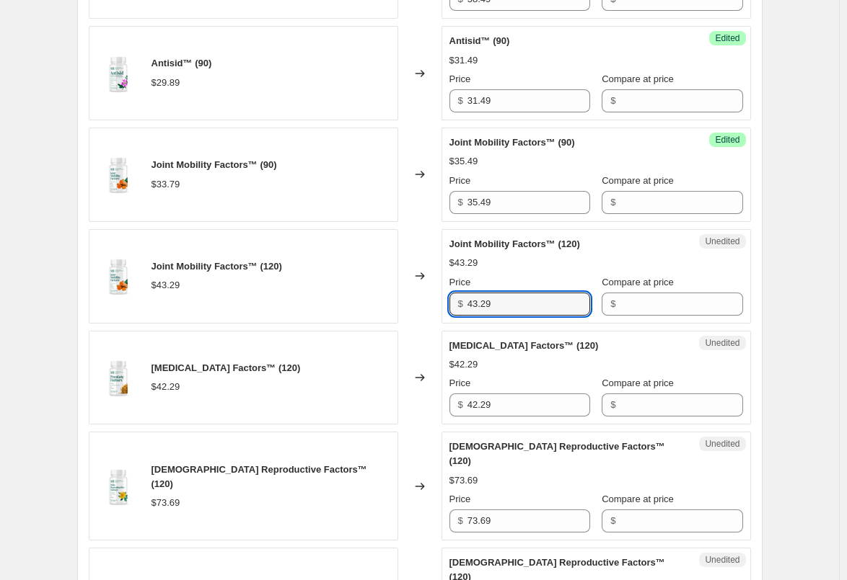
drag, startPoint x: 505, startPoint y: 308, endPoint x: 441, endPoint y: 309, distance: 64.2
click at [442, 309] on div "Joint Mobility Factors™ (120) $43.29 Changed to Unedited Joint Mobility Factors…" at bounding box center [420, 276] width 662 height 94
paste input "5.4"
type input "45.49"
click at [441, 309] on div "Changed to" at bounding box center [419, 276] width 43 height 94
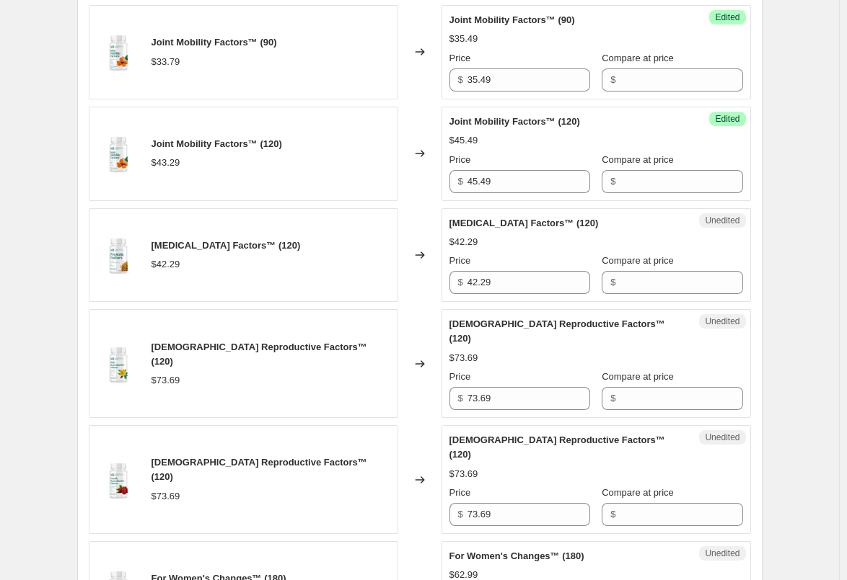
scroll to position [1619, 0]
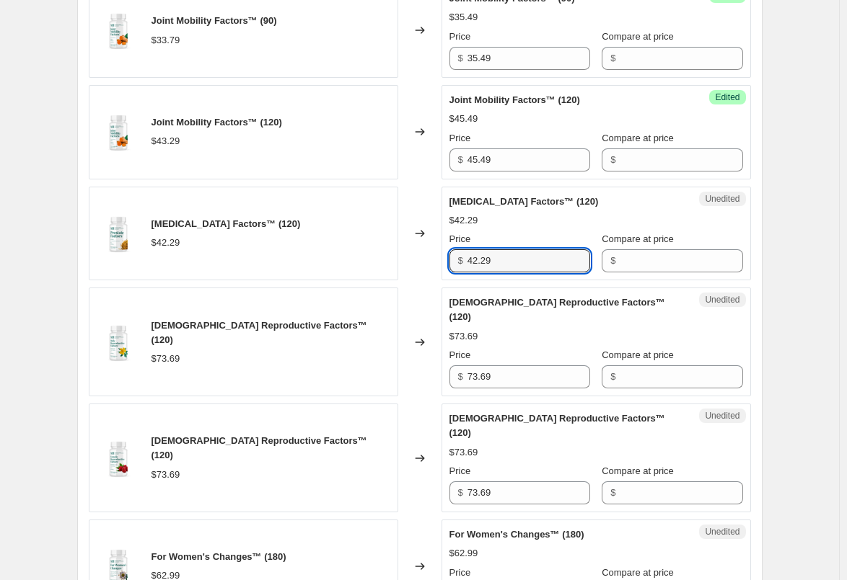
drag, startPoint x: 508, startPoint y: 262, endPoint x: 430, endPoint y: 262, distance: 78.6
click at [430, 262] on div "[MEDICAL_DATA] Factors™ (120) $42.29 Changed to Unedited [MEDICAL_DATA] Factors…" at bounding box center [420, 234] width 662 height 94
paste input "4.4"
type input "44.49"
click at [428, 262] on div "Changed to" at bounding box center [419, 234] width 43 height 94
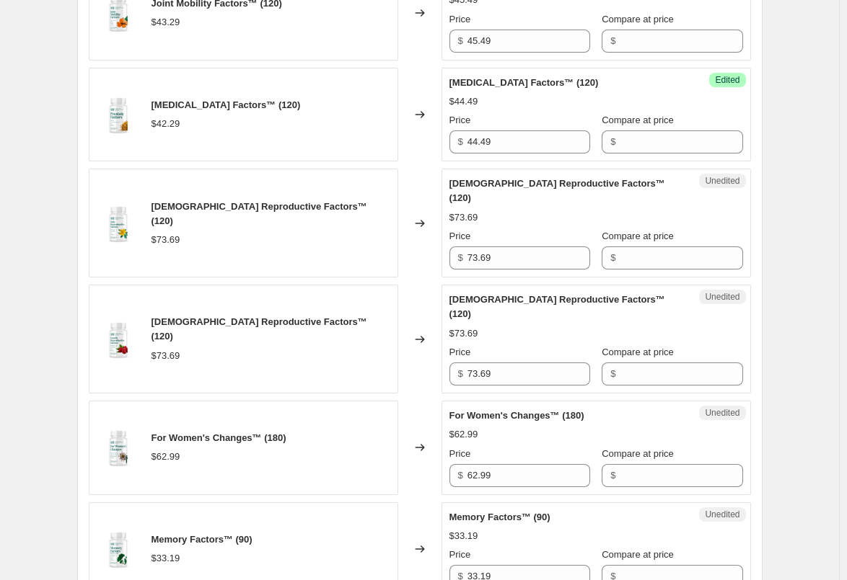
scroll to position [1763, 0]
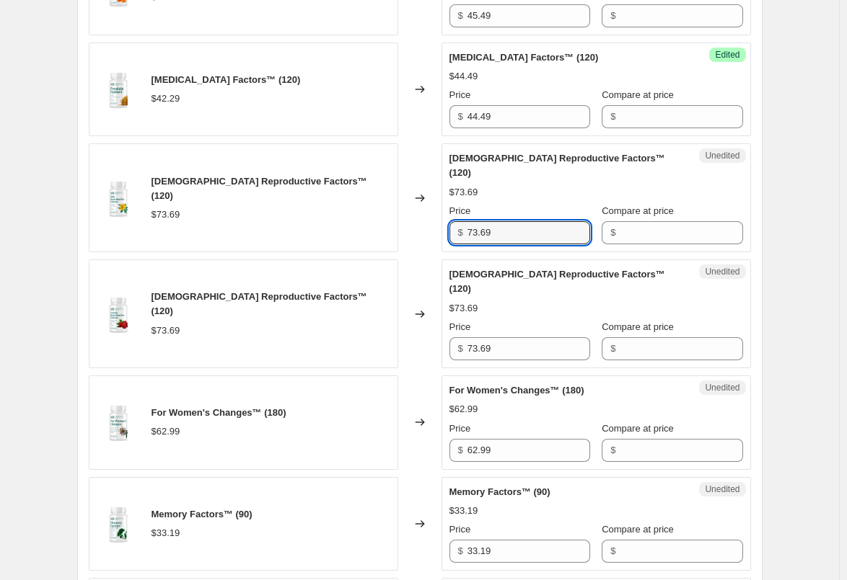
drag, startPoint x: 514, startPoint y: 223, endPoint x: 433, endPoint y: 223, distance: 80.8
click at [433, 223] on div "[DEMOGRAPHIC_DATA] Reproductive Factors™ (120) $73.69 Changed to Unedited [DEMO…" at bounding box center [420, 197] width 662 height 109
paste input "7.3"
type input "77.39"
click at [415, 222] on div "Changed to" at bounding box center [419, 197] width 43 height 109
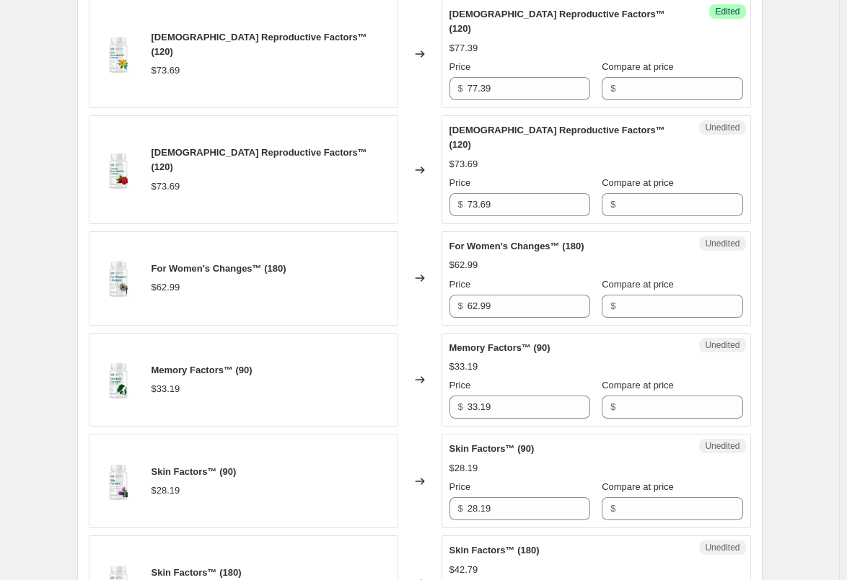
scroll to position [1835, 0]
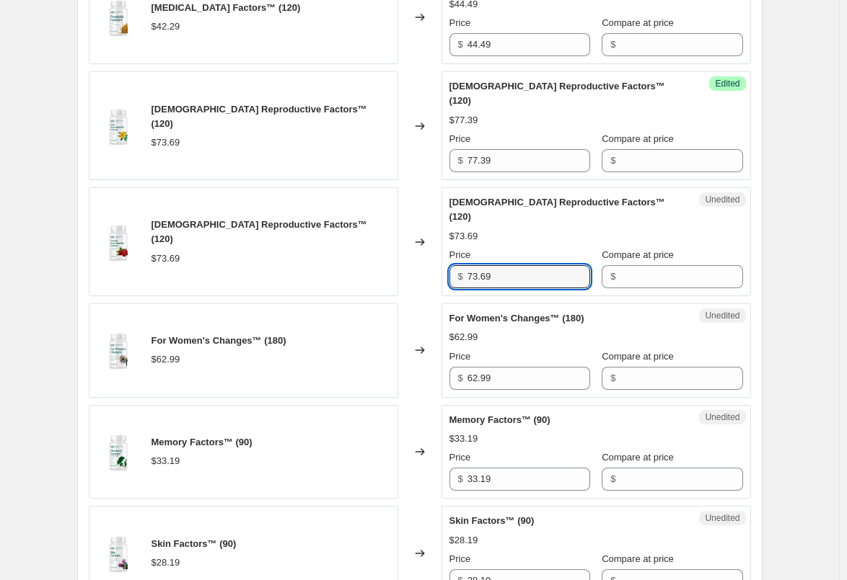
drag, startPoint x: 495, startPoint y: 247, endPoint x: 430, endPoint y: 249, distance: 64.2
click at [430, 249] on div "[DEMOGRAPHIC_DATA] Reproductive Factors™ (120) $73.69 Changed to Unedited [DEMO…" at bounding box center [420, 241] width 662 height 109
paste input "7.3"
type input "77.39"
click at [418, 249] on div "Changed to" at bounding box center [419, 241] width 43 height 109
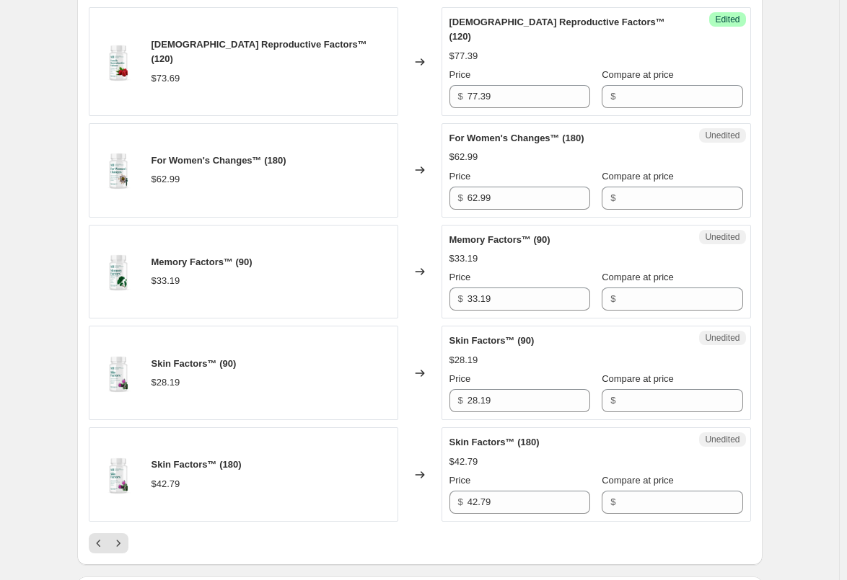
scroll to position [1979, 0]
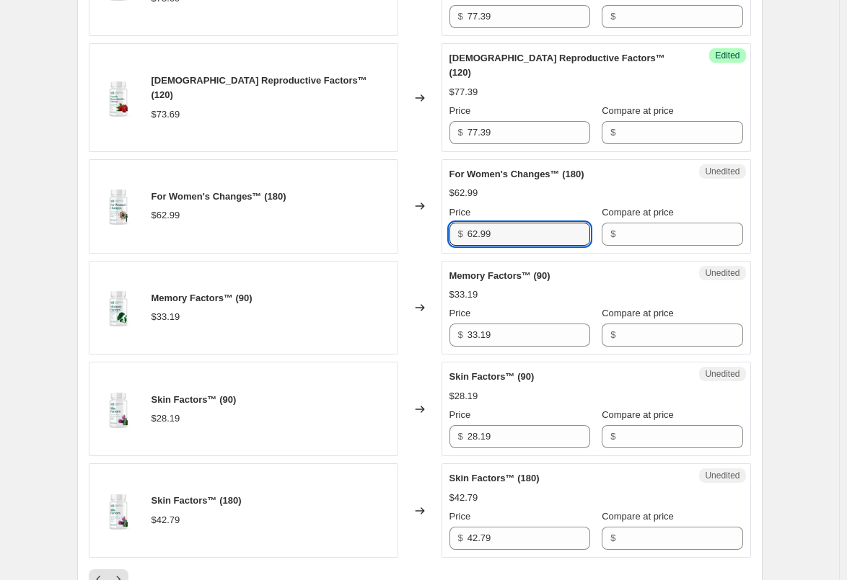
drag, startPoint x: 533, startPoint y: 205, endPoint x: 428, endPoint y: 210, distance: 104.7
click at [428, 210] on div "For Women's Changes™ (180) $62.99 Changed to Unedited For Women's Changes™ (180…" at bounding box center [420, 206] width 662 height 94
paste input "6.1"
type input "66.19"
click at [415, 211] on div "Changed to" at bounding box center [419, 206] width 43 height 94
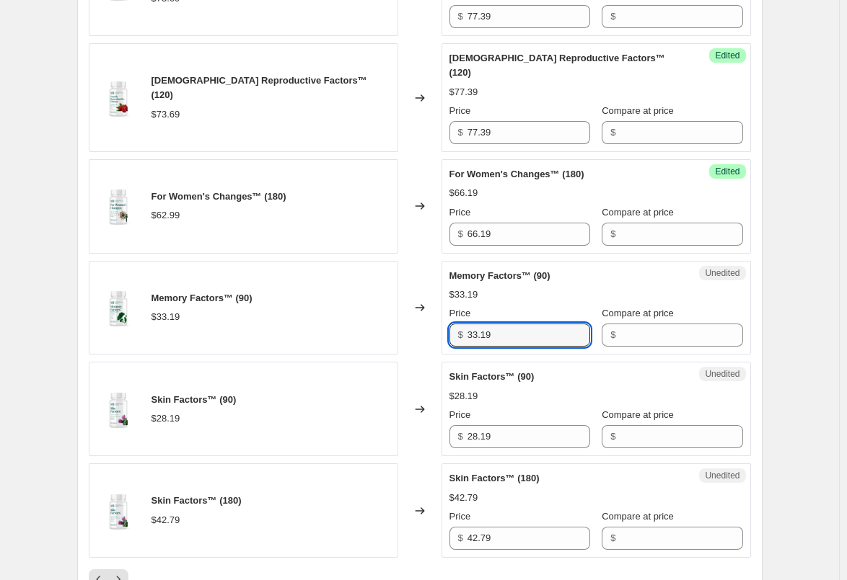
drag, startPoint x: 524, startPoint y: 306, endPoint x: 460, endPoint y: 306, distance: 64.2
click at [460, 324] on div "$ 33.19" at bounding box center [519, 335] width 141 height 23
paste input "4.8"
type input "34.89"
click at [411, 308] on div "Changed to" at bounding box center [419, 308] width 43 height 94
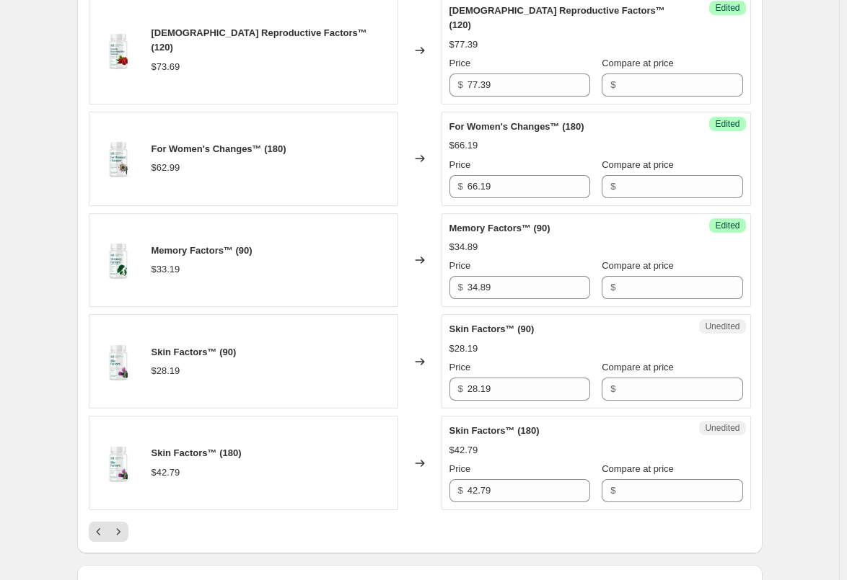
scroll to position [2051, 0]
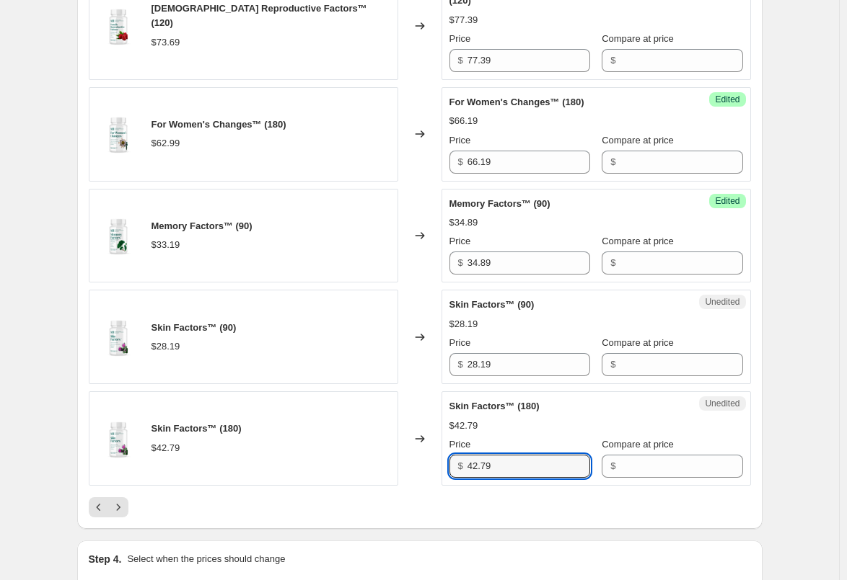
drag, startPoint x: 511, startPoint y: 435, endPoint x: 436, endPoint y: 437, distance: 75.0
click at [436, 437] on div "Skin Factors™ (180) $42.79 Changed to Unedited Skin Factors™ (180) $42.79 Price…" at bounding box center [420, 439] width 662 height 94
paste input "4.9"
type input "44.99"
click at [434, 437] on div "Changed to" at bounding box center [419, 439] width 43 height 94
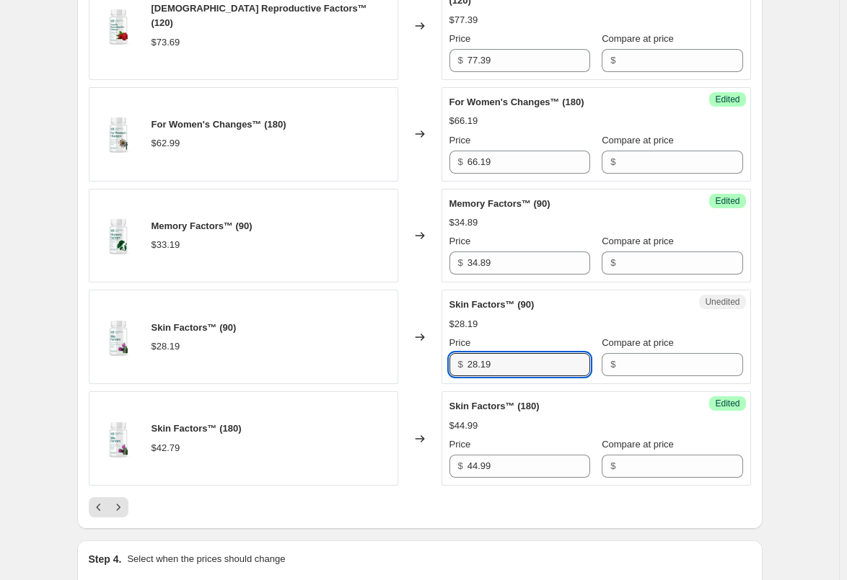
drag, startPoint x: 498, startPoint y: 336, endPoint x: 426, endPoint y: 337, distance: 71.4
click at [427, 337] on div "Skin Factors™ (90) $28.19 Changed to Unedited Skin Factors™ (90) $28.19 Price $…" at bounding box center [420, 337] width 662 height 94
paste input "9.6"
type input "29.69"
click at [416, 341] on div "Changed to" at bounding box center [419, 337] width 43 height 94
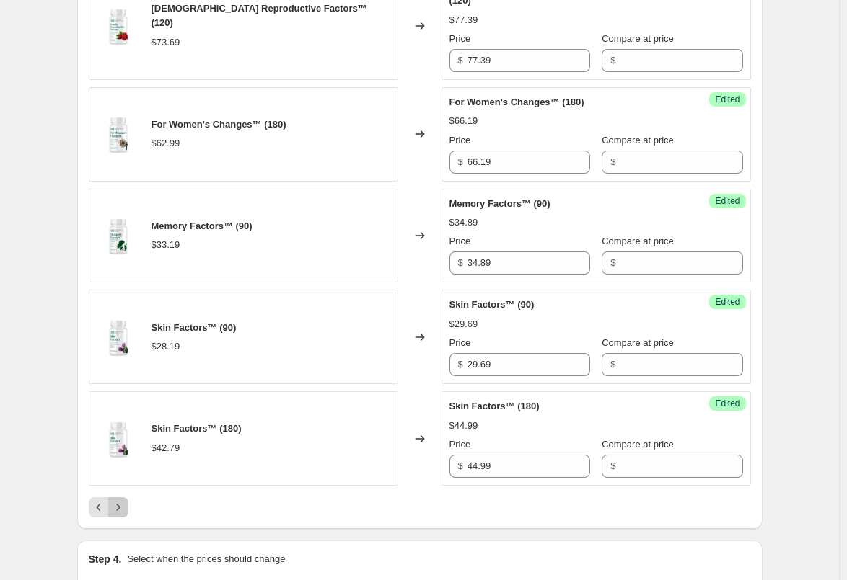
click at [118, 500] on icon "Next" at bounding box center [118, 507] width 14 height 14
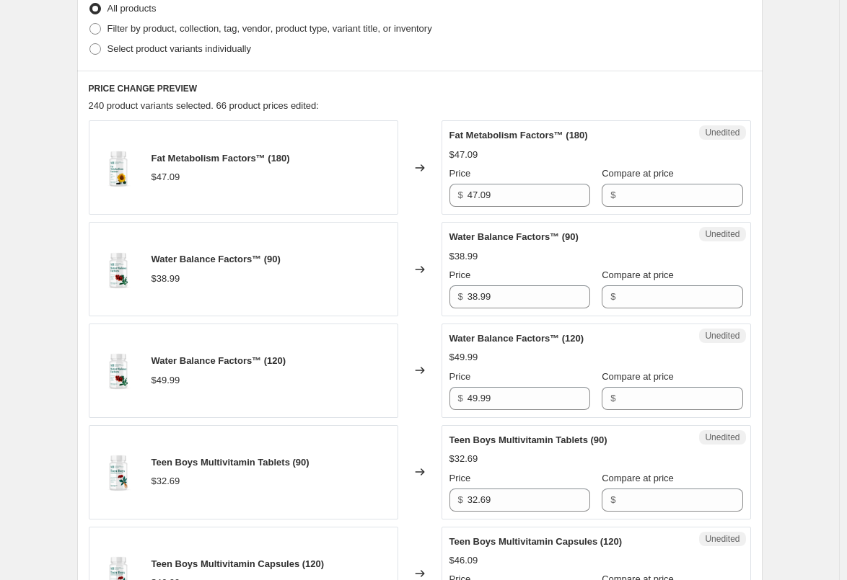
scroll to position [393, 0]
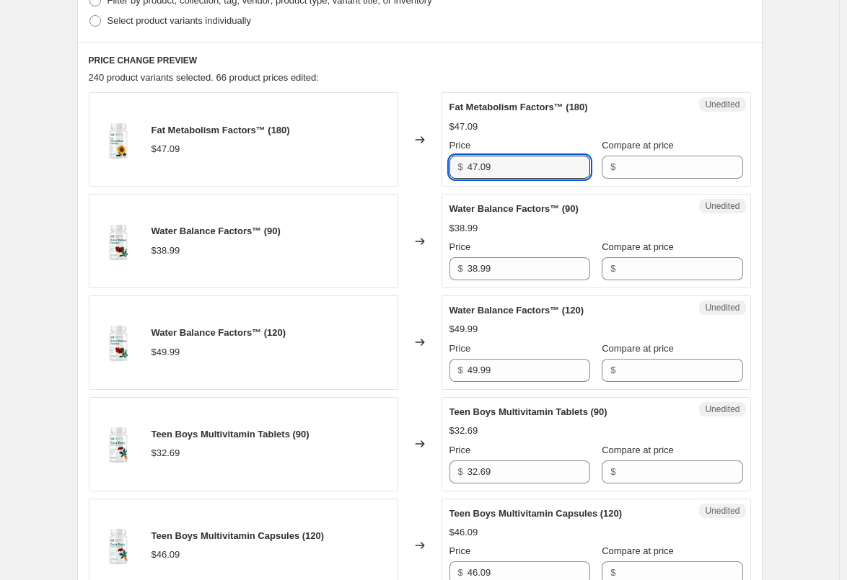
drag, startPoint x: 512, startPoint y: 167, endPoint x: 435, endPoint y: 168, distance: 77.2
click at [435, 168] on div "Fat Metabolism Factors™ (180) $47.09 Changed to Unedited Fat Metabolism Factors…" at bounding box center [420, 139] width 662 height 94
paste input "9.4"
type input "49.49"
click at [431, 168] on div "Changed to" at bounding box center [419, 139] width 43 height 94
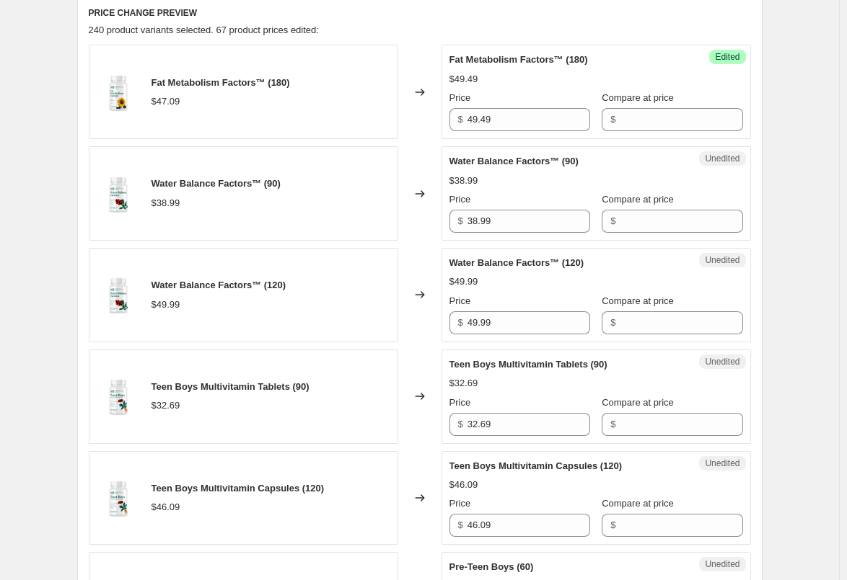
scroll to position [465, 0]
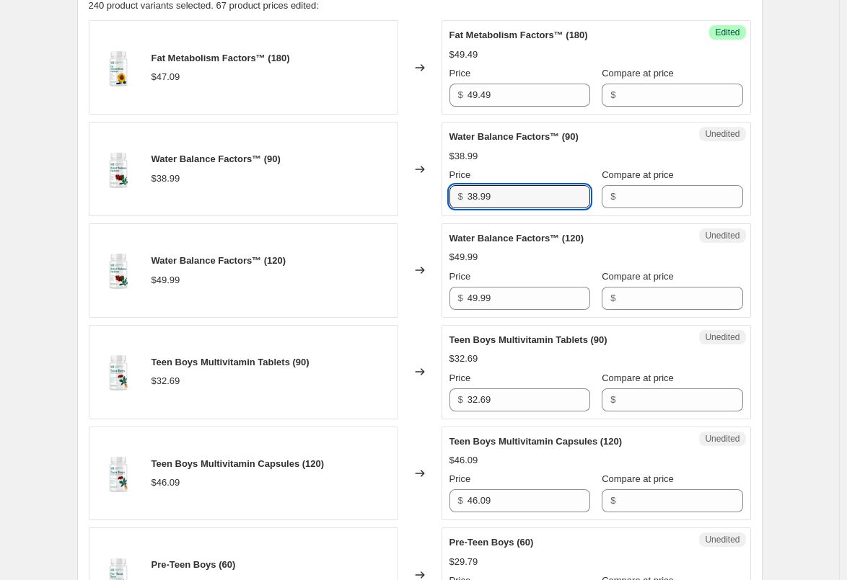
drag, startPoint x: 525, startPoint y: 200, endPoint x: 417, endPoint y: 199, distance: 108.2
click at [417, 199] on div "Water Balance Factors™ (90) $38.99 Changed to Unedited Water Balance Factors™ (…" at bounding box center [420, 169] width 662 height 94
paste input "40"
type input "40.99"
click at [417, 199] on div "Changed to" at bounding box center [419, 169] width 43 height 94
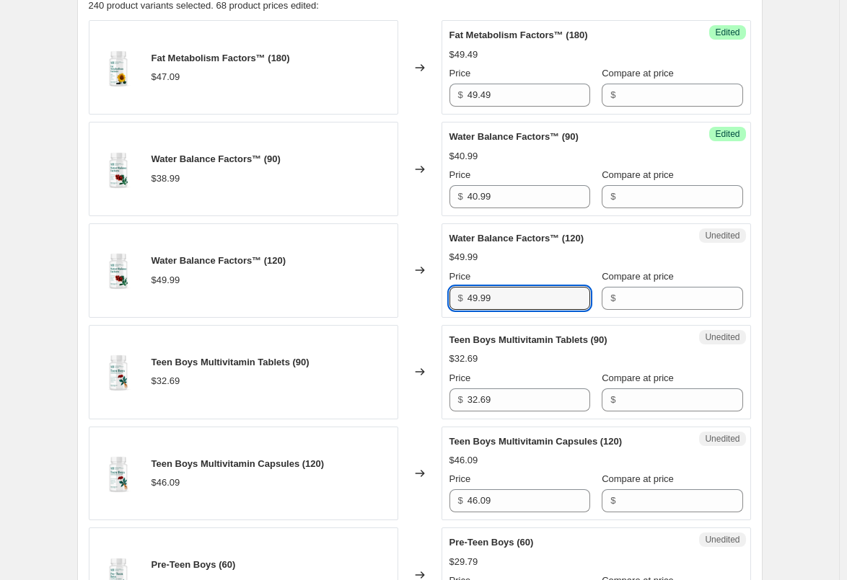
drag, startPoint x: 503, startPoint y: 295, endPoint x: 438, endPoint y: 299, distance: 65.0
click at [438, 299] on div "Water Balance Factors™ (120) $49.99 Changed to Unedited Water Balance Factors™ …" at bounding box center [420, 271] width 662 height 94
paste input "52.4"
type input "52.49"
click at [416, 301] on div "Changed to" at bounding box center [419, 271] width 43 height 94
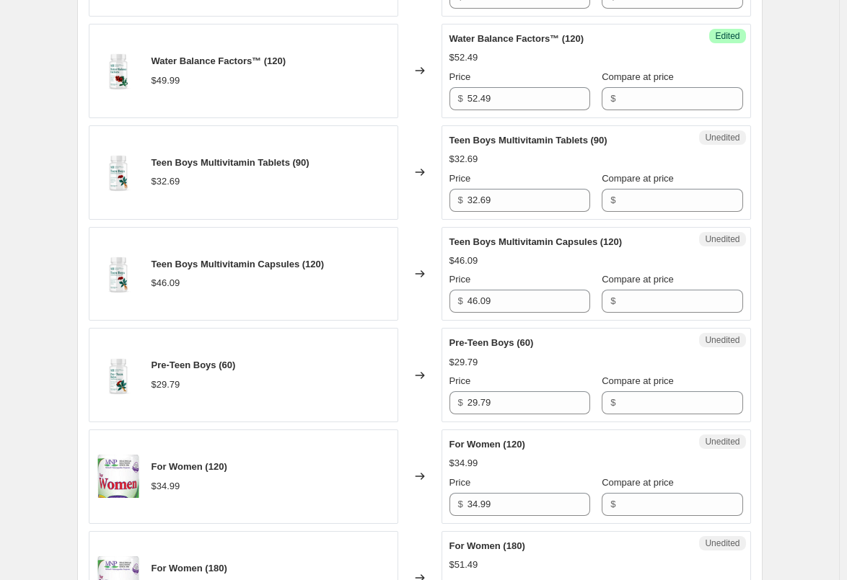
scroll to position [681, 0]
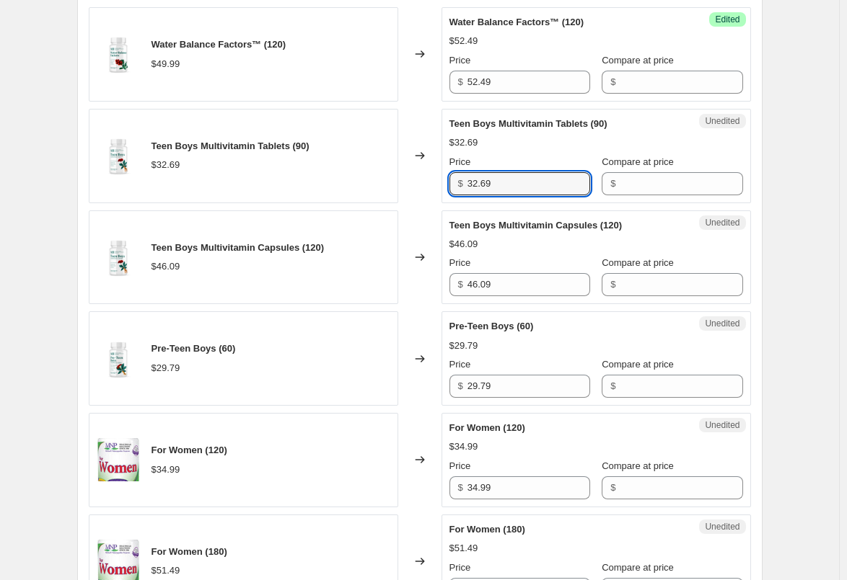
drag, startPoint x: 534, startPoint y: 178, endPoint x: 425, endPoint y: 180, distance: 108.2
click at [425, 180] on div "Teen Boys Multivitamin Tablets (90) $32.69 Changed to Unedited Teen Boys Multiv…" at bounding box center [420, 156] width 662 height 94
paste input "4.3"
type input "34.39"
click at [417, 180] on div "Changed to" at bounding box center [419, 156] width 43 height 94
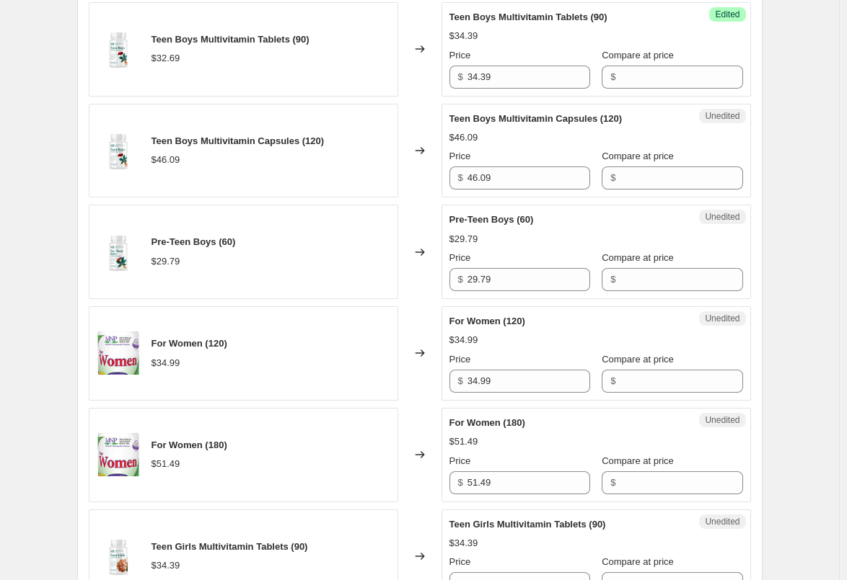
scroll to position [753, 0]
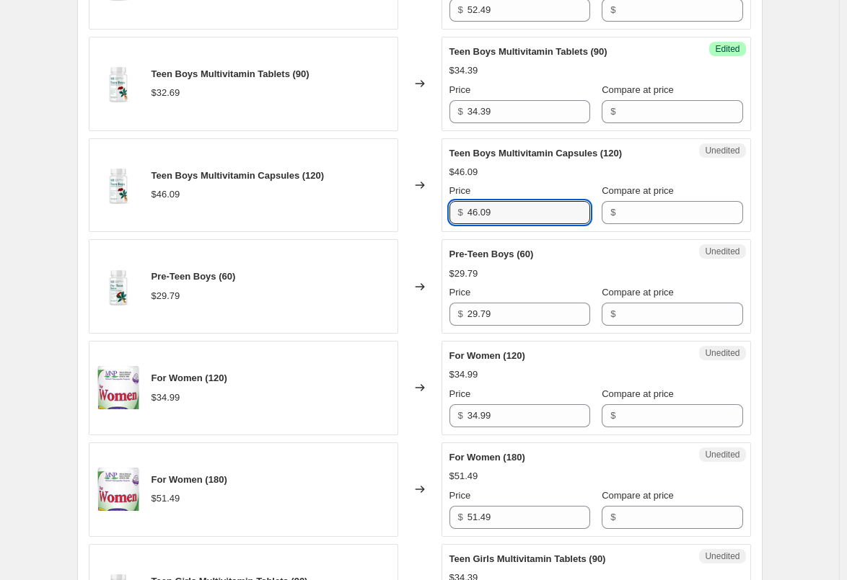
drag, startPoint x: 534, startPoint y: 214, endPoint x: 425, endPoint y: 212, distance: 108.9
click at [431, 214] on div "Teen Boys Multivitamin Capsules (120) $46.09 Changed to Unedited Teen Boys Mult…" at bounding box center [420, 185] width 662 height 94
paste input "8.4"
type input "48.49"
click at [410, 210] on div "Changed to" at bounding box center [419, 185] width 43 height 94
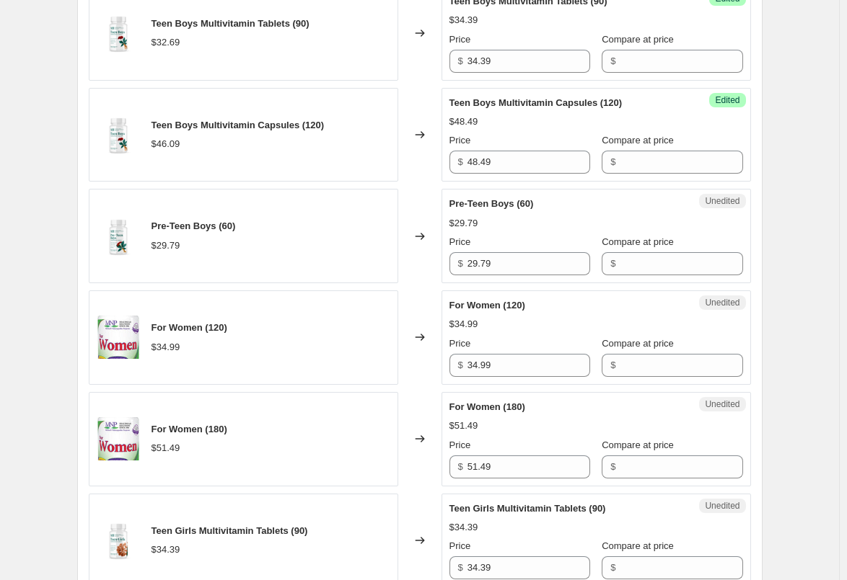
scroll to position [826, 0]
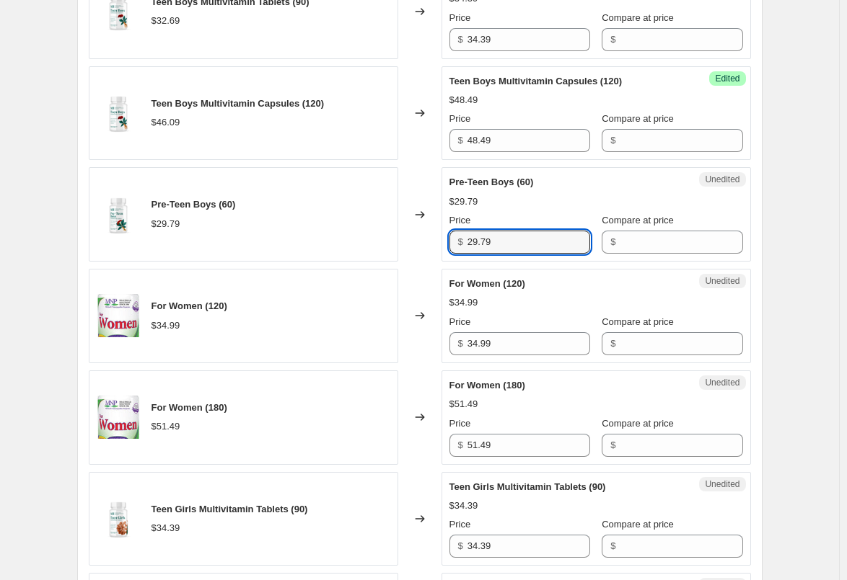
drag, startPoint x: 501, startPoint y: 242, endPoint x: 444, endPoint y: 241, distance: 57.0
click at [446, 242] on div "Unedited Pre-Teen Boys (60) $29.79 Price $ 29.79 Compare at price $" at bounding box center [595, 214] width 309 height 94
paste input "31.2"
type input "31.29"
click at [429, 240] on div "Changed to" at bounding box center [419, 214] width 43 height 94
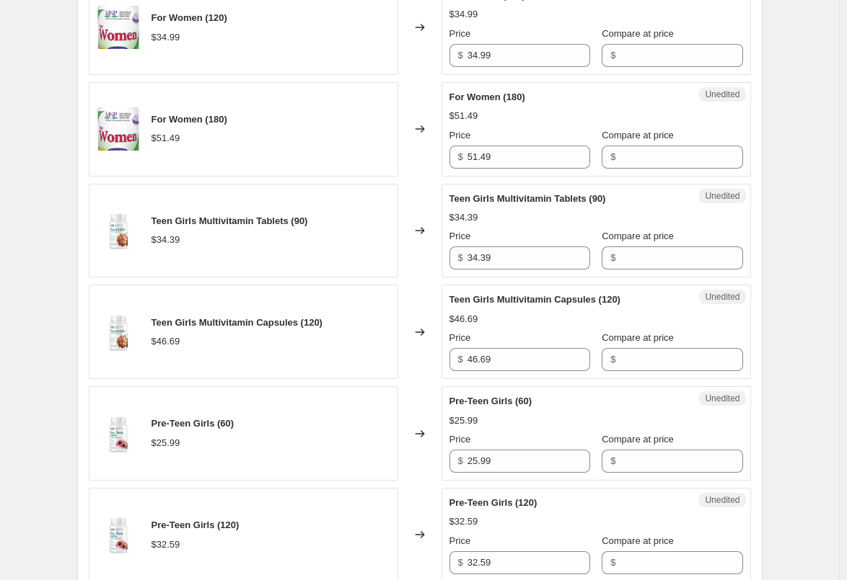
scroll to position [1186, 0]
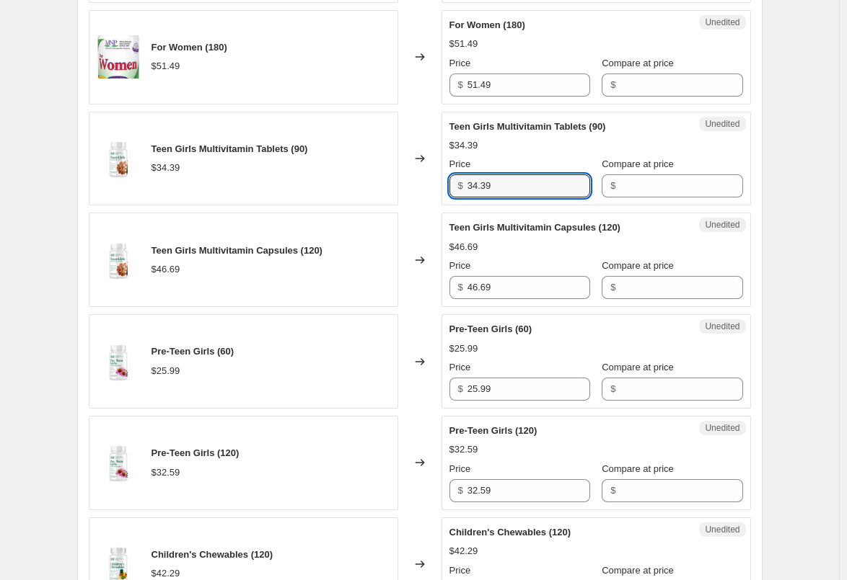
drag, startPoint x: 503, startPoint y: 185, endPoint x: 405, endPoint y: 181, distance: 98.2
click at [407, 182] on div "Teen Girls Multivitamin Tablets (90) $34.39 Changed to Unedited Teen Girls Mult…" at bounding box center [420, 159] width 662 height 94
paste input "6.1"
type input "36.19"
click at [420, 187] on div "Changed to" at bounding box center [419, 159] width 43 height 94
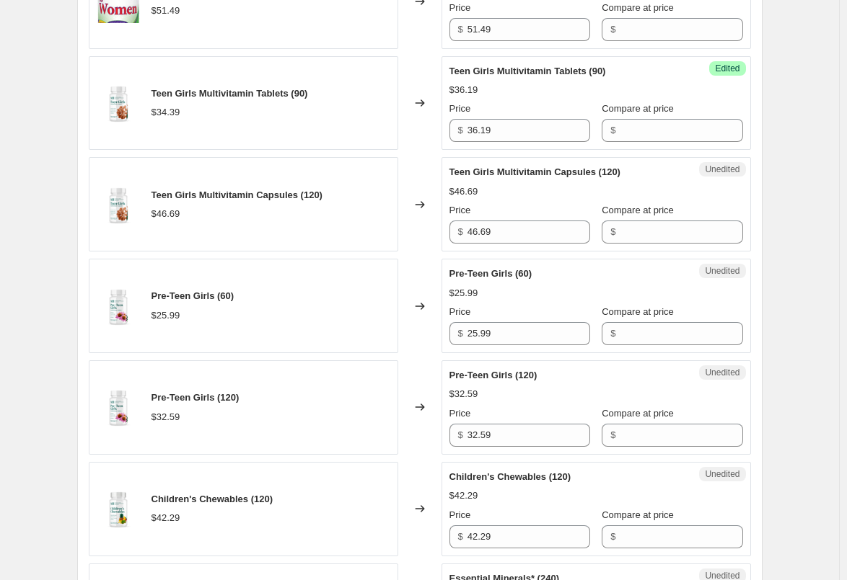
scroll to position [1258, 0]
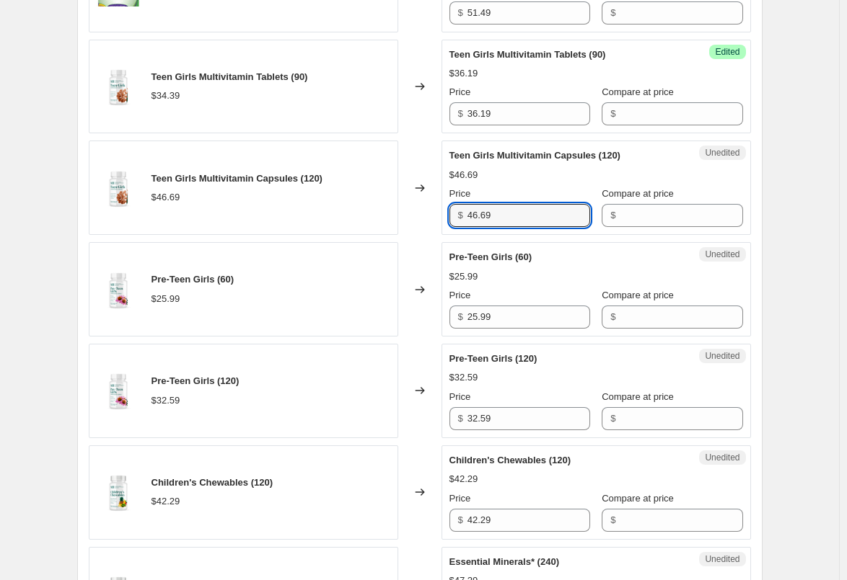
drag, startPoint x: 534, startPoint y: 221, endPoint x: 419, endPoint y: 220, distance: 114.6
click at [420, 220] on div "Teen Girls Multivitamin Capsules (120) $46.69 Changed to Unedited Teen Girls Mu…" at bounding box center [420, 188] width 662 height 94
paste input "9.0"
type input "49.09"
click at [414, 218] on div "Changed to" at bounding box center [419, 188] width 43 height 94
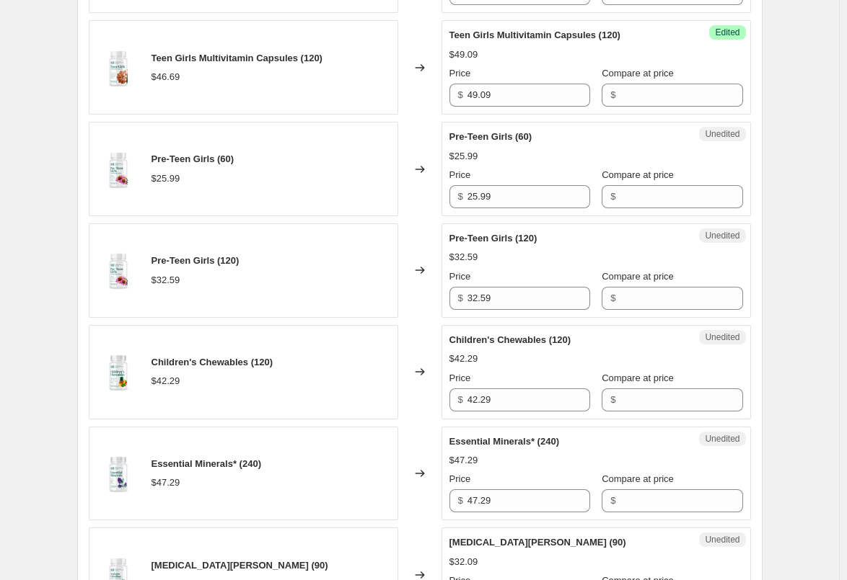
scroll to position [1402, 0]
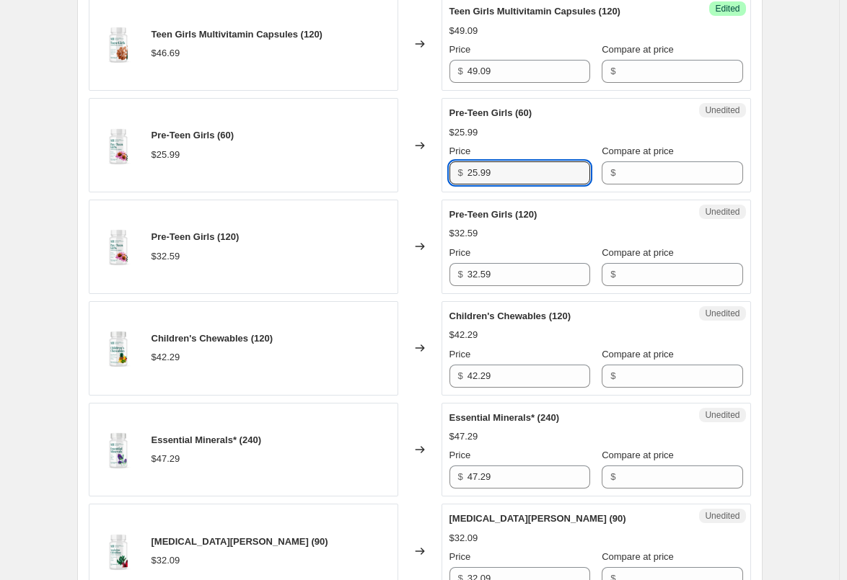
drag, startPoint x: 507, startPoint y: 167, endPoint x: 430, endPoint y: 167, distance: 77.2
click at [430, 167] on div "Pre-Teen Girls (60) $25.99 Changed to Unedited Pre-Teen Girls (60) $25.99 Price…" at bounding box center [420, 145] width 662 height 94
paste input "7.2"
type input "27.29"
click at [430, 167] on div "Changed to" at bounding box center [419, 145] width 43 height 94
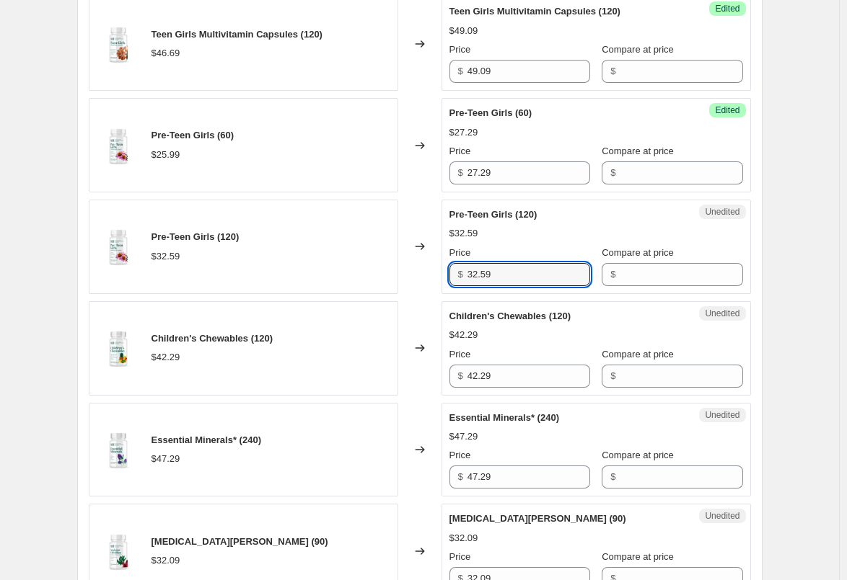
drag, startPoint x: 506, startPoint y: 281, endPoint x: 434, endPoint y: 274, distance: 72.5
click at [434, 275] on div "Pre-Teen Girls (120) $32.59 Changed to Unedited Pre-Teen Girls (120) $32.59 Pri…" at bounding box center [420, 247] width 662 height 94
paste input "4.2"
type input "34.29"
click at [426, 271] on div "Changed to" at bounding box center [419, 247] width 43 height 94
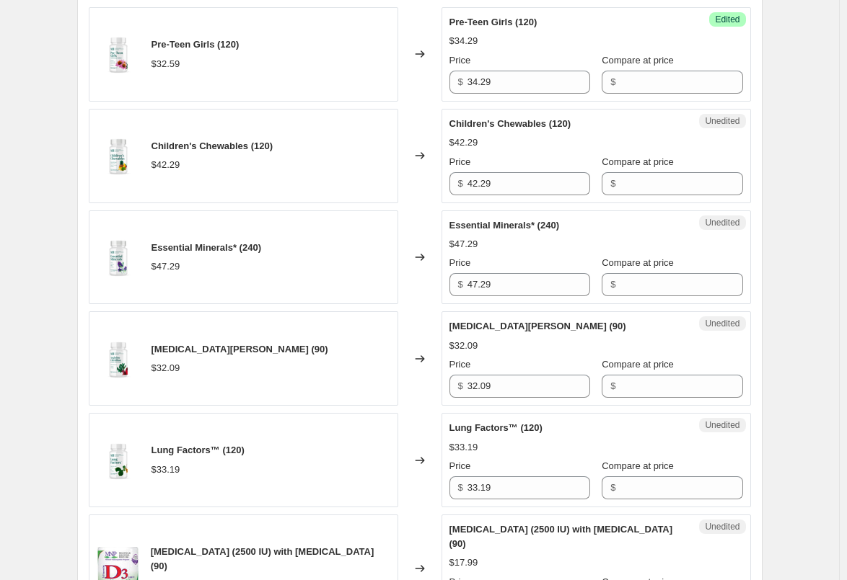
scroll to position [1619, 0]
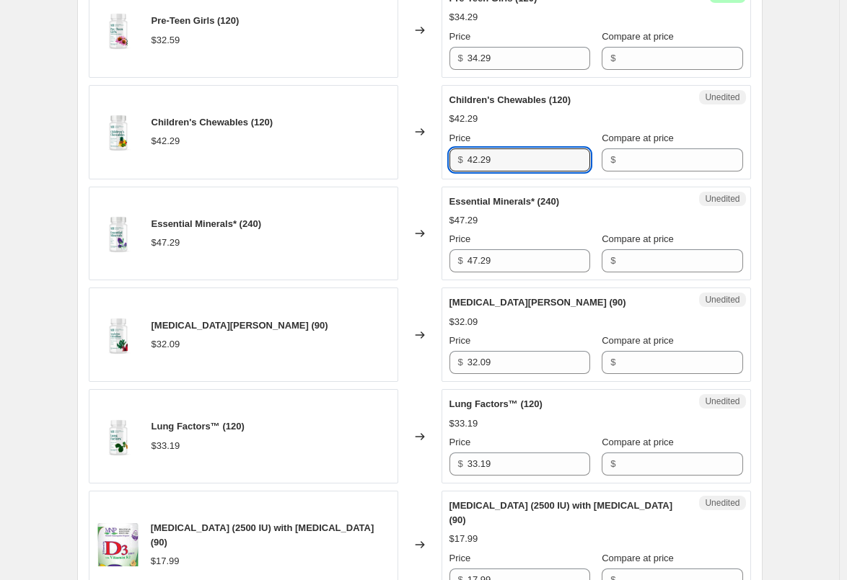
drag, startPoint x: 517, startPoint y: 163, endPoint x: 439, endPoint y: 159, distance: 78.0
click at [439, 160] on div "Children's Chewables (120) $42.29 Changed to Unedited Children's Chewables (120…" at bounding box center [420, 132] width 662 height 94
paste input "4.4"
type input "44.49"
click at [426, 162] on div "Changed to" at bounding box center [419, 132] width 43 height 94
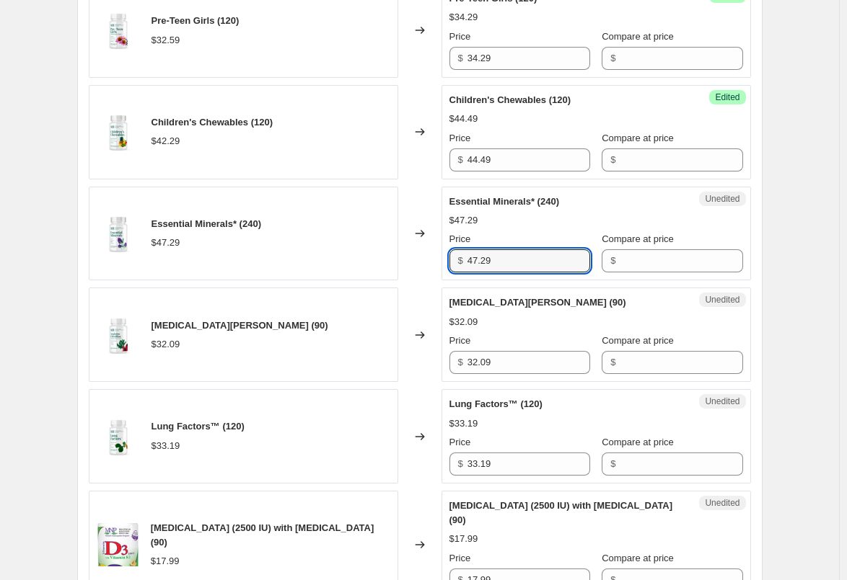
drag, startPoint x: 510, startPoint y: 257, endPoint x: 433, endPoint y: 256, distance: 77.2
click at [433, 256] on div "Essential Minerals* (240) $47.29 Changed to Unedited Essential Minerals* (240) …" at bounding box center [420, 234] width 662 height 94
paste input "9.6"
type input "49.69"
click at [420, 252] on div "Changed to" at bounding box center [419, 234] width 43 height 94
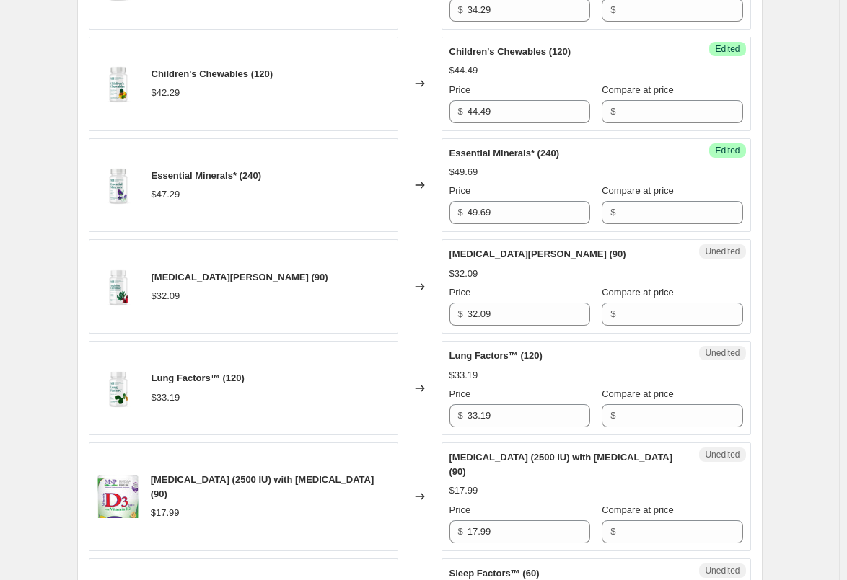
scroll to position [1691, 0]
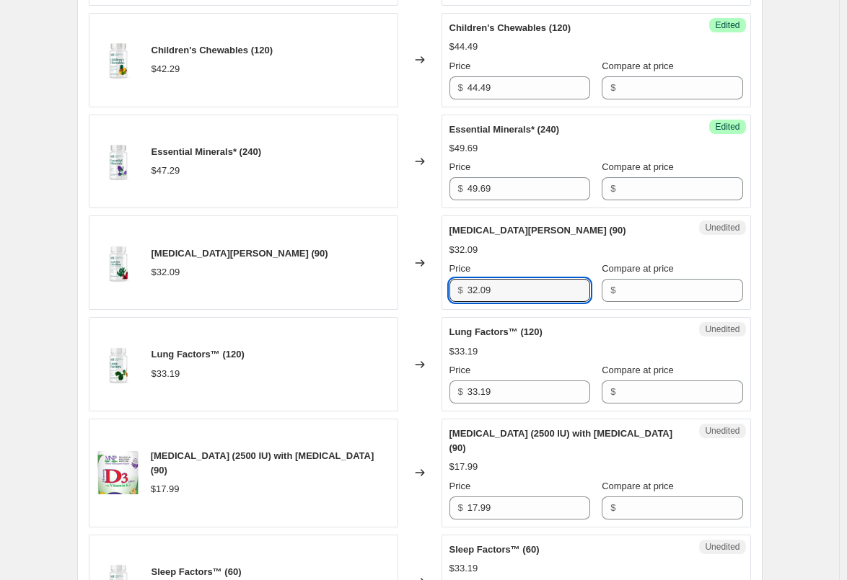
drag, startPoint x: 517, startPoint y: 291, endPoint x: 462, endPoint y: 286, distance: 55.0
click at [462, 286] on div "$ 32.09" at bounding box center [519, 290] width 141 height 23
paste input "3.7"
type input "33.79"
click at [413, 288] on div "Changed to" at bounding box center [419, 263] width 43 height 94
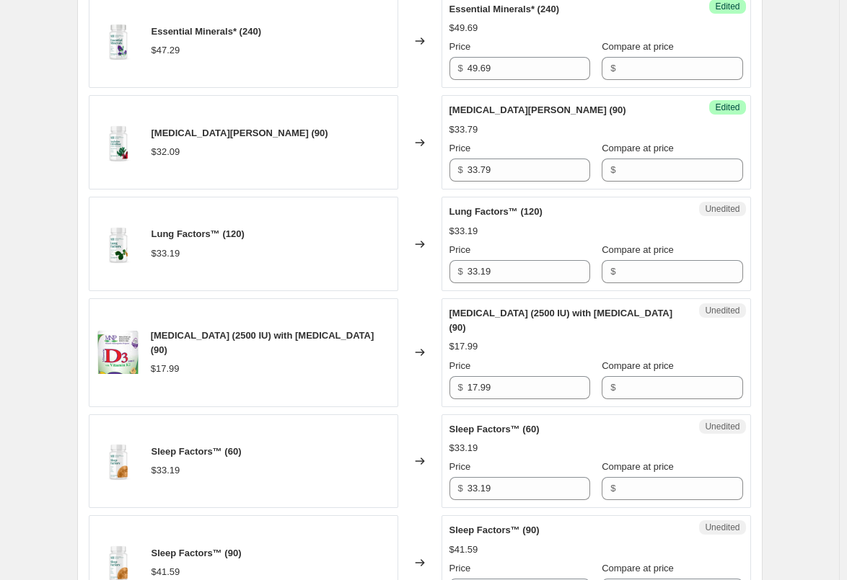
scroll to position [1835, 0]
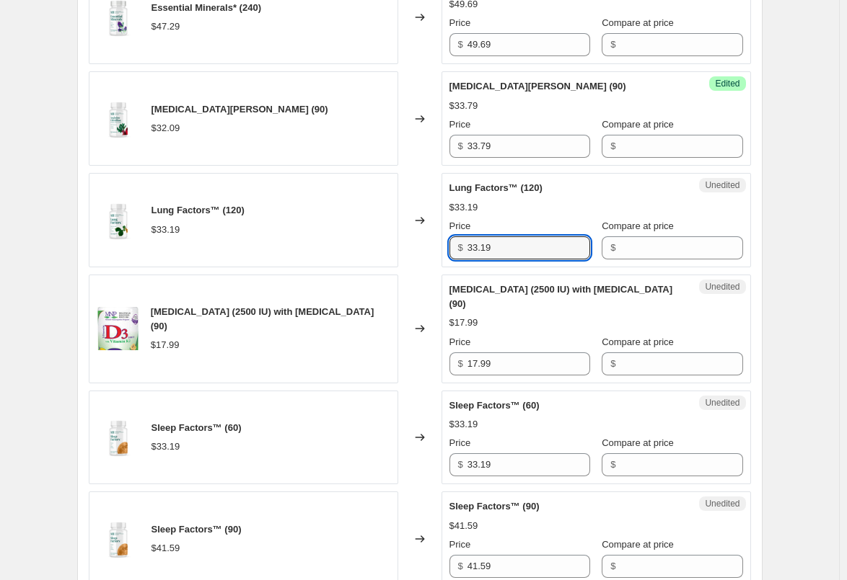
drag, startPoint x: 518, startPoint y: 251, endPoint x: 410, endPoint y: 250, distance: 108.9
click at [410, 250] on div "Lung Factors™ (120) $33.19 Changed to Unedited Lung Factors™ (120) $33.19 Price…" at bounding box center [420, 220] width 662 height 94
paste input "4.8"
type input "34.89"
click at [410, 250] on div "Changed to" at bounding box center [419, 220] width 43 height 94
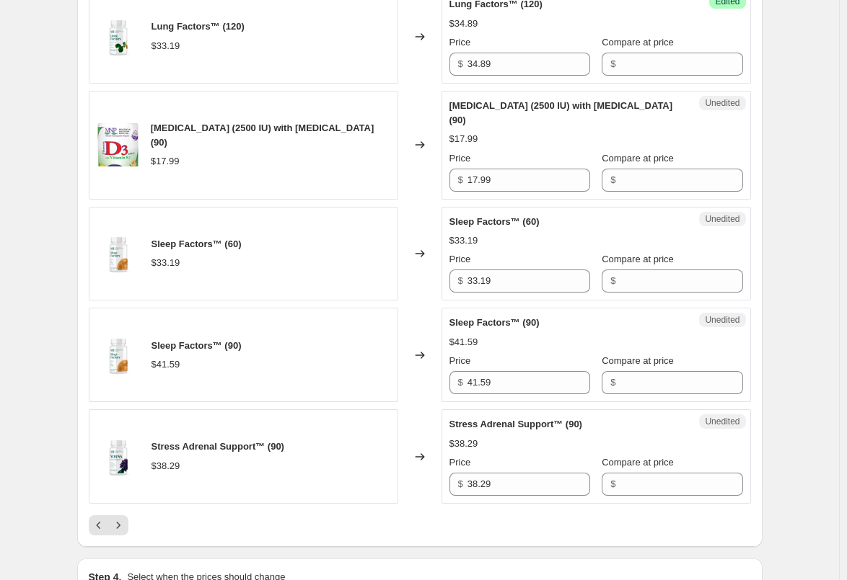
scroll to position [2051, 0]
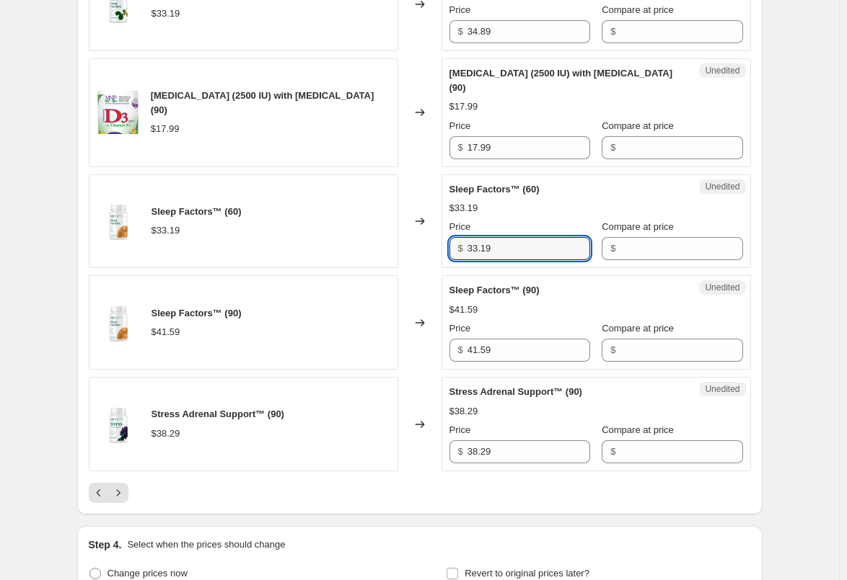
drag, startPoint x: 507, startPoint y: 234, endPoint x: 432, endPoint y: 232, distance: 75.0
click at [432, 232] on div "Sleep Factors™ (60) $33.19 Changed to Unedited Sleep Factors™ (60) $33.19 Price…" at bounding box center [420, 221] width 662 height 94
paste input "4.8"
type input "34.89"
click at [417, 235] on div "Changed to" at bounding box center [419, 221] width 43 height 94
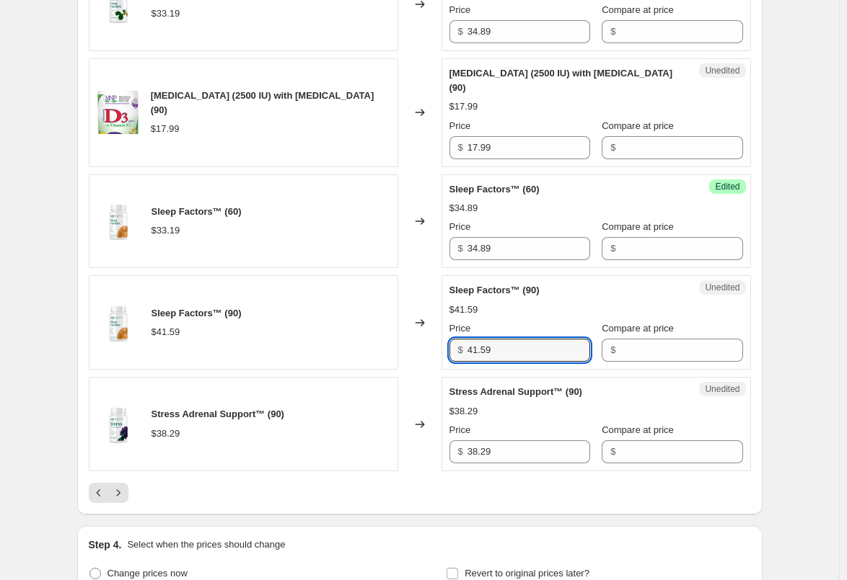
drag, startPoint x: 489, startPoint y: 340, endPoint x: 418, endPoint y: 336, distance: 70.8
click at [421, 336] on div "Sleep Factors™ (90) $41.59 Changed to Unedited Sleep Factors™ (90) $41.59 Price…" at bounding box center [420, 322] width 662 height 94
paste input "3.6"
type input "43.69"
click at [417, 336] on div "Changed to" at bounding box center [419, 322] width 43 height 94
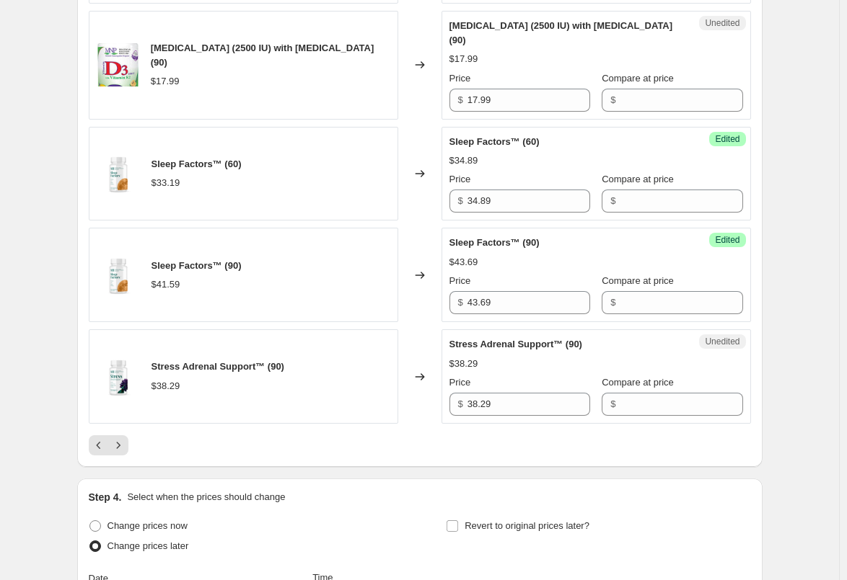
scroll to position [2123, 0]
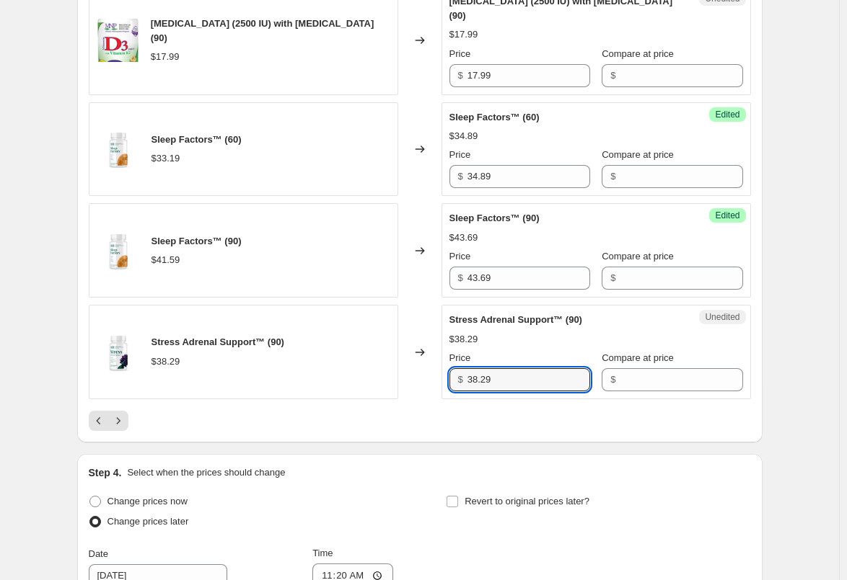
drag, startPoint x: 506, startPoint y: 366, endPoint x: 430, endPoint y: 366, distance: 76.4
click at [431, 366] on div "Stress Adrenal Support™ (90) $38.29 Changed to Unedited Stress Adrenal Support™…" at bounding box center [420, 352] width 662 height 94
paste input "40"
type input "40.29"
click at [415, 368] on div "Changed to" at bounding box center [419, 352] width 43 height 94
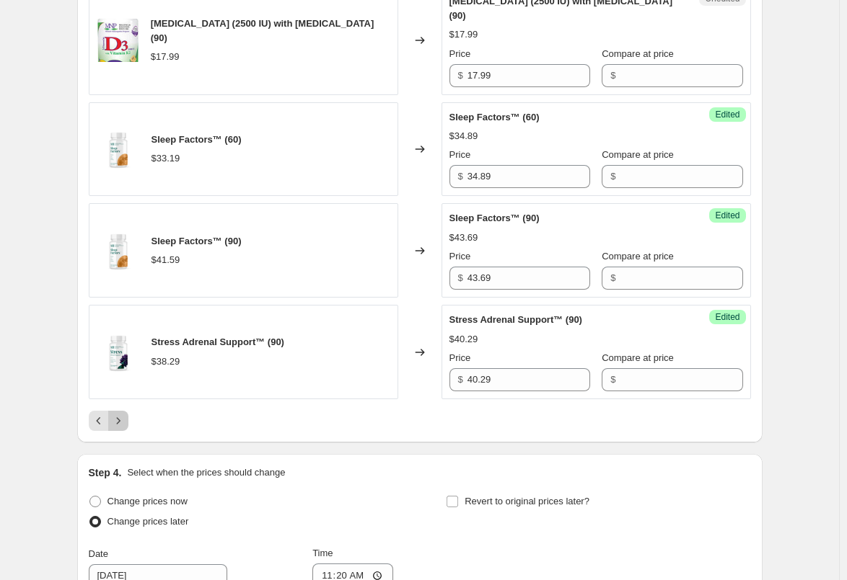
click at [120, 414] on icon "Next" at bounding box center [118, 421] width 14 height 14
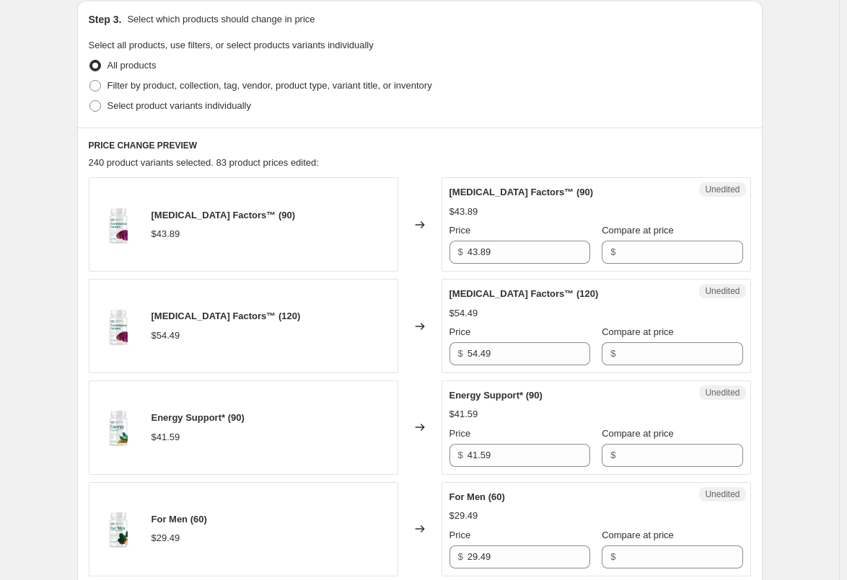
scroll to position [249, 0]
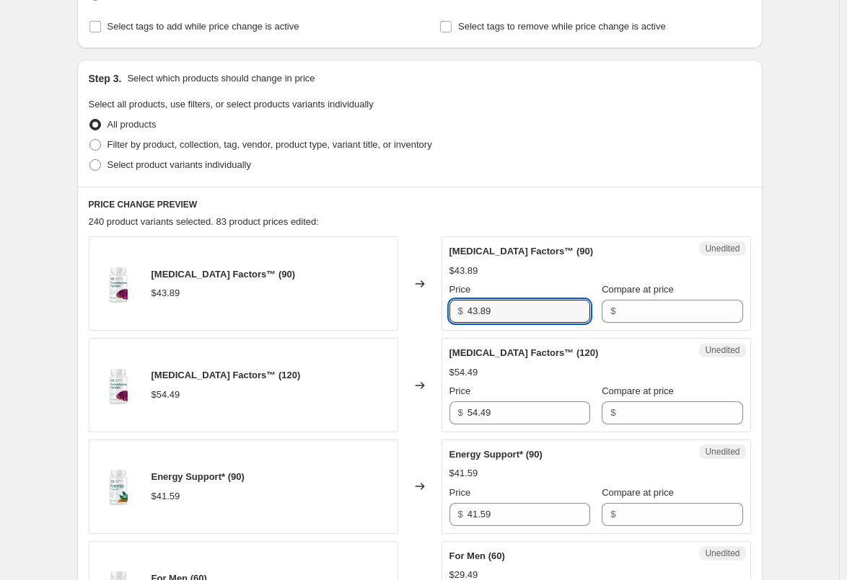
drag, startPoint x: 518, startPoint y: 306, endPoint x: 406, endPoint y: 306, distance: 112.5
click at [407, 306] on div "[MEDICAL_DATA] Factors™ (90) $43.89 Changed to Unedited [MEDICAL_DATA] Factors™…" at bounding box center [420, 284] width 662 height 94
paste input "6.0"
type input "46.09"
click at [420, 304] on div "Changed to" at bounding box center [419, 284] width 43 height 94
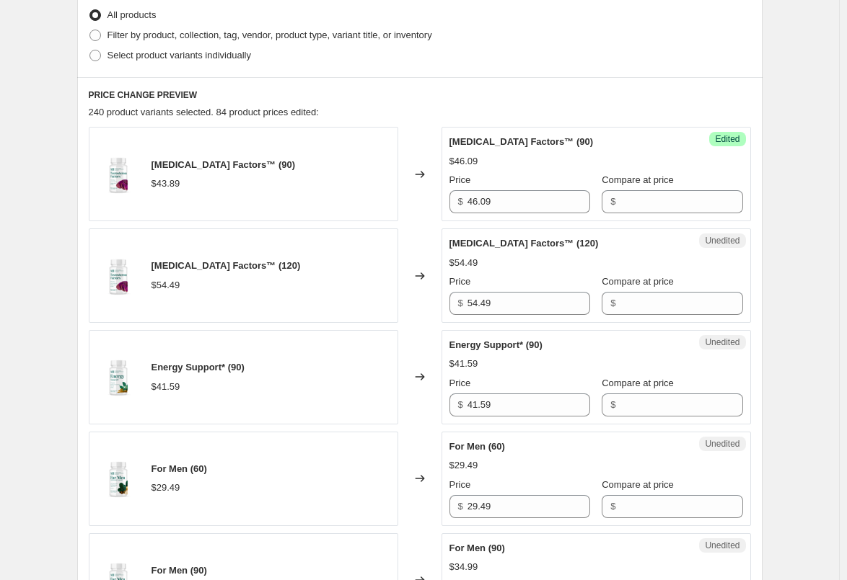
scroll to position [393, 0]
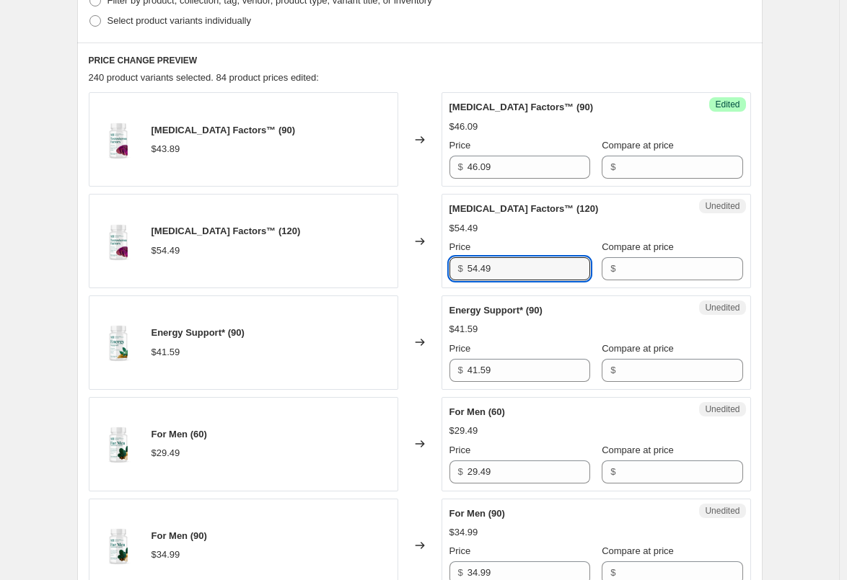
drag, startPoint x: 504, startPoint y: 270, endPoint x: 436, endPoint y: 270, distance: 68.5
click at [436, 270] on div "[MEDICAL_DATA] Factors™ (120) $54.49 Changed to Unedited [MEDICAL_DATA] Factors…" at bounding box center [420, 241] width 662 height 94
paste input "7.2"
type input "57.29"
click at [430, 270] on div "Changed to" at bounding box center [419, 241] width 43 height 94
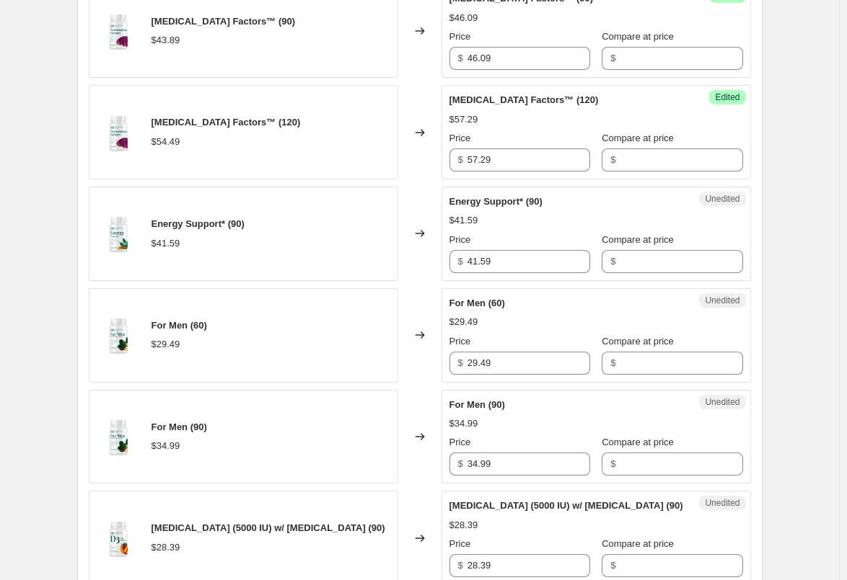
scroll to position [537, 0]
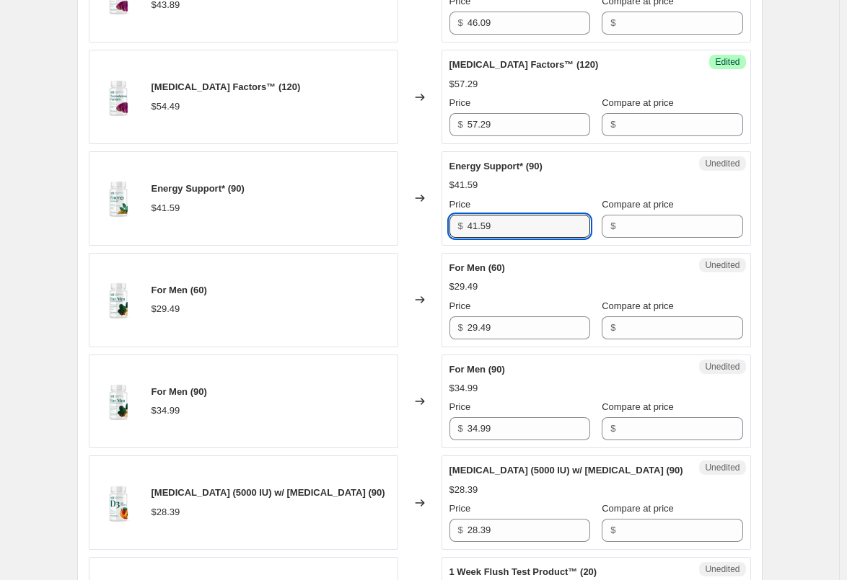
drag, startPoint x: 503, startPoint y: 221, endPoint x: 426, endPoint y: 224, distance: 77.2
click at [427, 224] on div "Energy Support* (90) $41.59 Changed to Unedited Energy Support* (90) $41.59 Pri…" at bounding box center [420, 198] width 662 height 94
paste input "3.6"
type input "43.69"
click at [423, 224] on div "Changed to" at bounding box center [419, 198] width 43 height 94
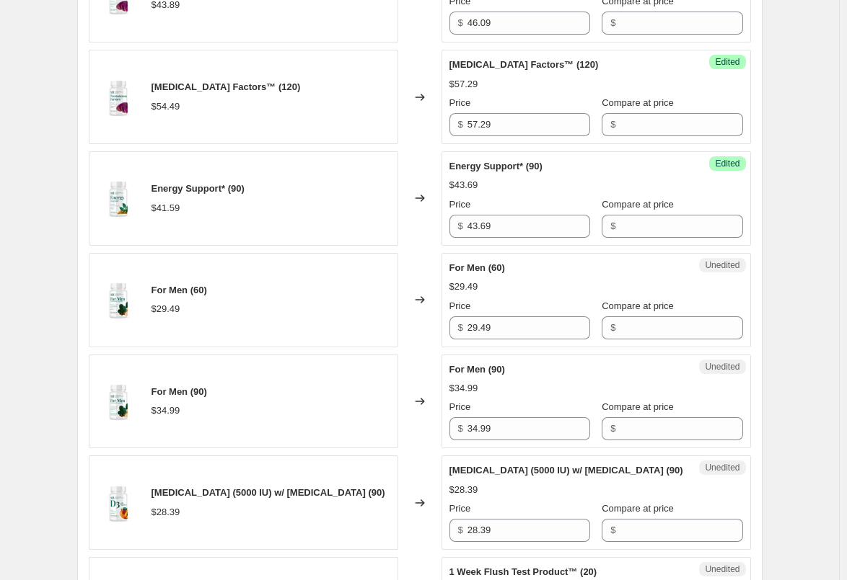
scroll to position [609, 0]
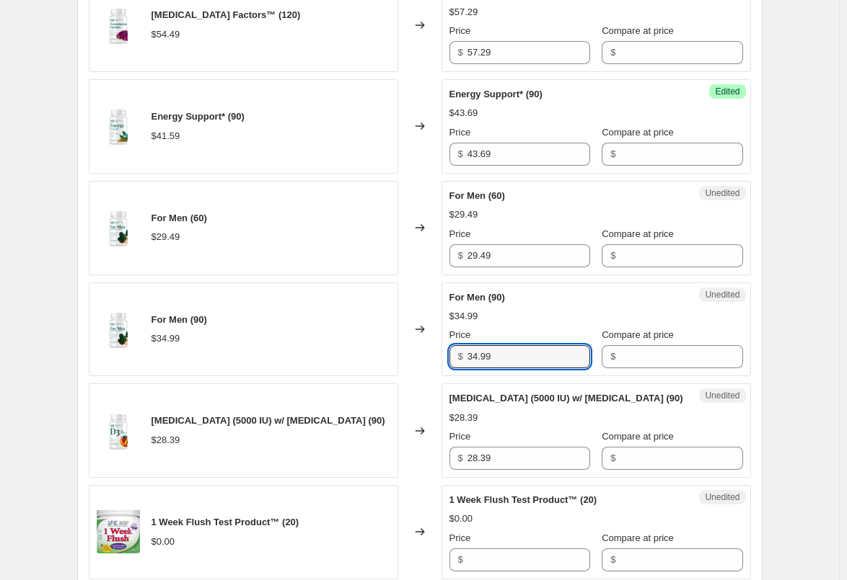
drag, startPoint x: 513, startPoint y: 353, endPoint x: 427, endPoint y: 353, distance: 86.5
click at [427, 353] on div "For Men (90) $34.99 Changed to Unedited For Men (90) $34.99 Price $ 34.99 Compa…" at bounding box center [420, 330] width 662 height 94
paste input "6.6"
type input "36.69"
click at [408, 355] on div "Changed to" at bounding box center [419, 330] width 43 height 94
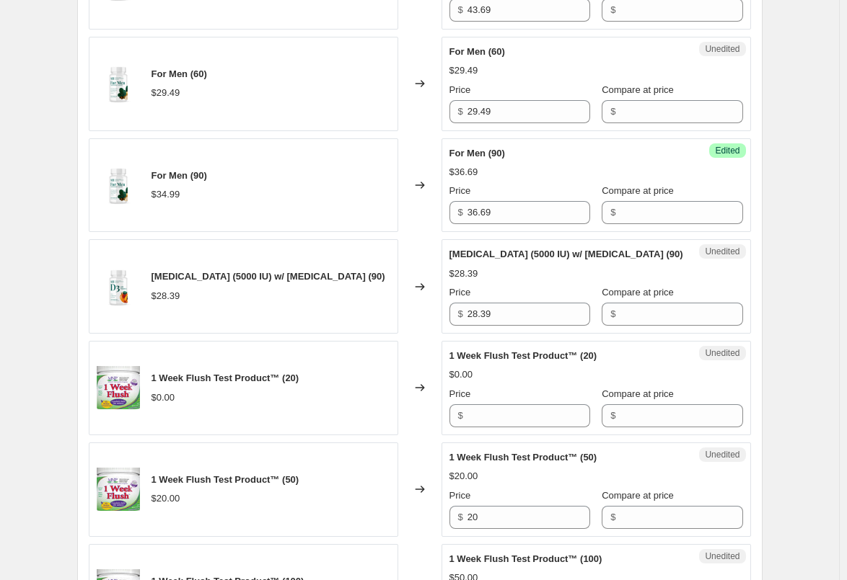
scroll to position [826, 0]
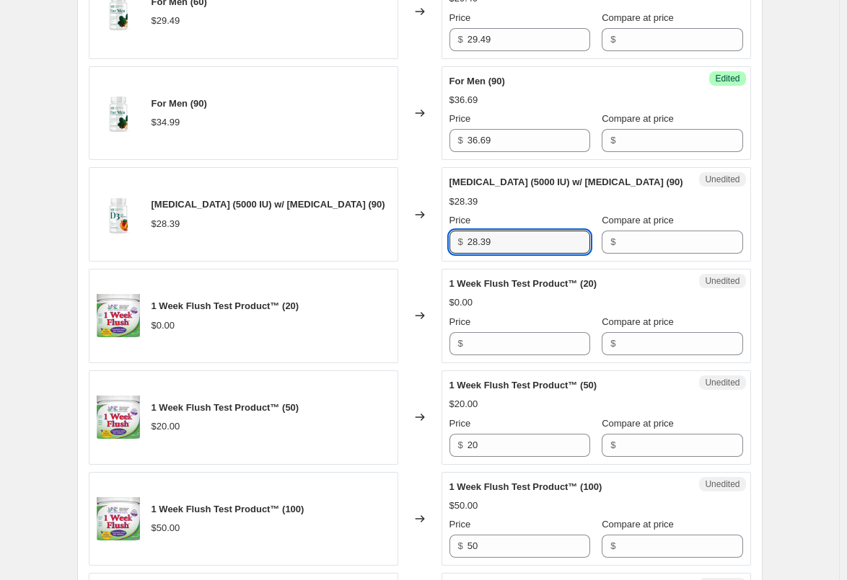
drag, startPoint x: 509, startPoint y: 237, endPoint x: 373, endPoint y: 242, distance: 136.4
click at [375, 242] on div "[MEDICAL_DATA] (5000 IU) w/ [MEDICAL_DATA] (90) $28.39 Changed to Unedited [MED…" at bounding box center [420, 214] width 662 height 94
paste input "9.8"
type input "29.89"
click at [403, 251] on div "Changed to" at bounding box center [419, 214] width 43 height 94
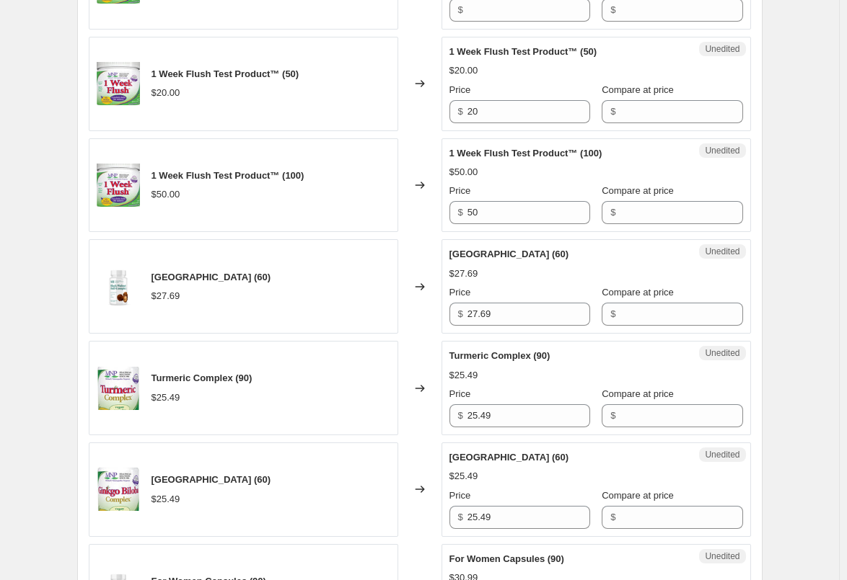
scroll to position [1186, 0]
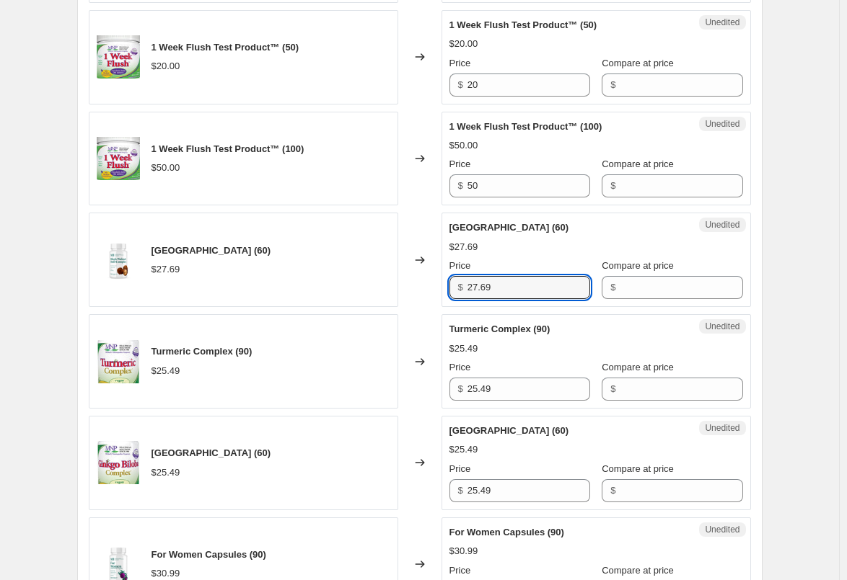
drag, startPoint x: 514, startPoint y: 291, endPoint x: 409, endPoint y: 288, distance: 105.3
click at [409, 288] on div "Black Walnut Hull Complex (60) $27.69 Changed to Unedited Black Walnut Hull Com…" at bounding box center [420, 260] width 662 height 94
paste input "9.0"
type input "29.09"
click at [411, 296] on div "Changed to" at bounding box center [419, 260] width 43 height 94
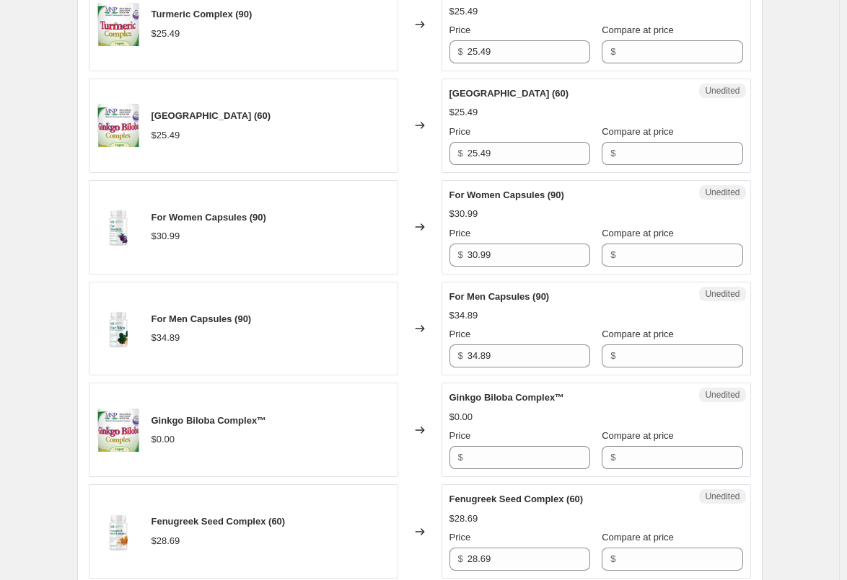
scroll to position [1547, 0]
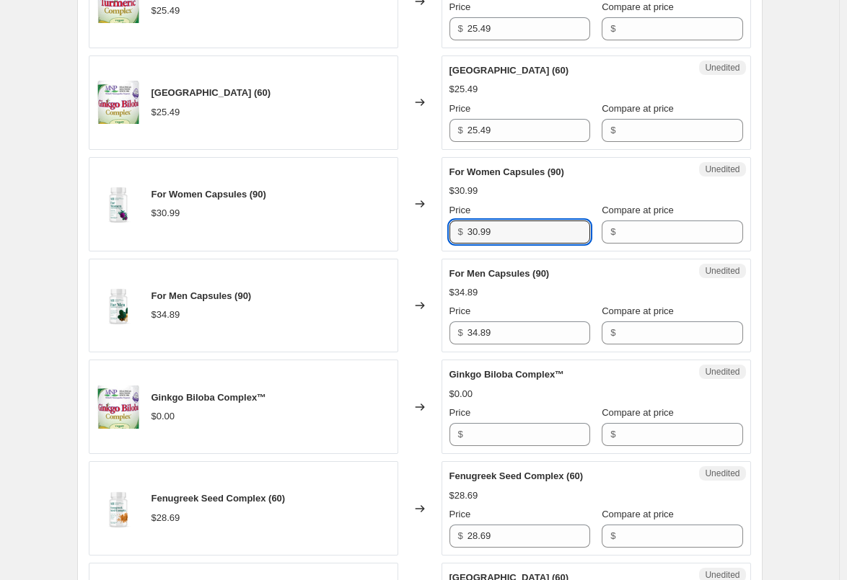
drag, startPoint x: 506, startPoint y: 237, endPoint x: 440, endPoint y: 238, distance: 66.3
click at [440, 238] on div "For Women Capsules (90) $30.99 Changed to Unedited For Women Capsules (90) $30.…" at bounding box center [420, 204] width 662 height 94
paste input "2.5"
type input "32.59"
click at [416, 233] on div "Changed to" at bounding box center [419, 204] width 43 height 94
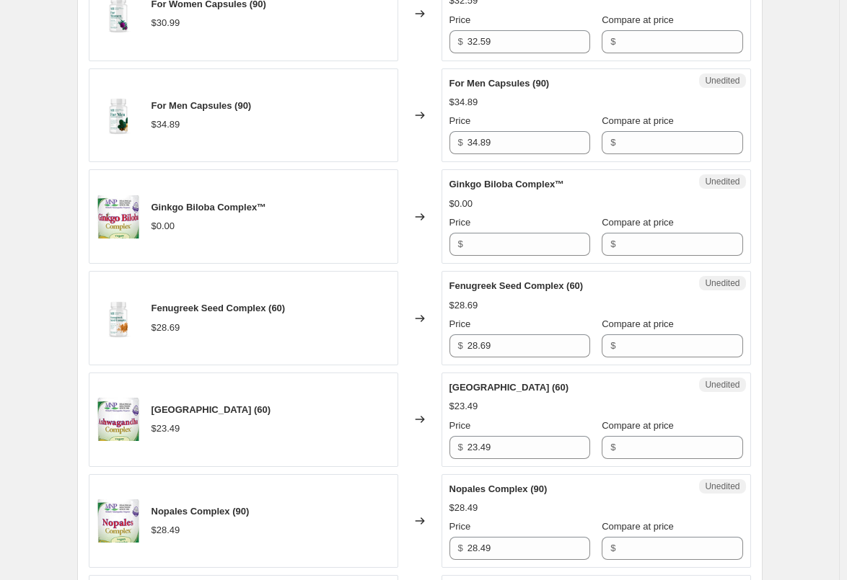
scroll to position [1763, 0]
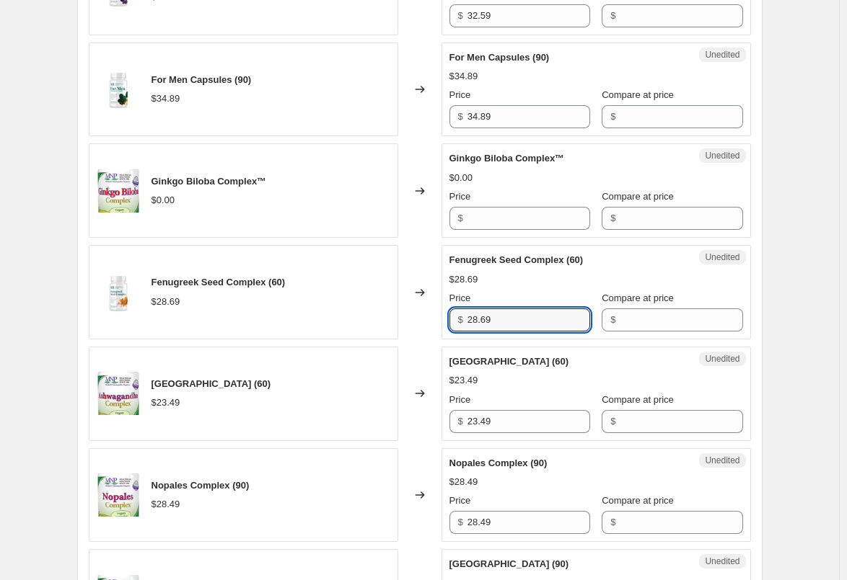
drag, startPoint x: 503, startPoint y: 318, endPoint x: 420, endPoint y: 319, distance: 82.9
click at [421, 319] on div "Fenugreek Seed Complex (60) $28.69 Changed to Unedited Fenugreek Seed Complex (…" at bounding box center [420, 292] width 662 height 94
paste input "30.1"
type input "30.19"
click at [412, 319] on div "Changed to" at bounding box center [419, 292] width 43 height 94
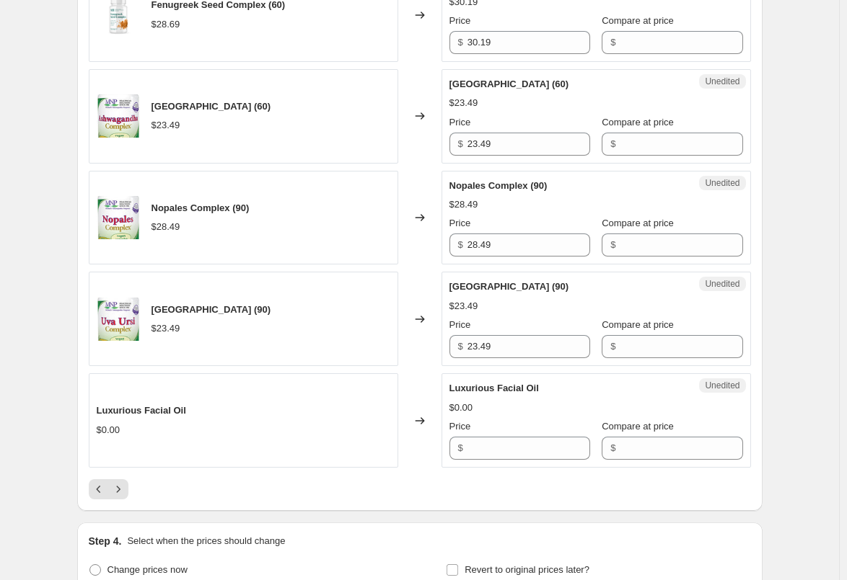
scroll to position [2123, 0]
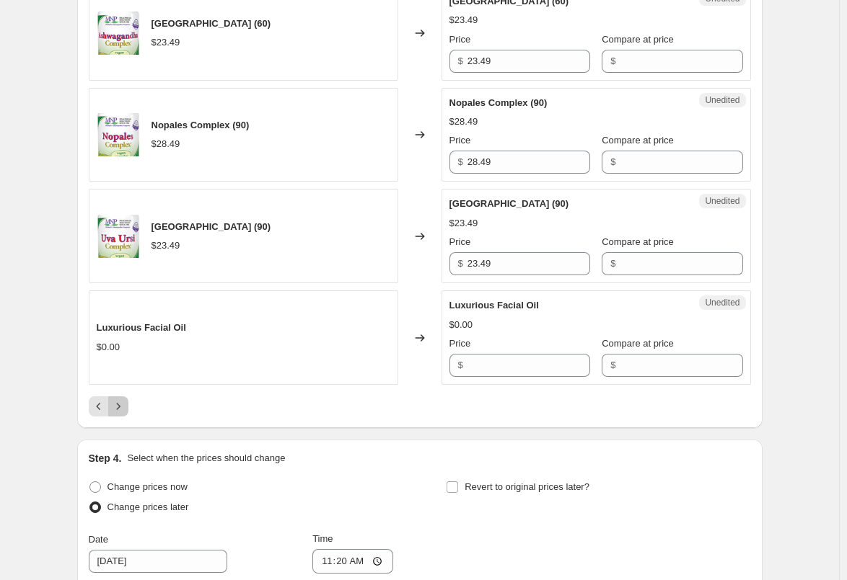
click at [111, 409] on button "Next" at bounding box center [118, 407] width 20 height 20
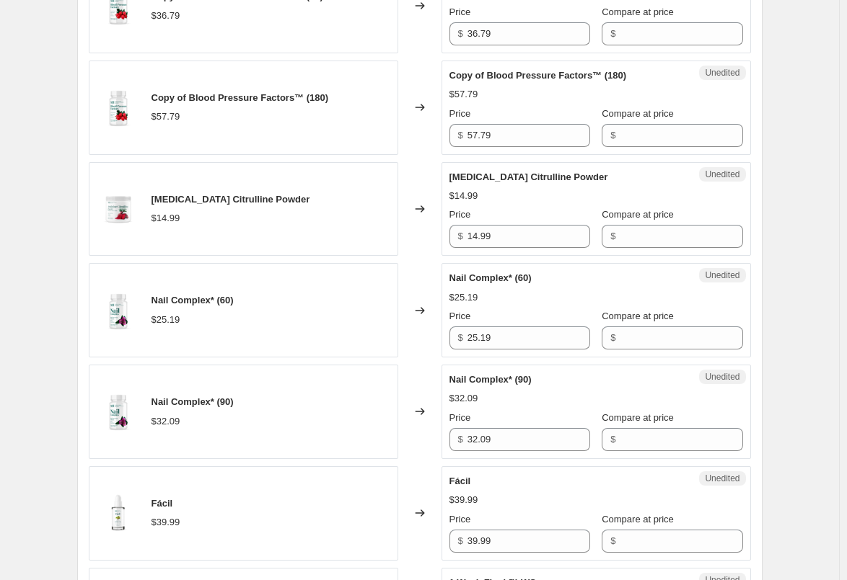
scroll to position [753, 0]
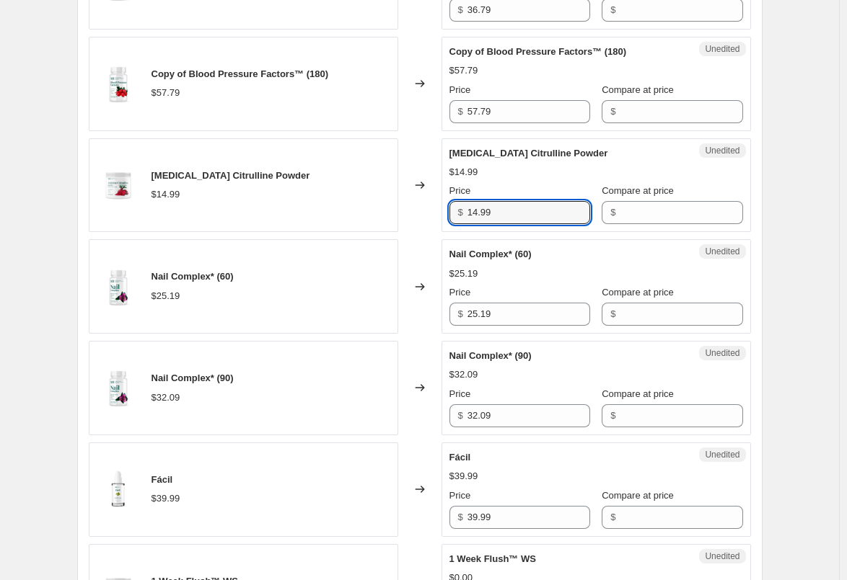
drag, startPoint x: 515, startPoint y: 216, endPoint x: 427, endPoint y: 216, distance: 88.0
click at [428, 216] on div "[MEDICAL_DATA] Citrulline Powder $14.99 Changed to Unedited [MEDICAL_DATA] Citr…" at bounding box center [420, 185] width 662 height 94
paste input "5.7"
type input "15.79"
click at [427, 216] on div "Changed to" at bounding box center [419, 185] width 43 height 94
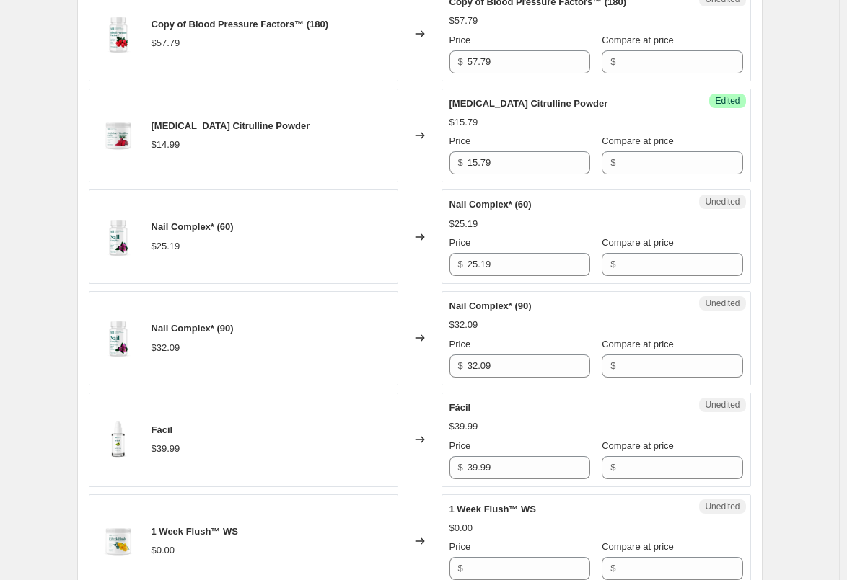
scroll to position [826, 0]
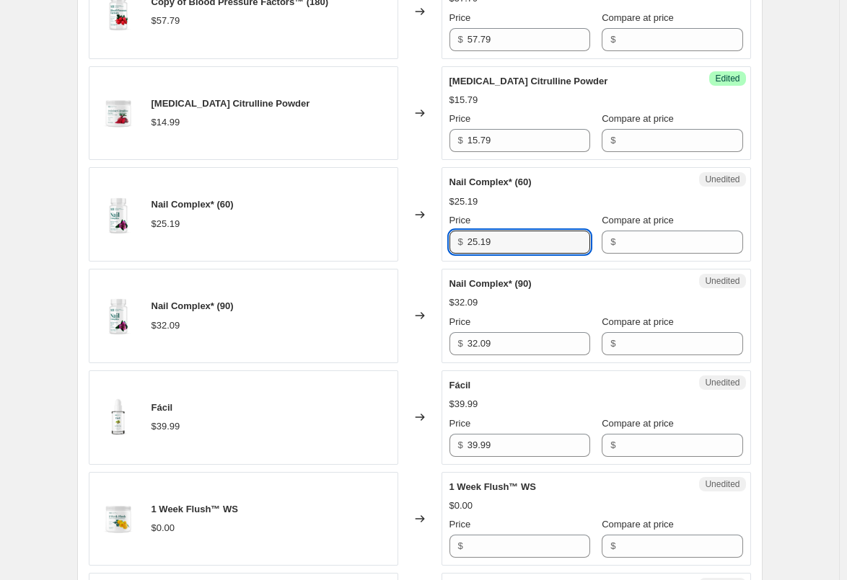
drag, startPoint x: 500, startPoint y: 241, endPoint x: 448, endPoint y: 241, distance: 52.6
click at [448, 241] on div "Unedited Nail Complex* (60) $25.19 Price $ 25.19 Compare at price $" at bounding box center [595, 214] width 309 height 94
paste input "6.4"
type input "26.49"
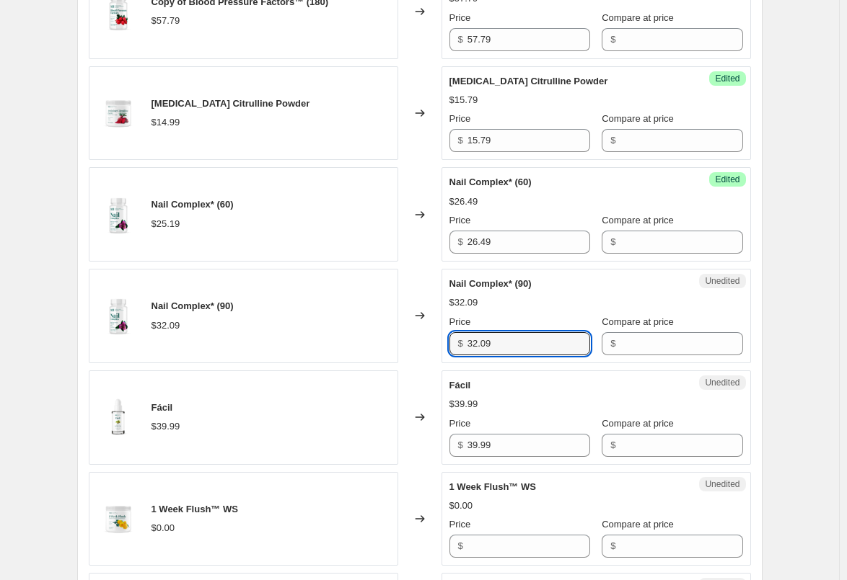
drag, startPoint x: 503, startPoint y: 347, endPoint x: 401, endPoint y: 343, distance: 102.5
click at [401, 343] on div "Nail Complex* (90) $32.09 Changed to Unedited Nail Complex* (90) $32.09 Price $…" at bounding box center [420, 316] width 662 height 94
paste input "3.7"
type input "33.79"
click at [404, 337] on div "Changed to" at bounding box center [419, 316] width 43 height 94
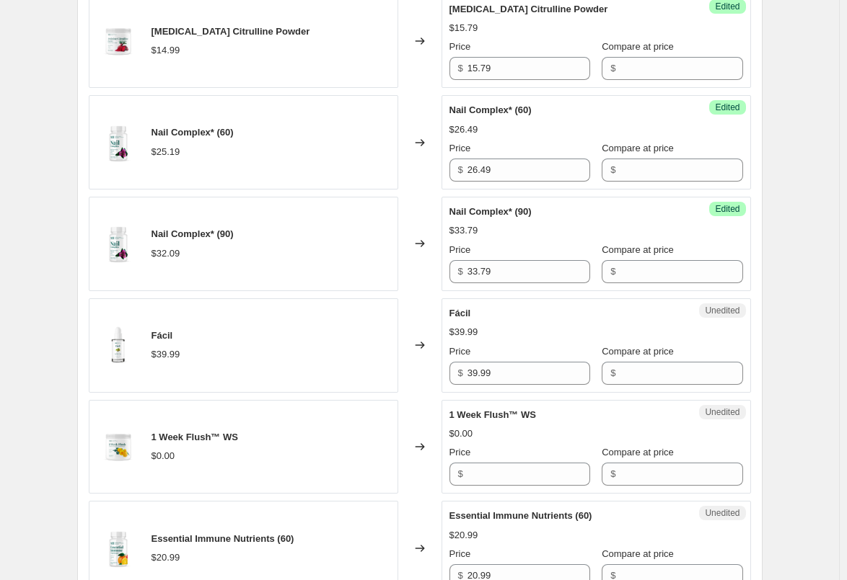
scroll to position [970, 0]
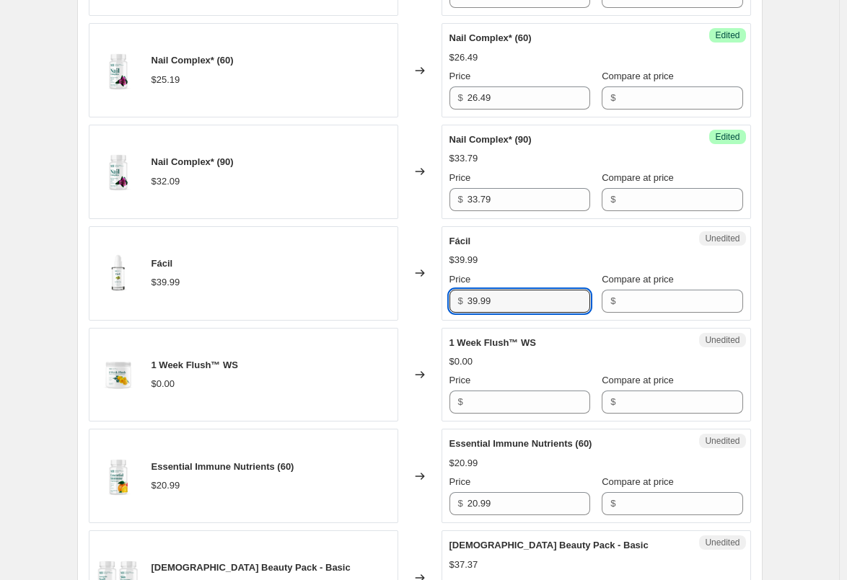
drag, startPoint x: 500, startPoint y: 300, endPoint x: 443, endPoint y: 301, distance: 57.0
click at [446, 300] on div "Unedited Fácil $39.99 Price $ 39.99 Compare at price $" at bounding box center [595, 273] width 309 height 94
paste input "41"
type input "41.99"
click at [398, 299] on div "Fácil $39.99" at bounding box center [243, 273] width 309 height 94
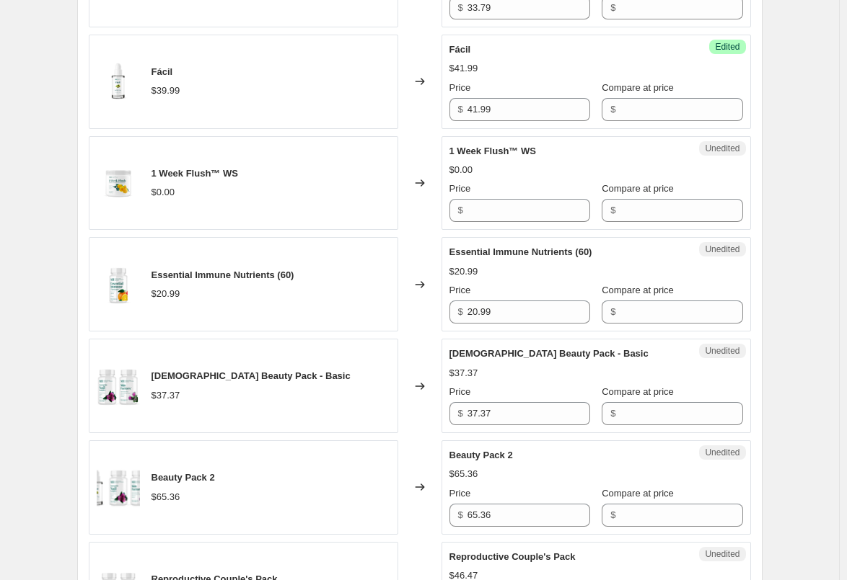
scroll to position [1186, 0]
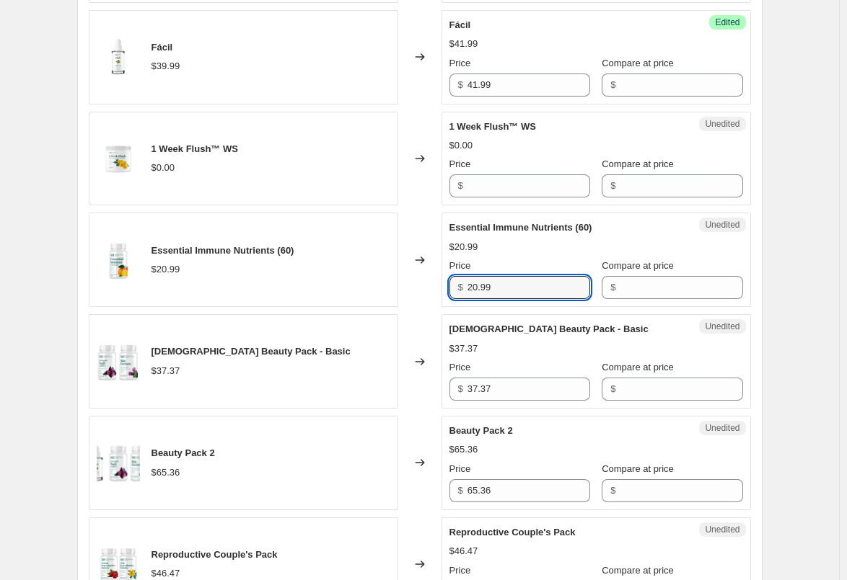
drag, startPoint x: 519, startPoint y: 288, endPoint x: 406, endPoint y: 287, distance: 113.2
click at [406, 287] on div "Essential Immune Nutrients (60) $20.99 Changed to Unedited Essential Immune Nut…" at bounding box center [420, 260] width 662 height 94
paste input "2.0"
type input "22.09"
click at [404, 287] on div "Changed to" at bounding box center [419, 260] width 43 height 94
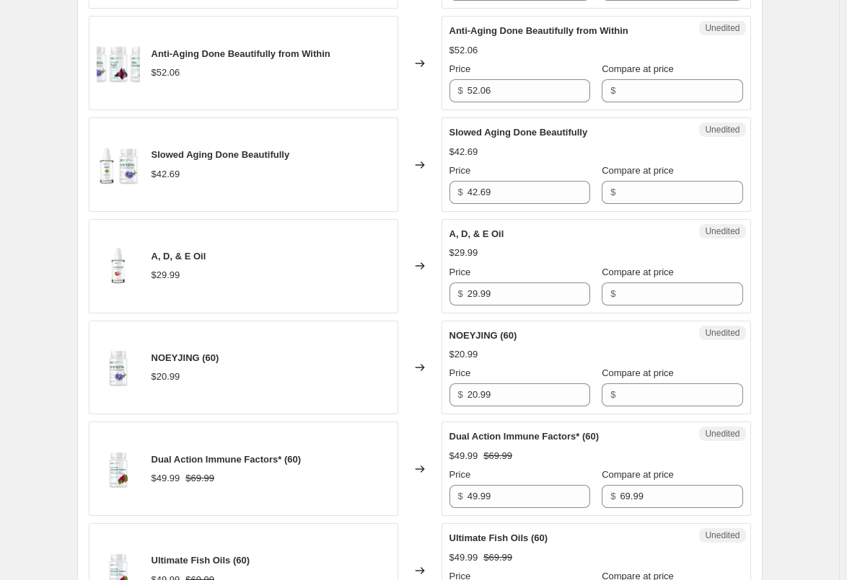
scroll to position [1907, 0]
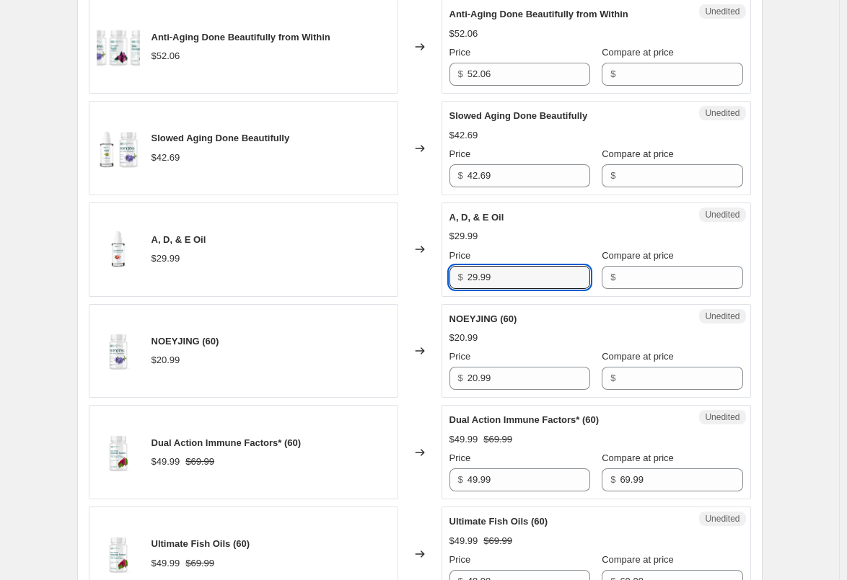
drag, startPoint x: 495, startPoint y: 276, endPoint x: 437, endPoint y: 276, distance: 57.7
click at [441, 276] on div "A, D, & E Oil $29.99 Changed to Unedited A, D, & E Oil $29.99 Price $ 29.99 Com…" at bounding box center [420, 250] width 662 height 94
paste input "31.4"
type input "31.49"
click at [420, 276] on div "Changed to" at bounding box center [419, 250] width 43 height 94
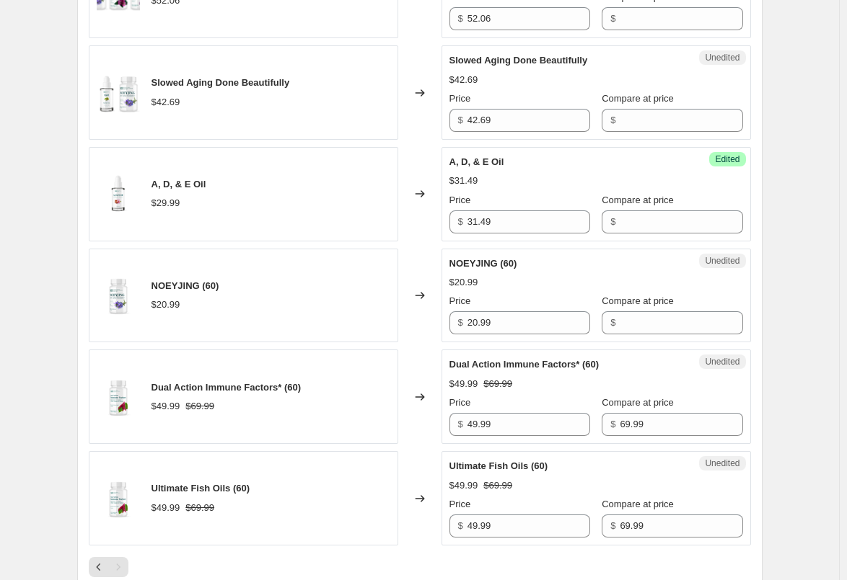
scroll to position [1979, 0]
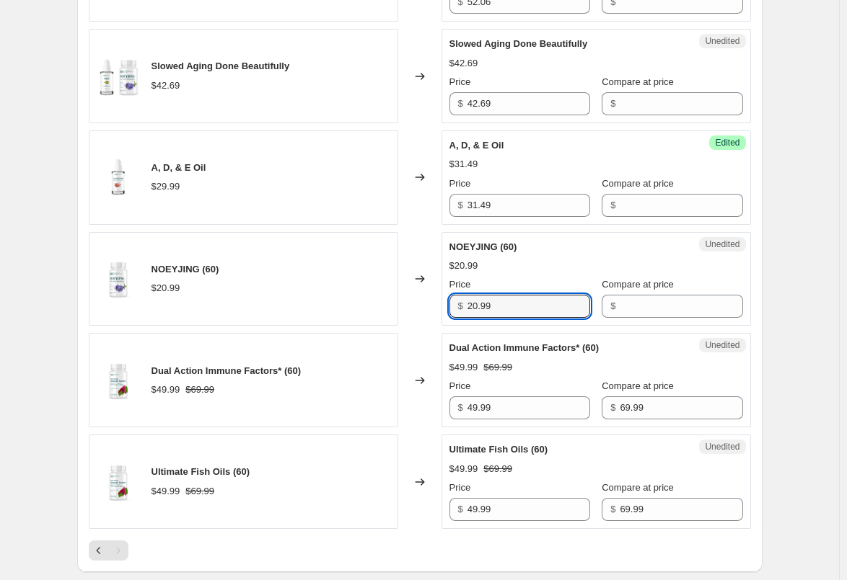
drag, startPoint x: 533, startPoint y: 309, endPoint x: 451, endPoint y: 309, distance: 82.2
click at [455, 309] on div "$ 20.99" at bounding box center [519, 306] width 141 height 23
paste input "2.0"
type input "22.09"
click at [423, 306] on div "Changed to" at bounding box center [419, 279] width 43 height 94
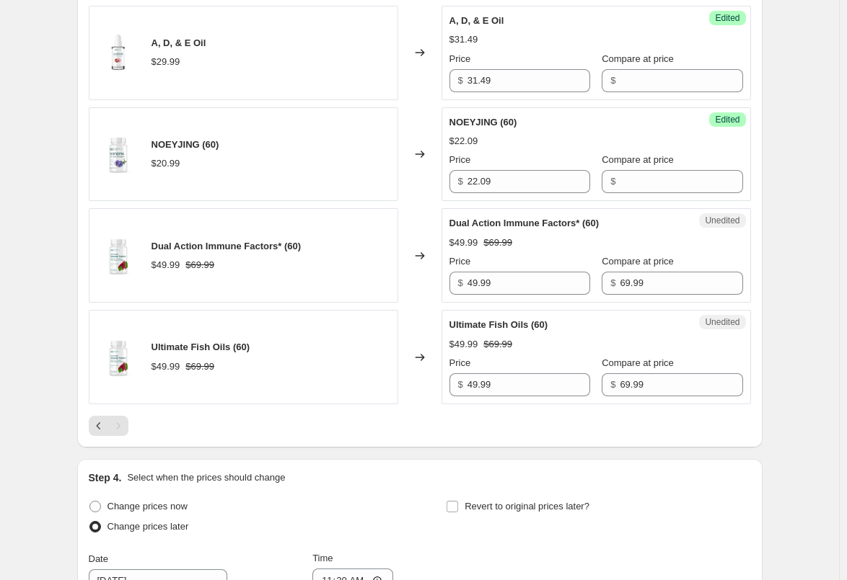
scroll to position [2123, 0]
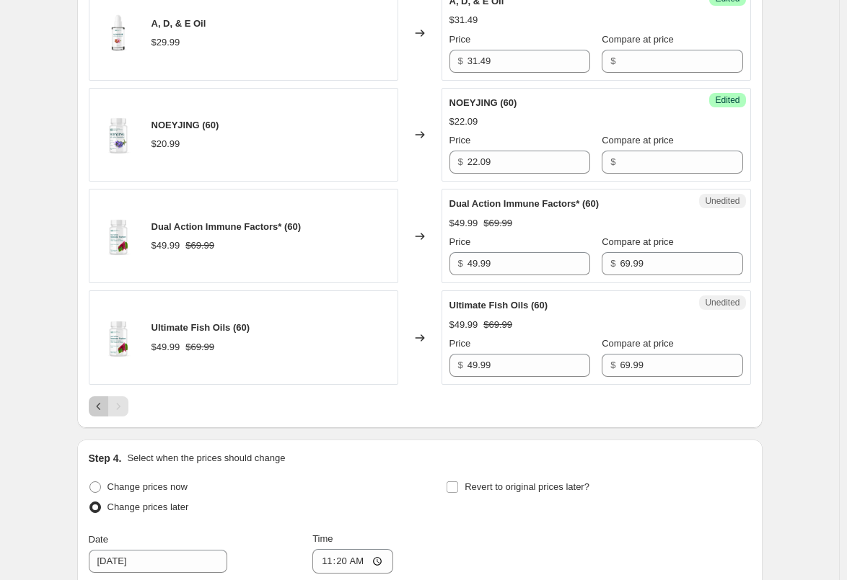
click at [97, 406] on icon "Previous" at bounding box center [99, 406] width 14 height 14
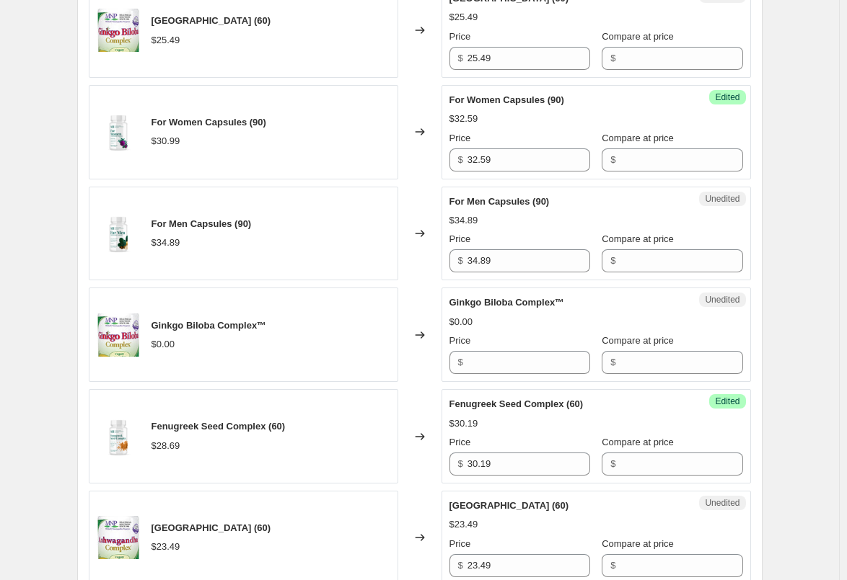
scroll to position [1547, 0]
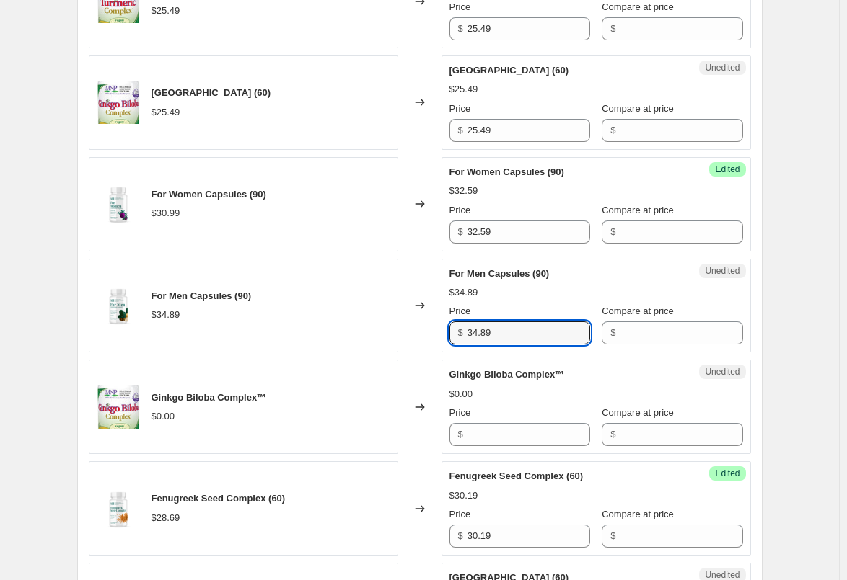
drag, startPoint x: 505, startPoint y: 333, endPoint x: 435, endPoint y: 335, distance: 70.0
click at [437, 335] on div "For Men Capsules (90) $34.89 Changed to Unedited For Men Capsules (90) $34.89 P…" at bounding box center [420, 306] width 662 height 94
paste
type input "36.69"
click at [417, 329] on div "Changed to" at bounding box center [419, 306] width 43 height 94
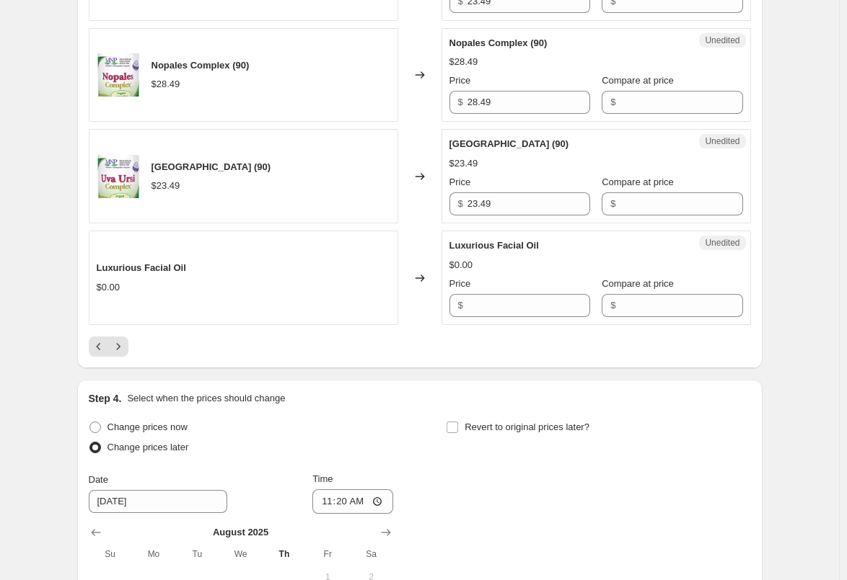
scroll to position [2268, 0]
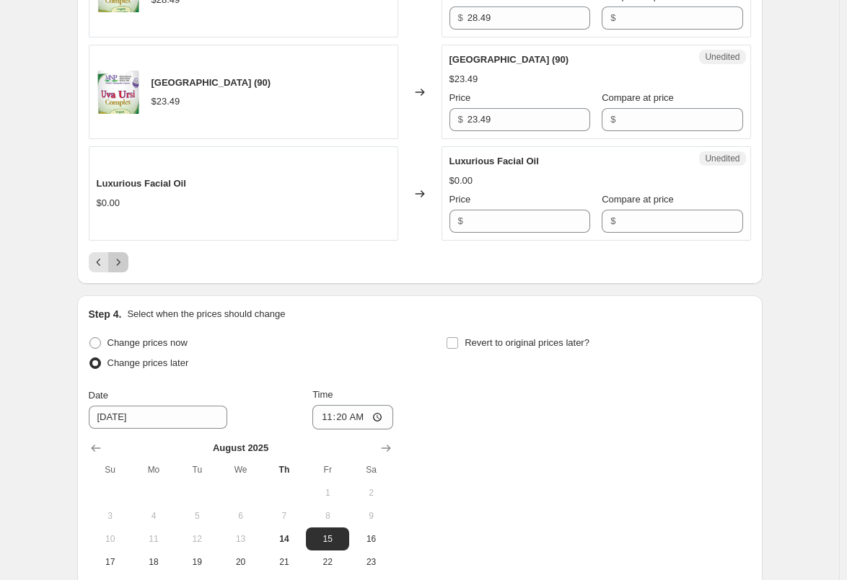
click at [122, 268] on icon "Next" at bounding box center [118, 262] width 14 height 14
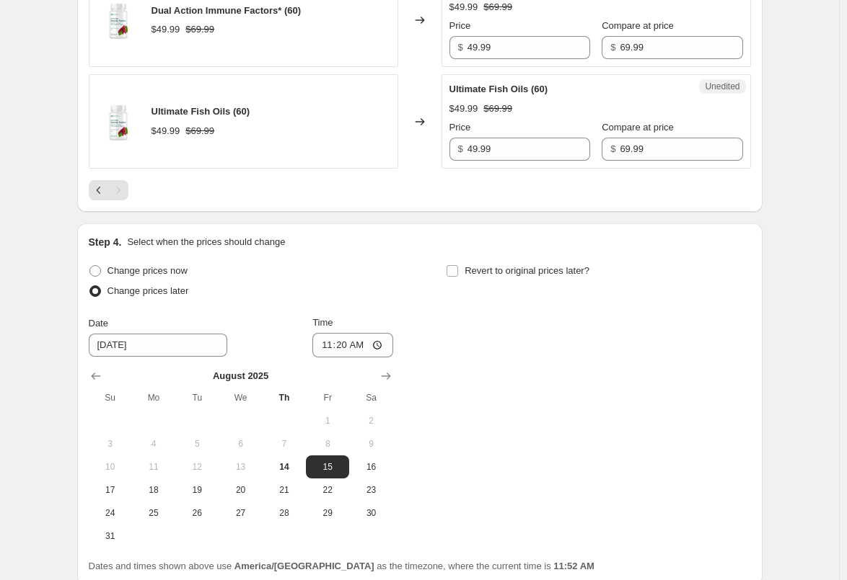
scroll to position [2412, 0]
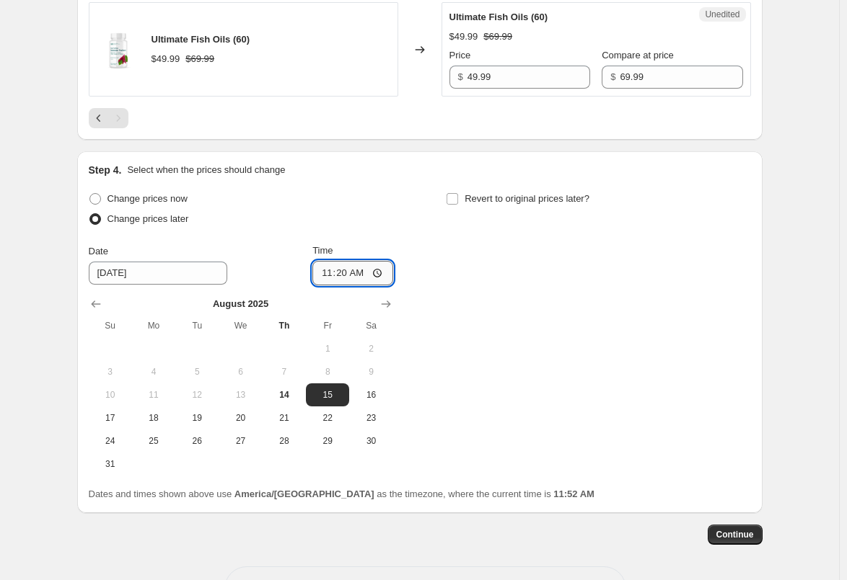
click at [333, 278] on input "11:20" at bounding box center [352, 273] width 81 height 25
click at [486, 306] on div "Change prices now Change prices later Date [DATE] Time 00:00 [DATE] Su Mo Tu We…" at bounding box center [420, 332] width 662 height 287
click at [338, 274] on input "00:00" at bounding box center [352, 273] width 81 height 25
click at [498, 284] on div "Change prices now Change prices later Date [DATE] Time 00:[DATE] Mo Tu We Th Fr…" at bounding box center [420, 332] width 662 height 287
click at [341, 276] on input "00:01" at bounding box center [352, 273] width 81 height 25
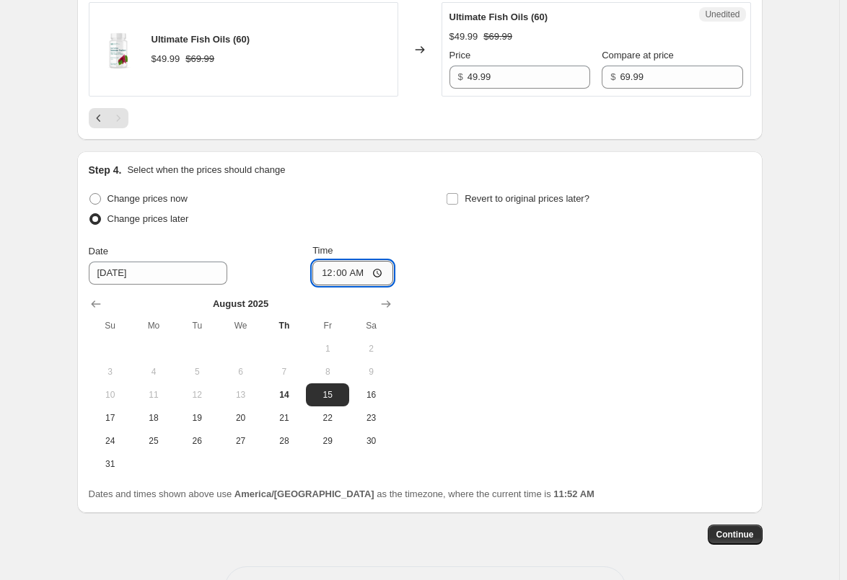
type input "00:02"
click at [465, 280] on div "Change prices now Change prices later Date [DATE] Time 00:[DATE] Mo Tu We Th Fr…" at bounding box center [420, 332] width 662 height 287
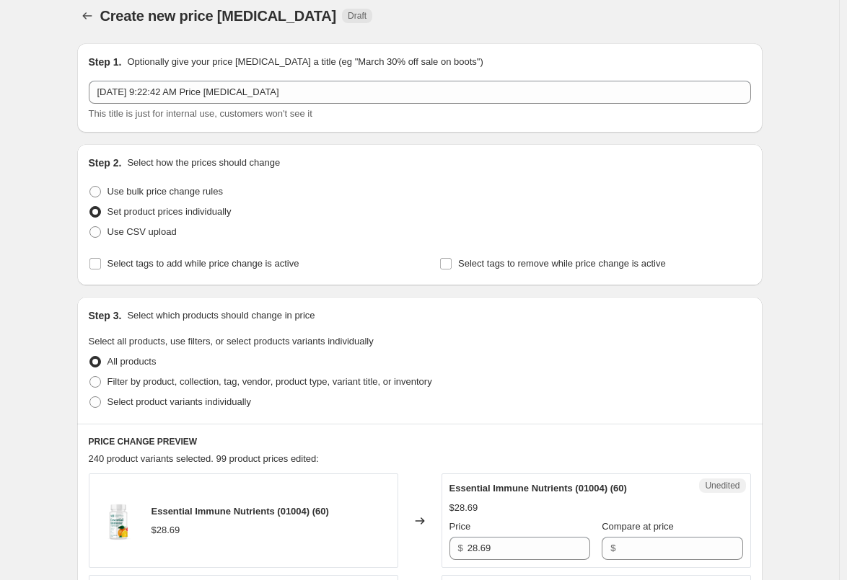
scroll to position [0, 0]
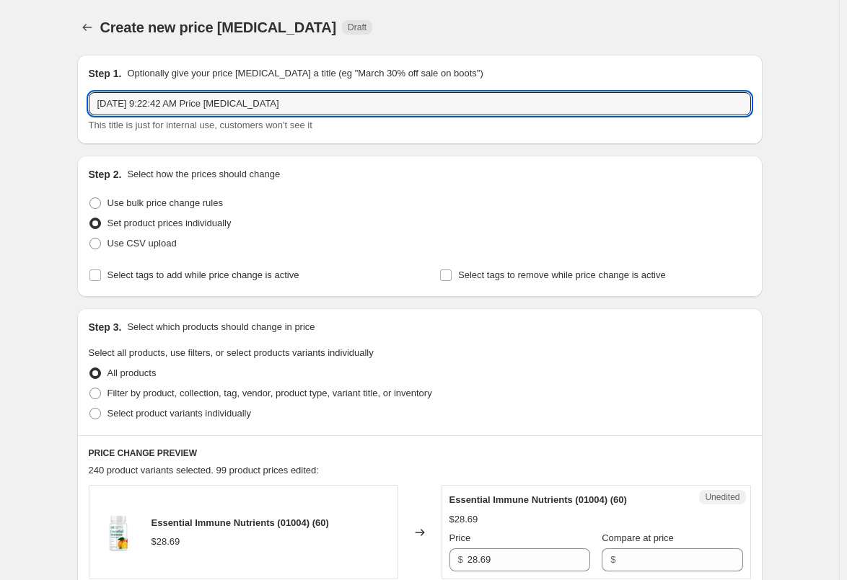
drag, startPoint x: 325, startPoint y: 101, endPoint x: 56, endPoint y: 101, distance: 269.7
type input "2025 Price Change - [DATE]"
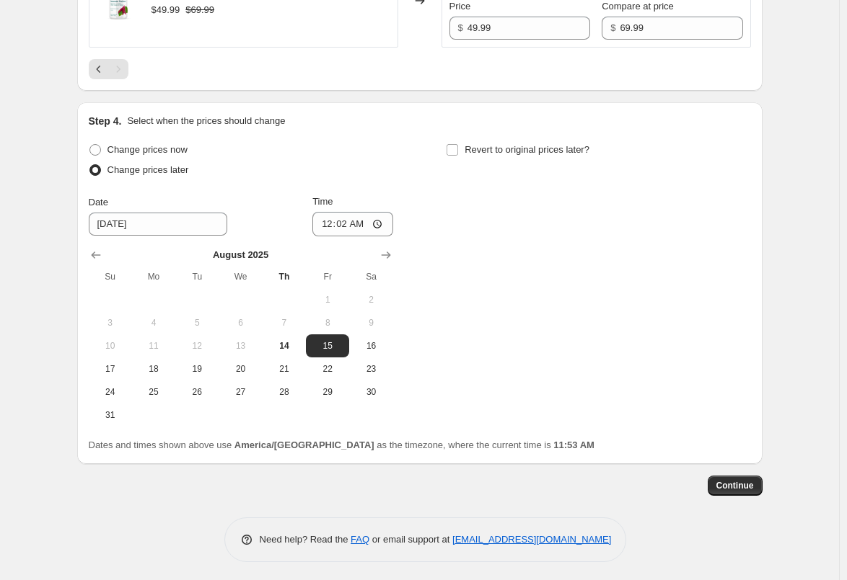
scroll to position [2465, 0]
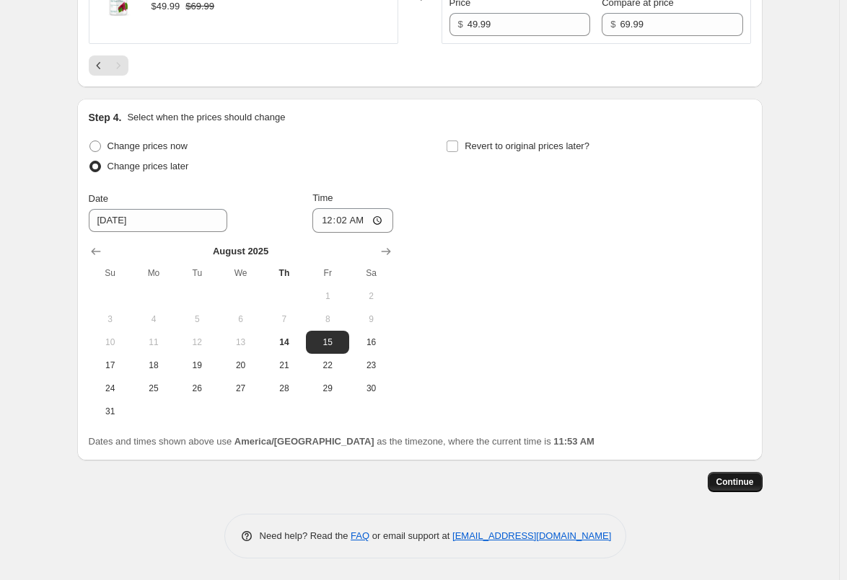
click at [743, 482] on span "Continue" at bounding box center [734, 483] width 37 height 12
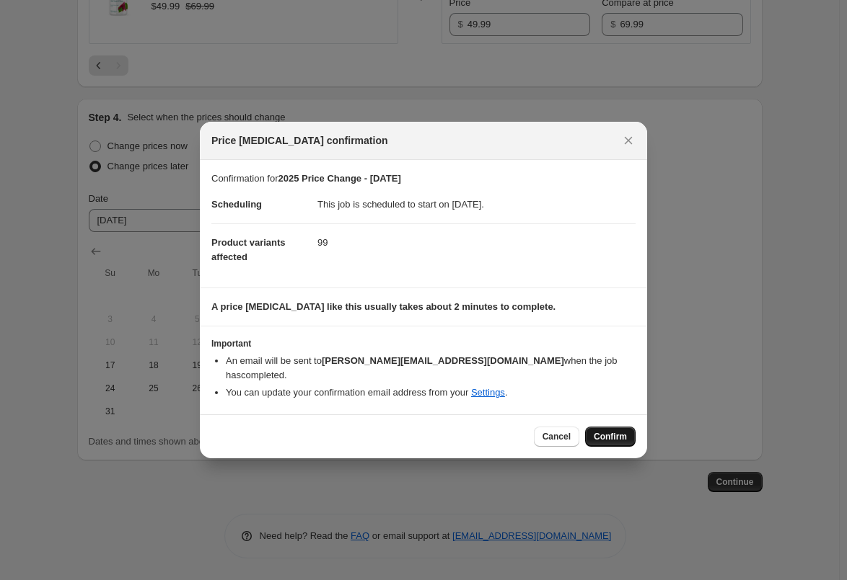
click at [611, 431] on span "Confirm" at bounding box center [609, 437] width 33 height 12
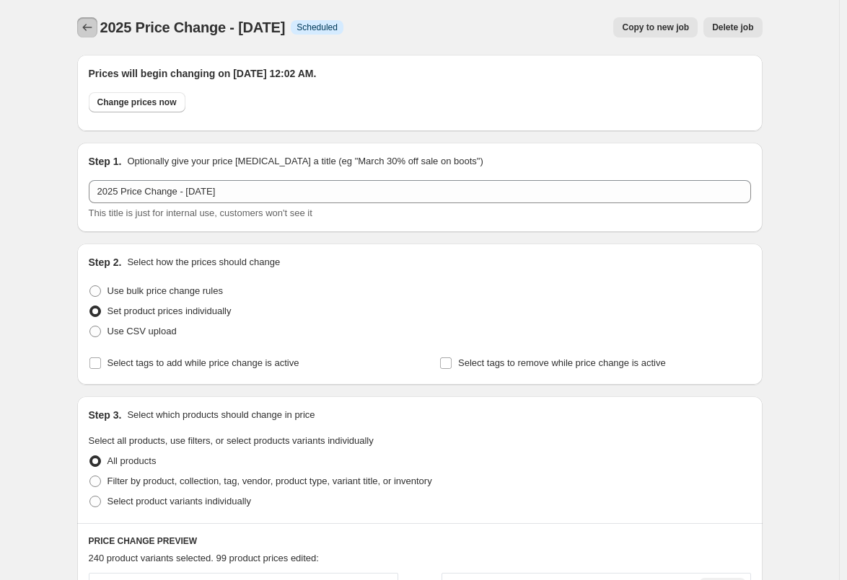
click at [89, 22] on icon "Price change jobs" at bounding box center [87, 27] width 14 height 14
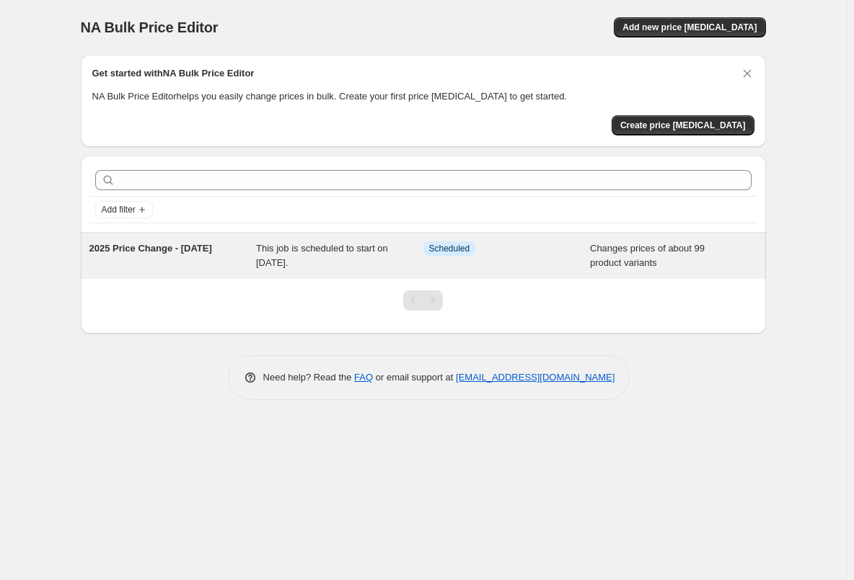
click at [352, 257] on div "This job is scheduled to start on [DATE]." at bounding box center [339, 256] width 167 height 29
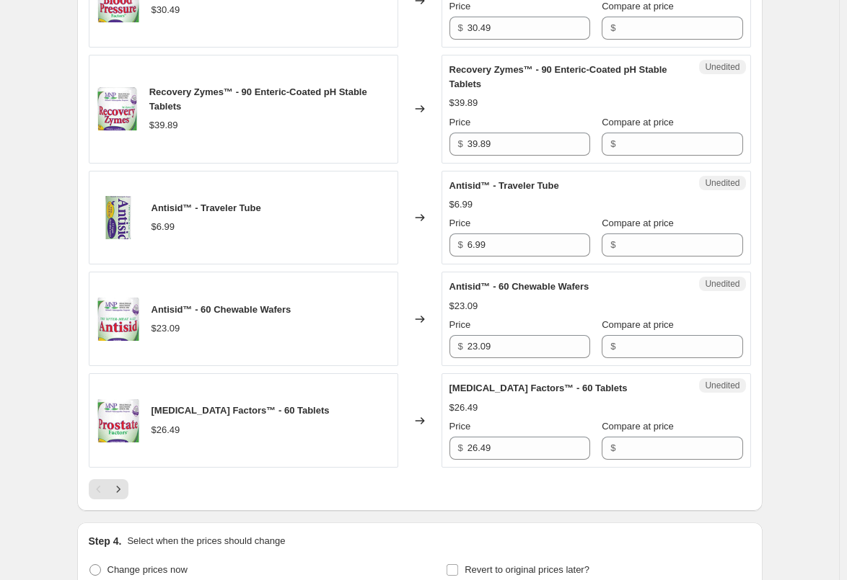
scroll to position [2163, 0]
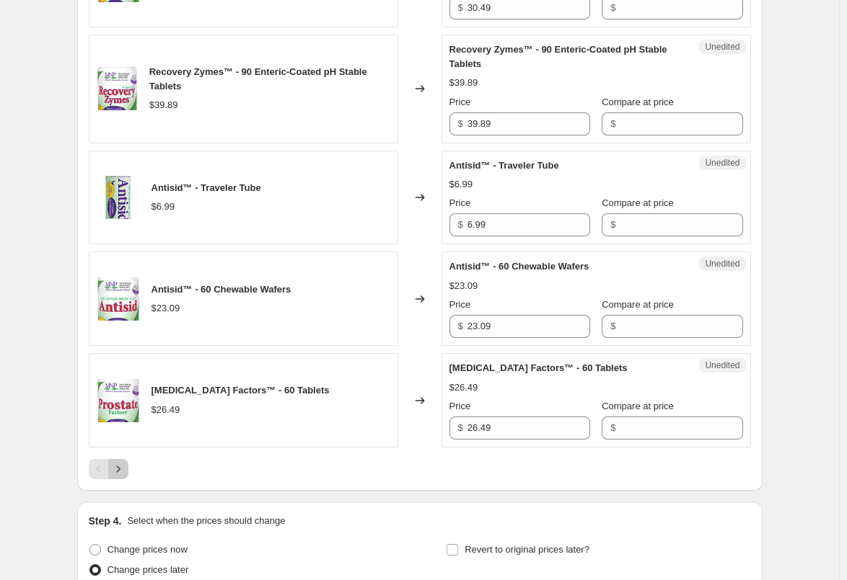
click at [128, 479] on button "Next" at bounding box center [118, 469] width 20 height 20
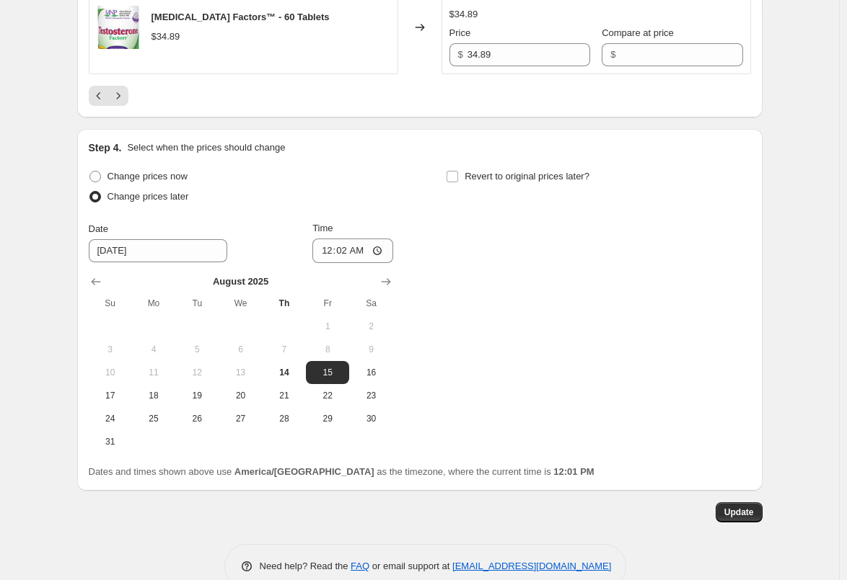
scroll to position [2610, 0]
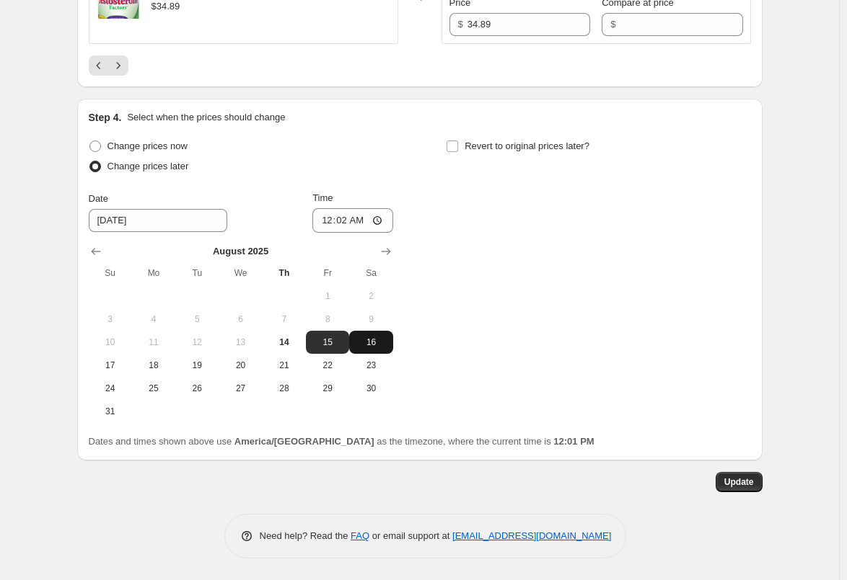
click at [356, 339] on button "16" at bounding box center [370, 342] width 43 height 23
type input "[DATE]"
click at [736, 476] on button "Update" at bounding box center [738, 482] width 47 height 20
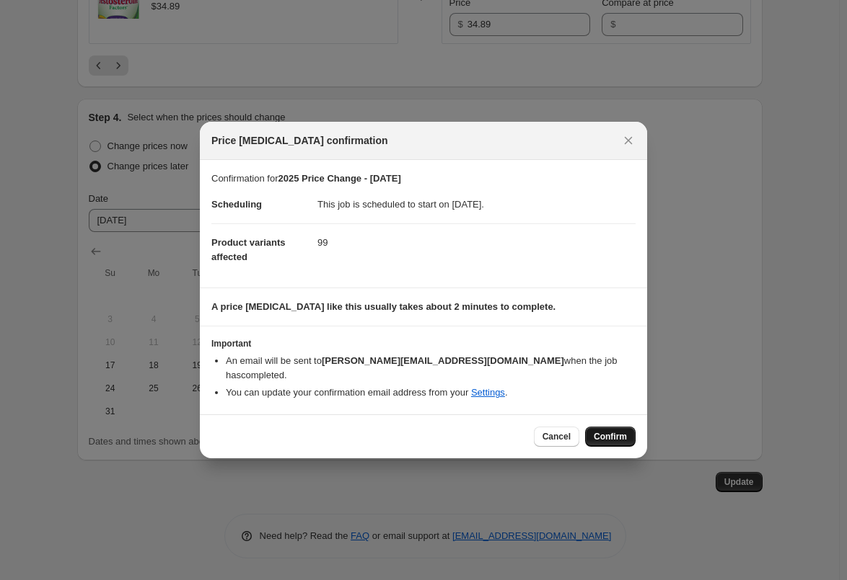
click at [622, 431] on span "Confirm" at bounding box center [609, 437] width 33 height 12
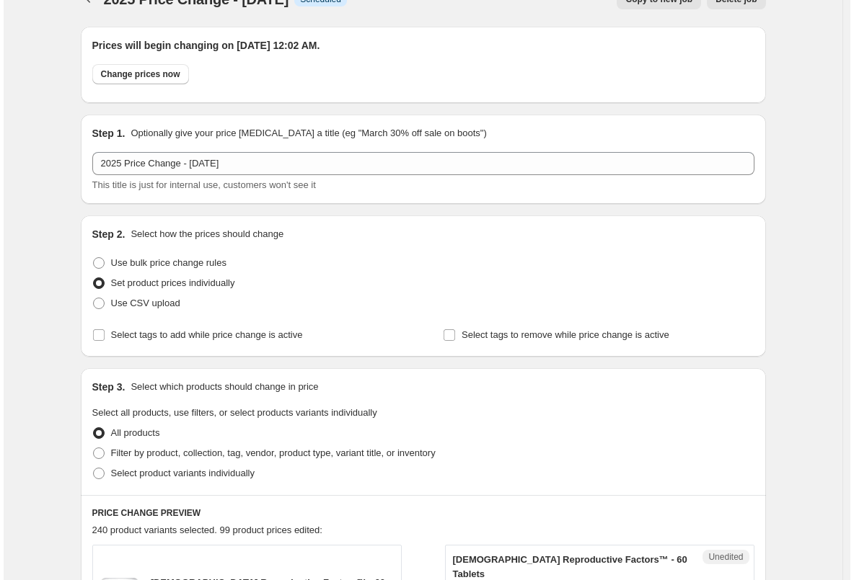
scroll to position [0, 0]
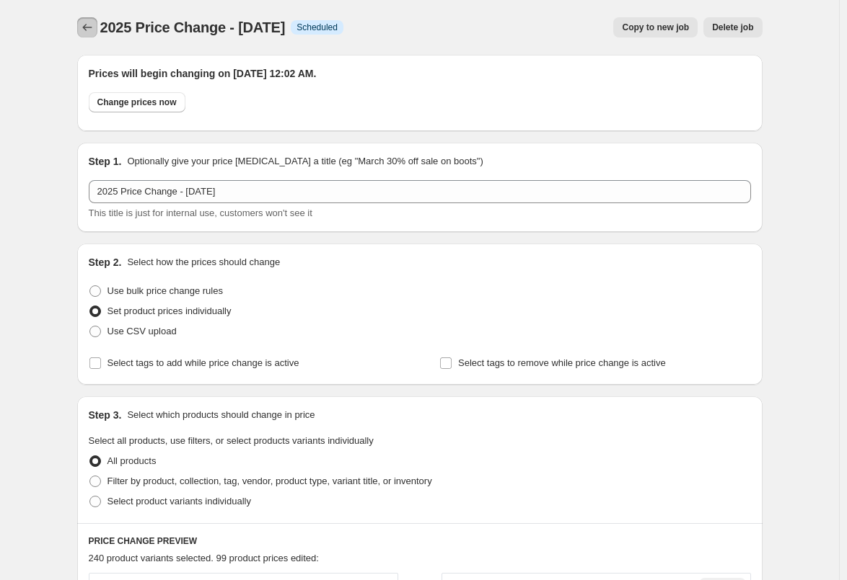
click at [91, 19] on button "Price change jobs" at bounding box center [87, 27] width 20 height 20
